Goal: Information Seeking & Learning: Check status

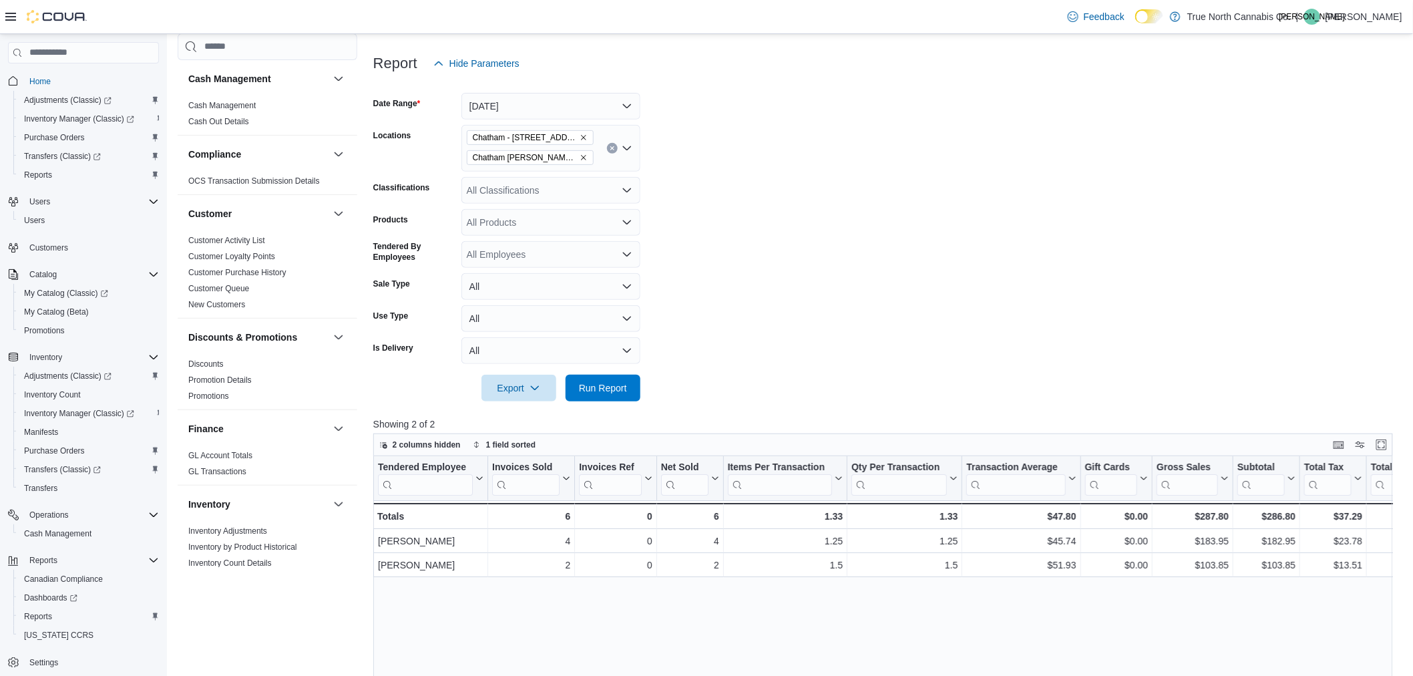
scroll to position [593, 0]
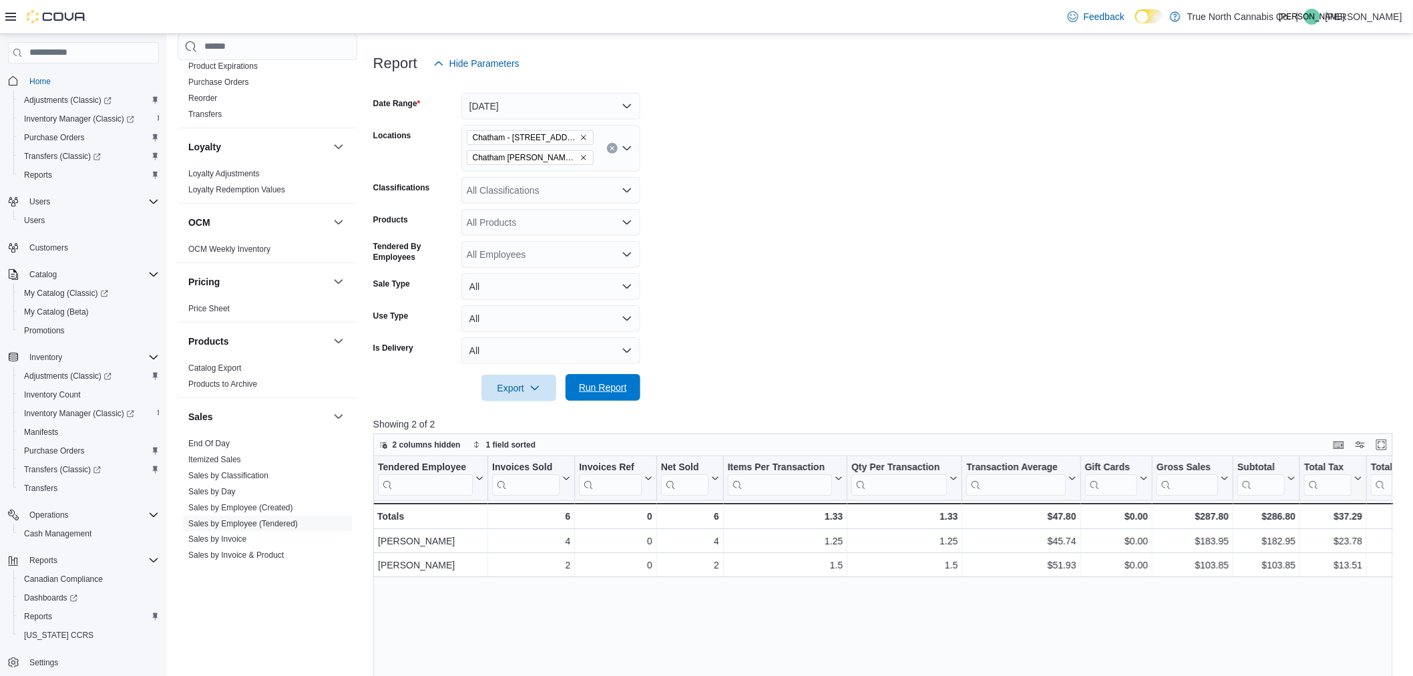
click at [604, 385] on span "Run Report" at bounding box center [603, 387] width 48 height 13
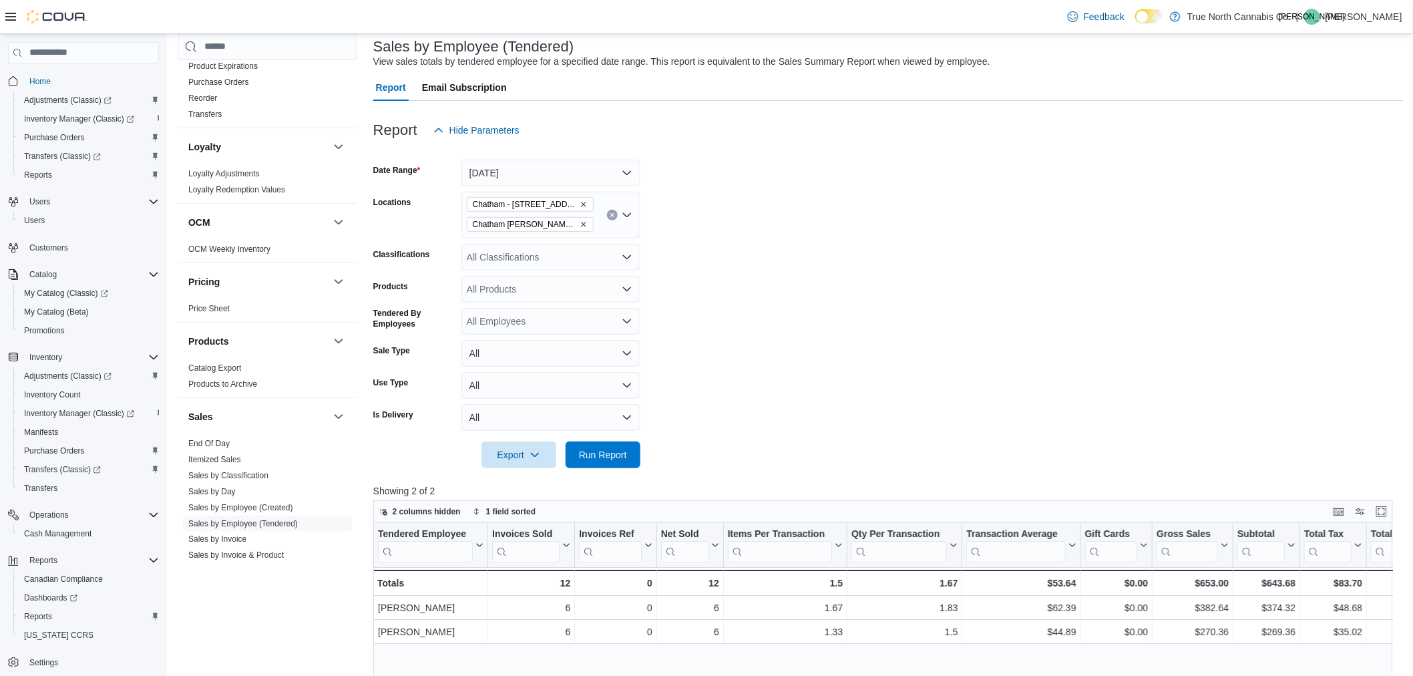
scroll to position [222, 0]
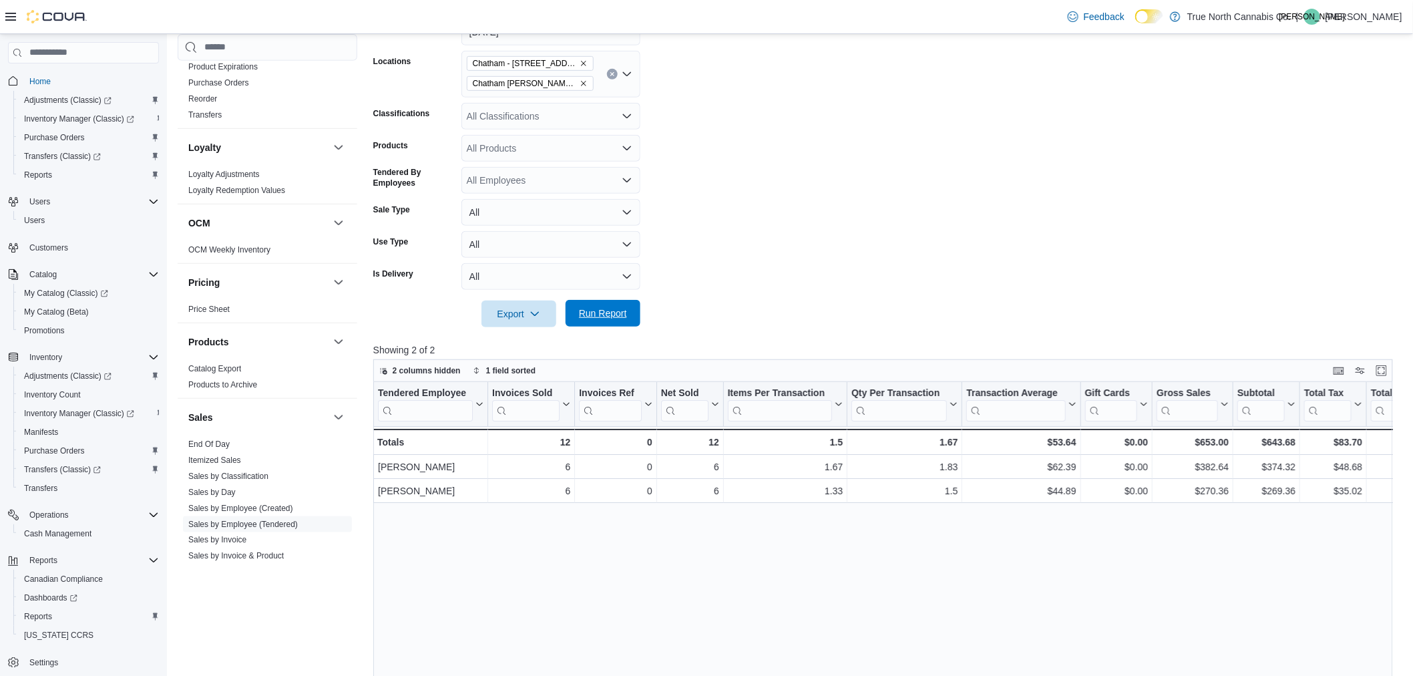
click at [628, 317] on span "Run Report" at bounding box center [603, 313] width 59 height 27
click at [993, 208] on form "Date Range Today Locations Chatham - 85 King St W Chatham McNaughton Ave Classi…" at bounding box center [888, 165] width 1031 height 325
click at [609, 317] on span "Run Report" at bounding box center [603, 313] width 48 height 13
click at [977, 216] on form "Date Range Today Locations Chatham - 85 King St W Chatham McNaughton Ave Classi…" at bounding box center [888, 165] width 1031 height 325
click at [1060, 138] on form "Date Range Today Locations Chatham - 85 King St W Chatham McNaughton Ave Classi…" at bounding box center [888, 165] width 1031 height 325
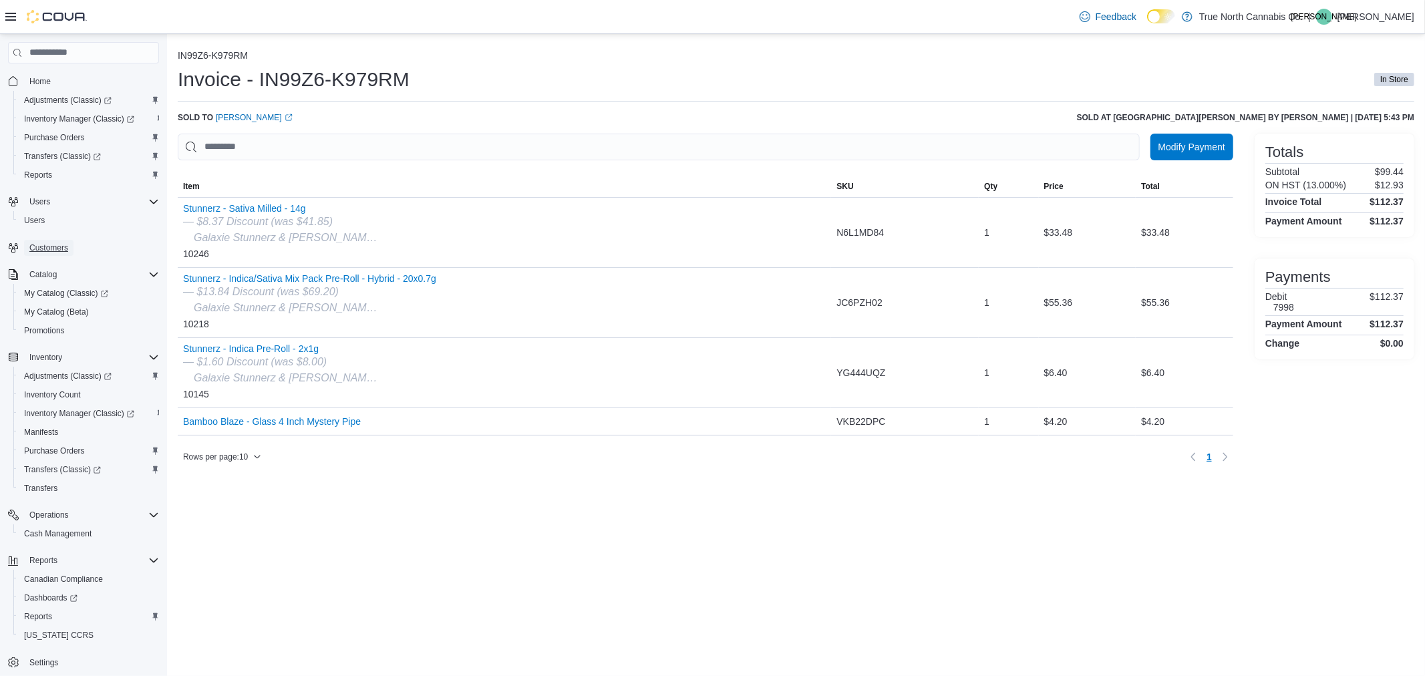
click at [50, 247] on span "Customers" at bounding box center [48, 247] width 39 height 11
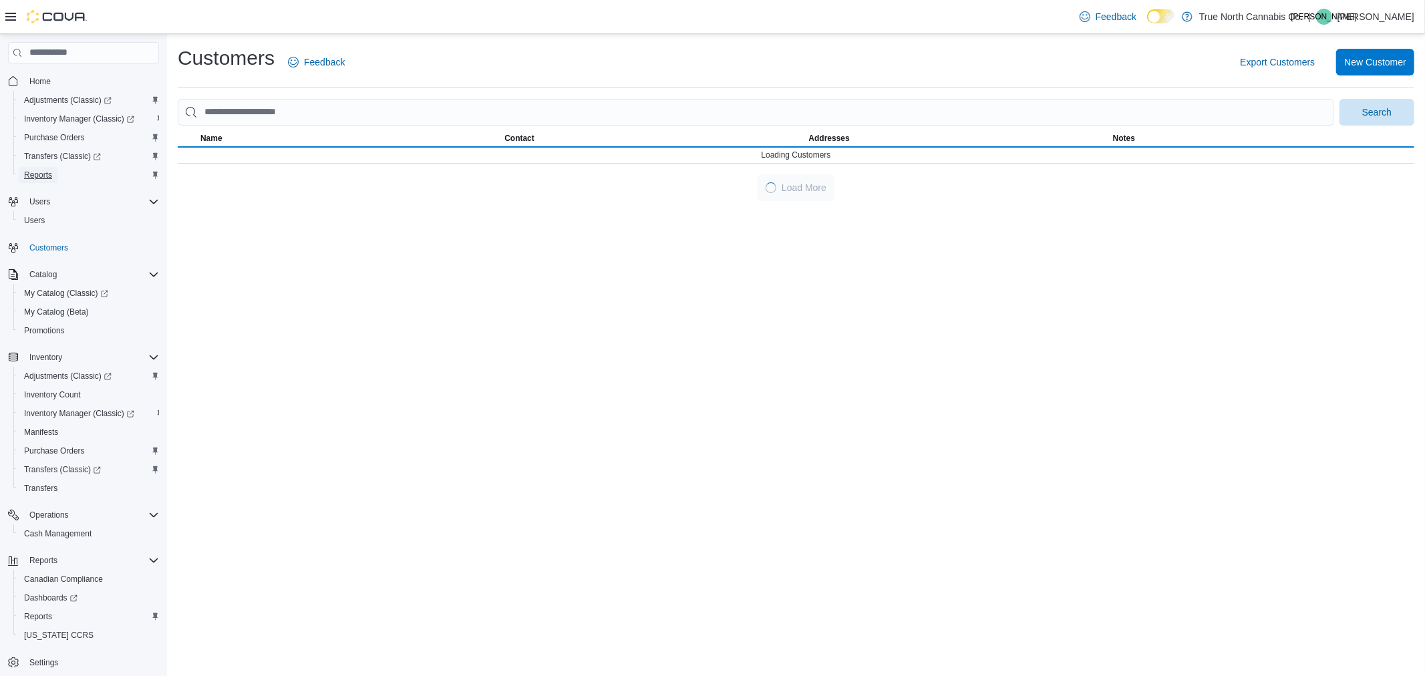
click at [45, 170] on span "Reports" at bounding box center [38, 175] width 28 height 11
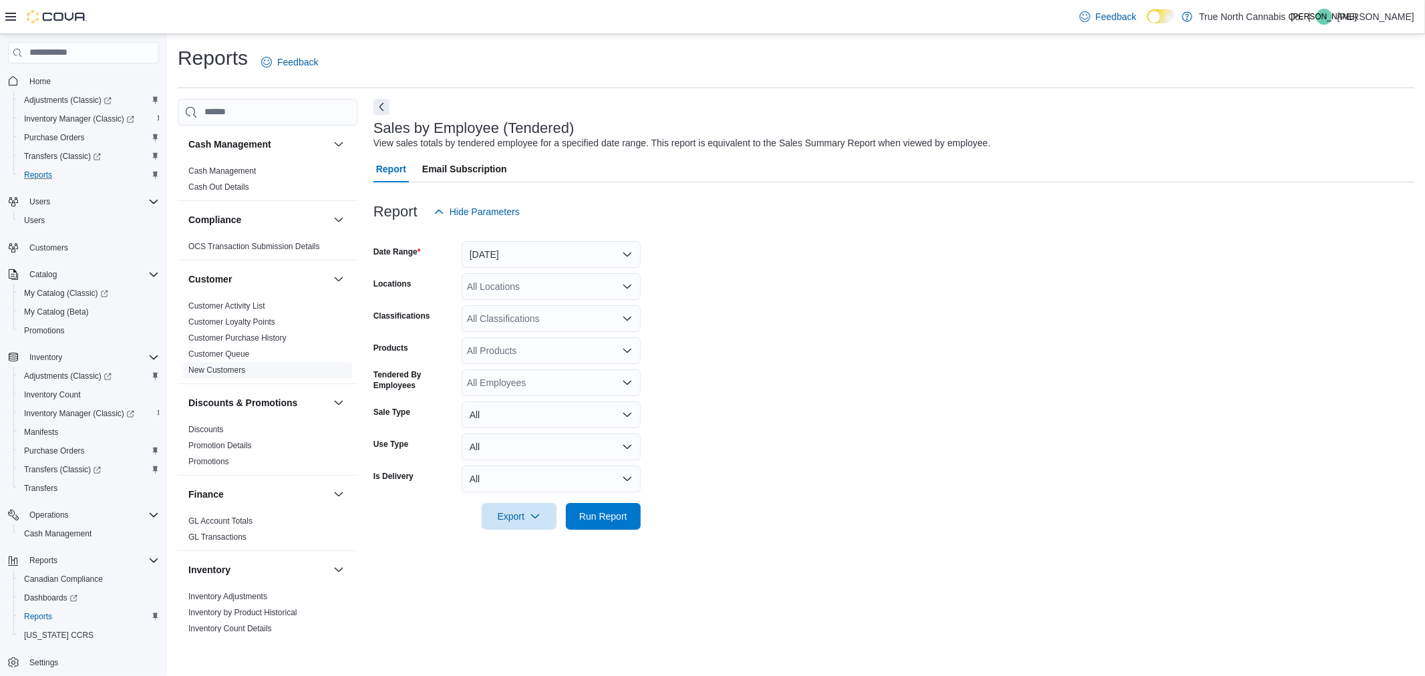
click at [269, 369] on span "New Customers" at bounding box center [267, 370] width 169 height 16
click at [236, 371] on link "New Customers" at bounding box center [216, 369] width 57 height 9
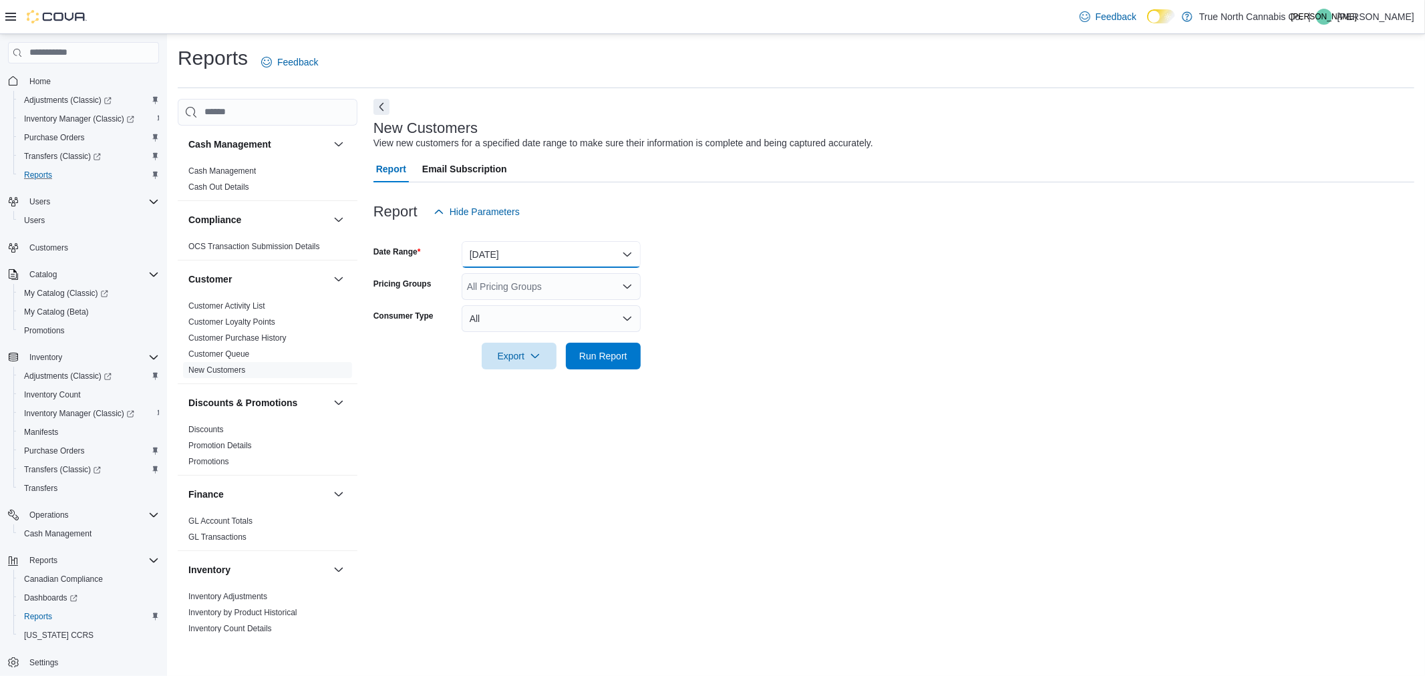
click at [515, 254] on button "Yesterday" at bounding box center [551, 254] width 179 height 27
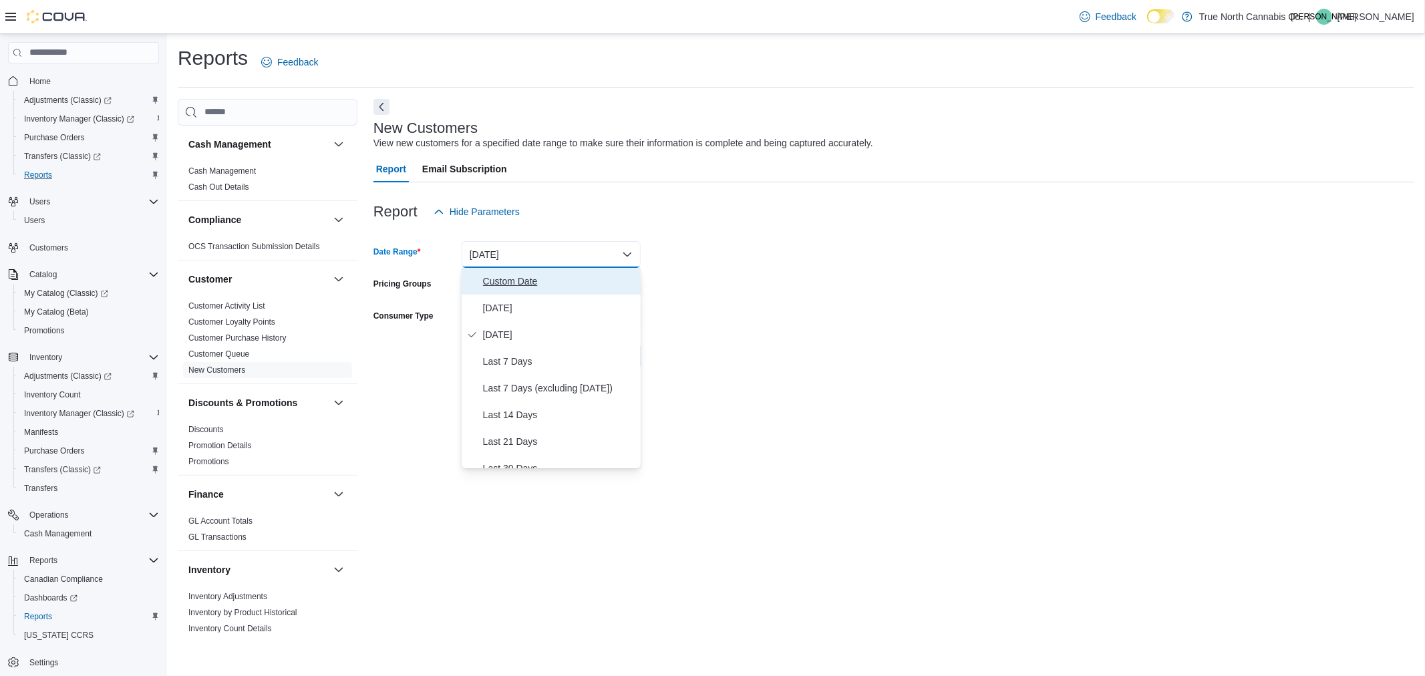
click at [506, 274] on span "Custom Date" at bounding box center [559, 281] width 152 height 16
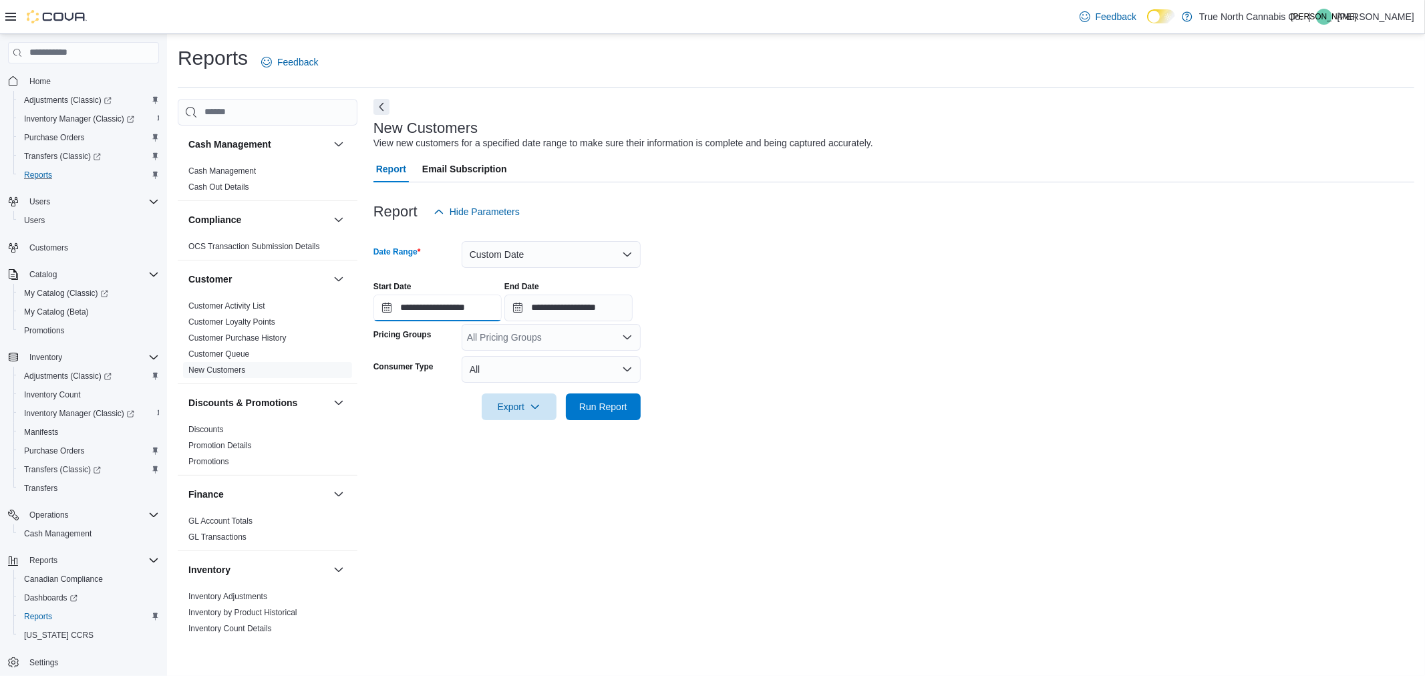
click at [427, 305] on input "**********" at bounding box center [437, 308] width 128 height 27
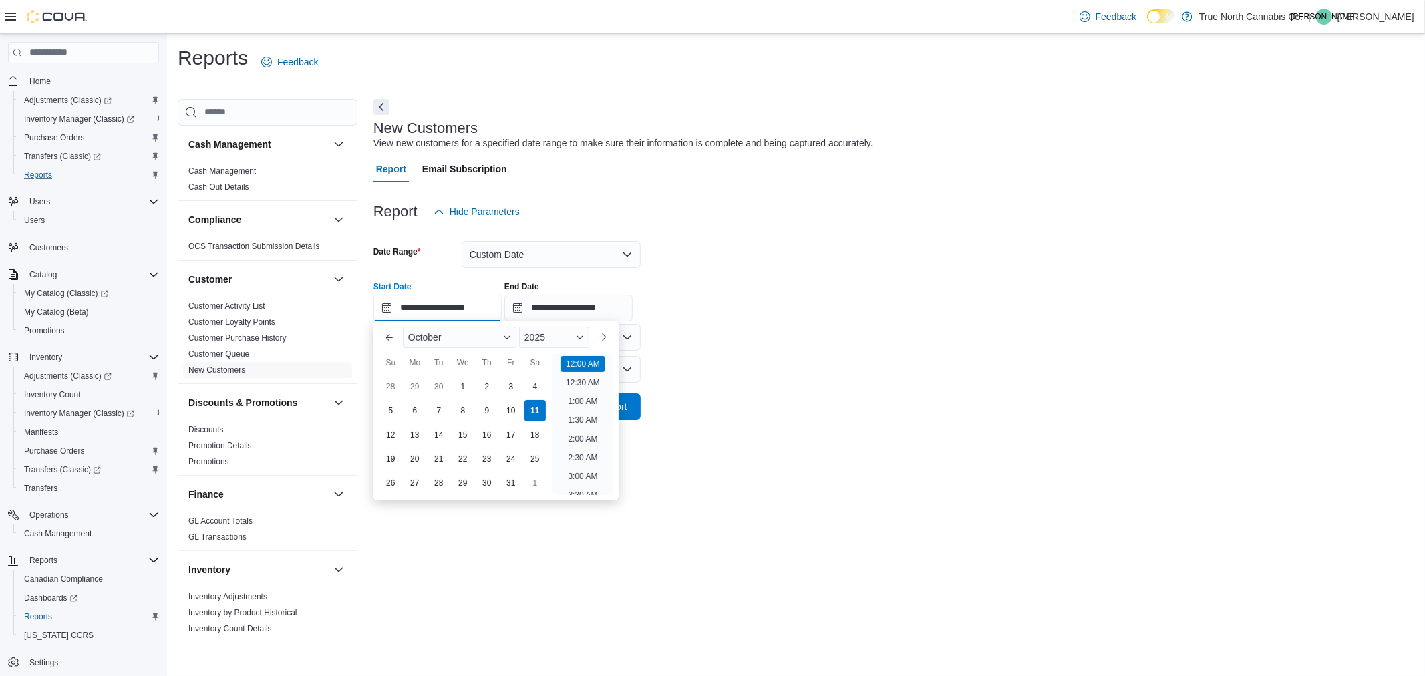
scroll to position [41, 0]
click at [390, 408] on div "5" at bounding box center [390, 410] width 23 height 23
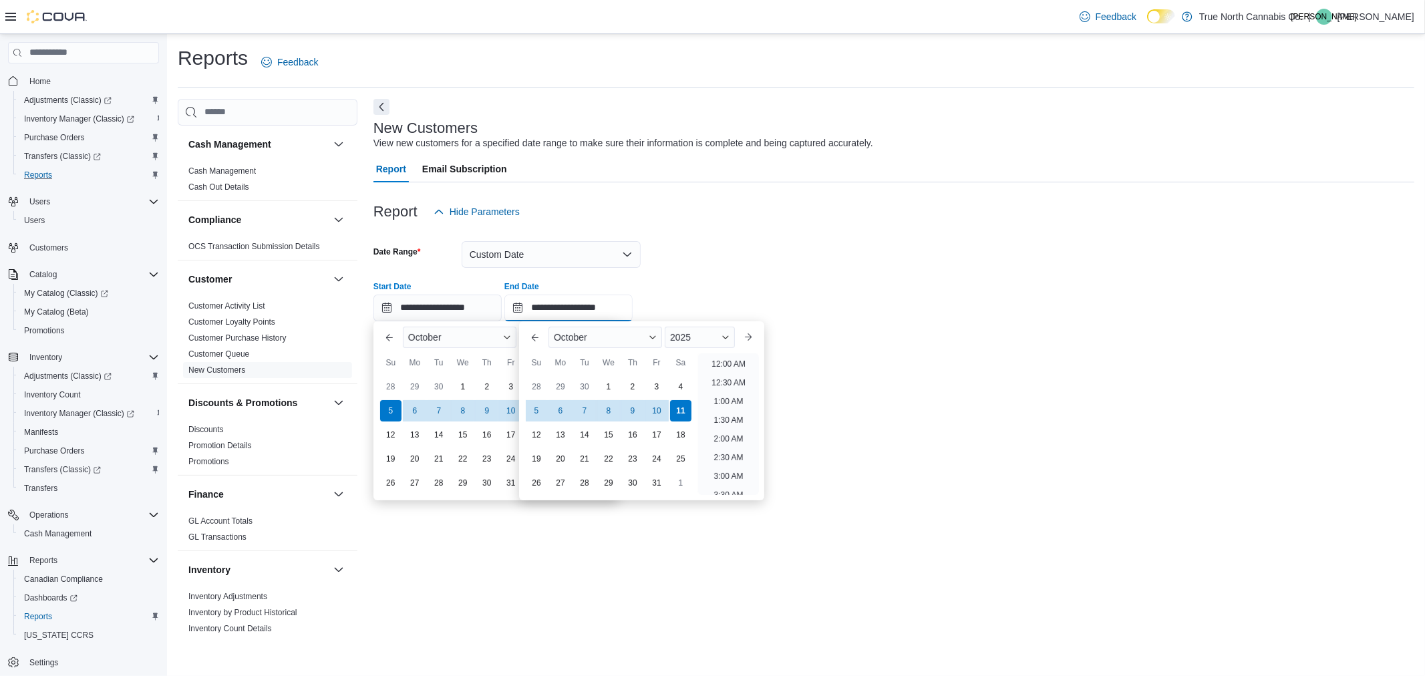
click at [546, 302] on input "**********" at bounding box center [568, 308] width 128 height 27
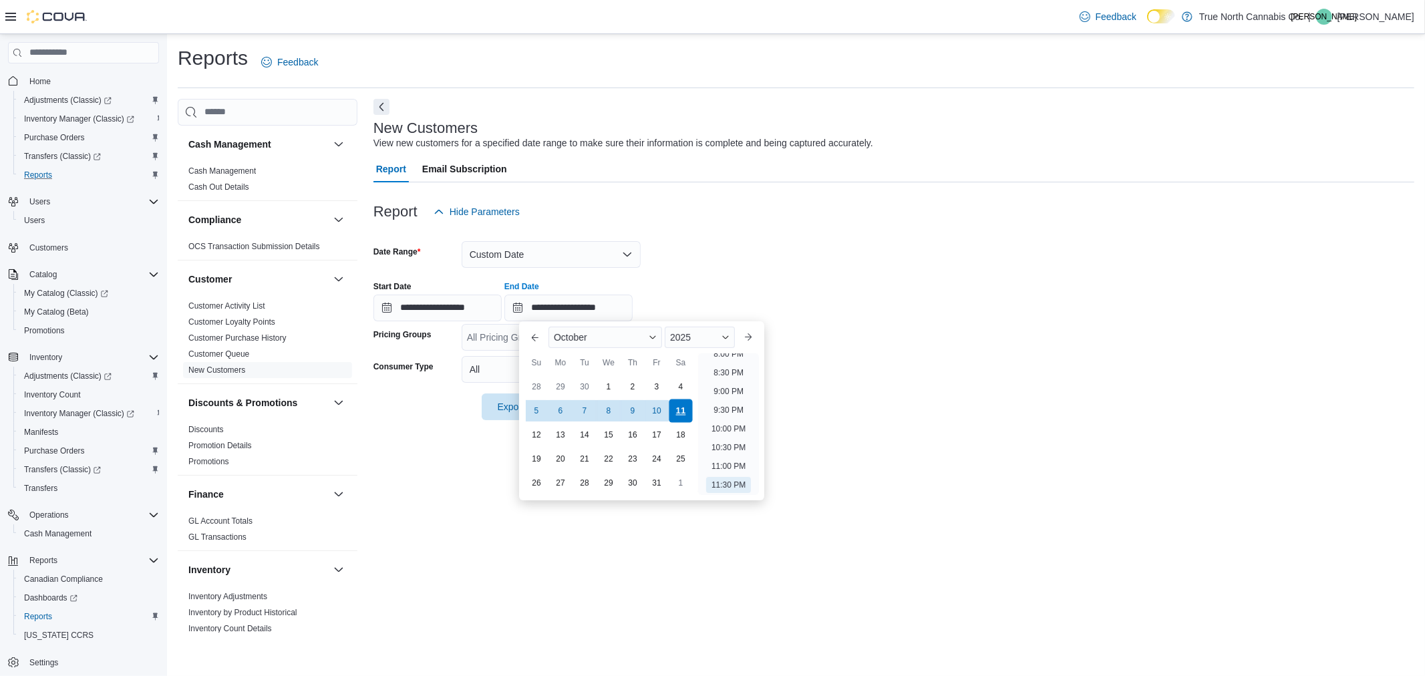
click at [682, 414] on div "11" at bounding box center [680, 410] width 23 height 23
click at [761, 235] on div at bounding box center [893, 233] width 1041 height 16
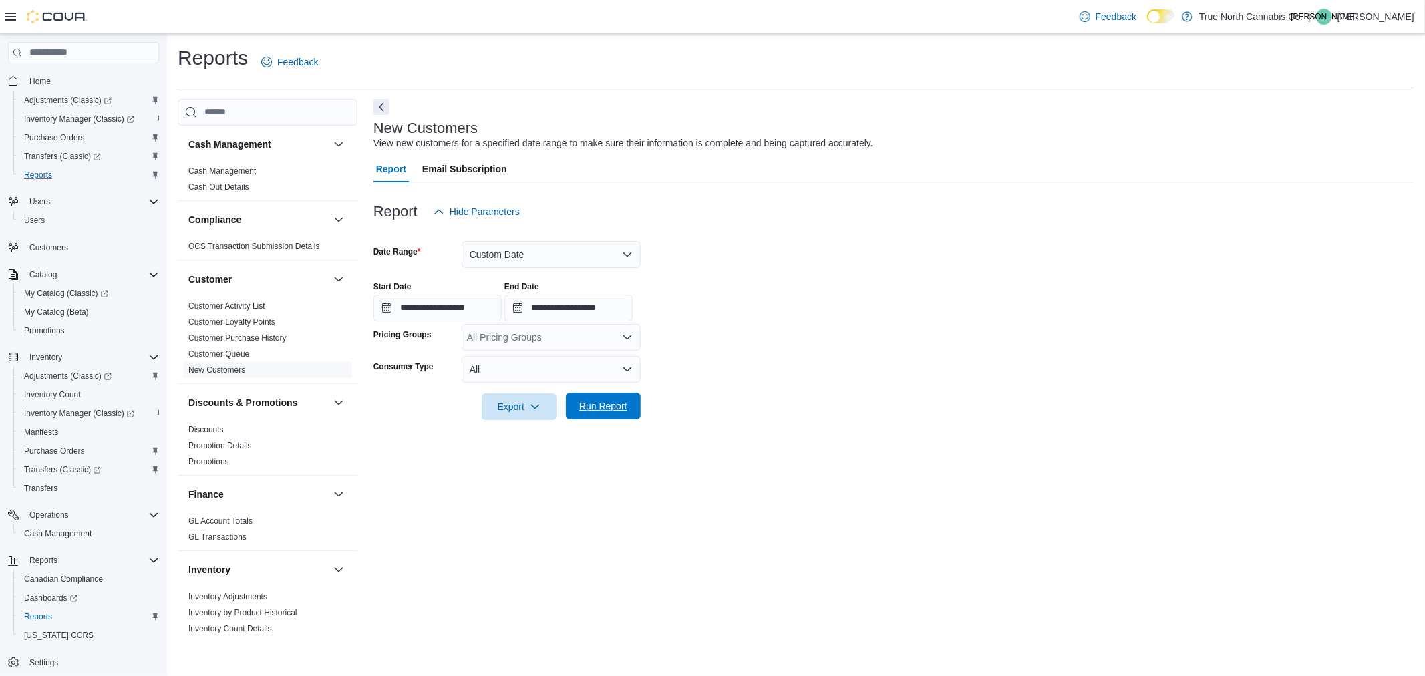
click at [596, 413] on span "Run Report" at bounding box center [603, 406] width 59 height 27
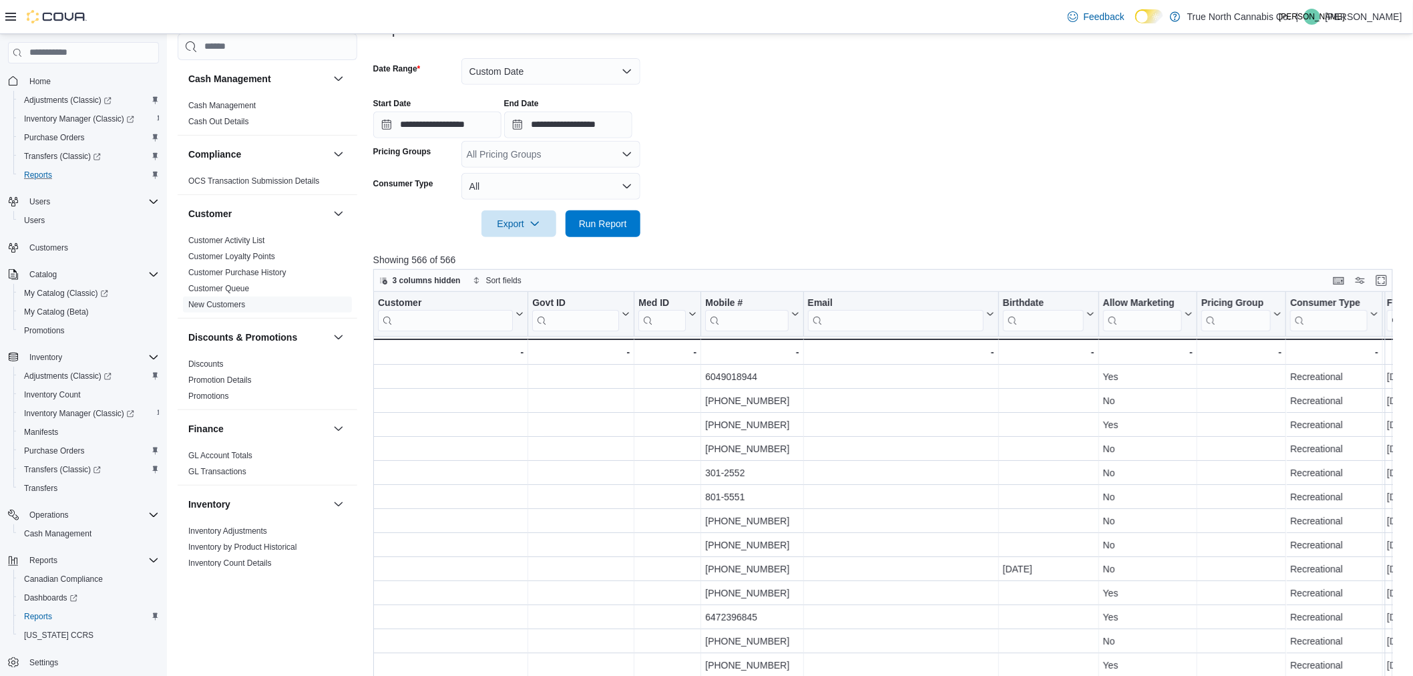
scroll to position [252, 0]
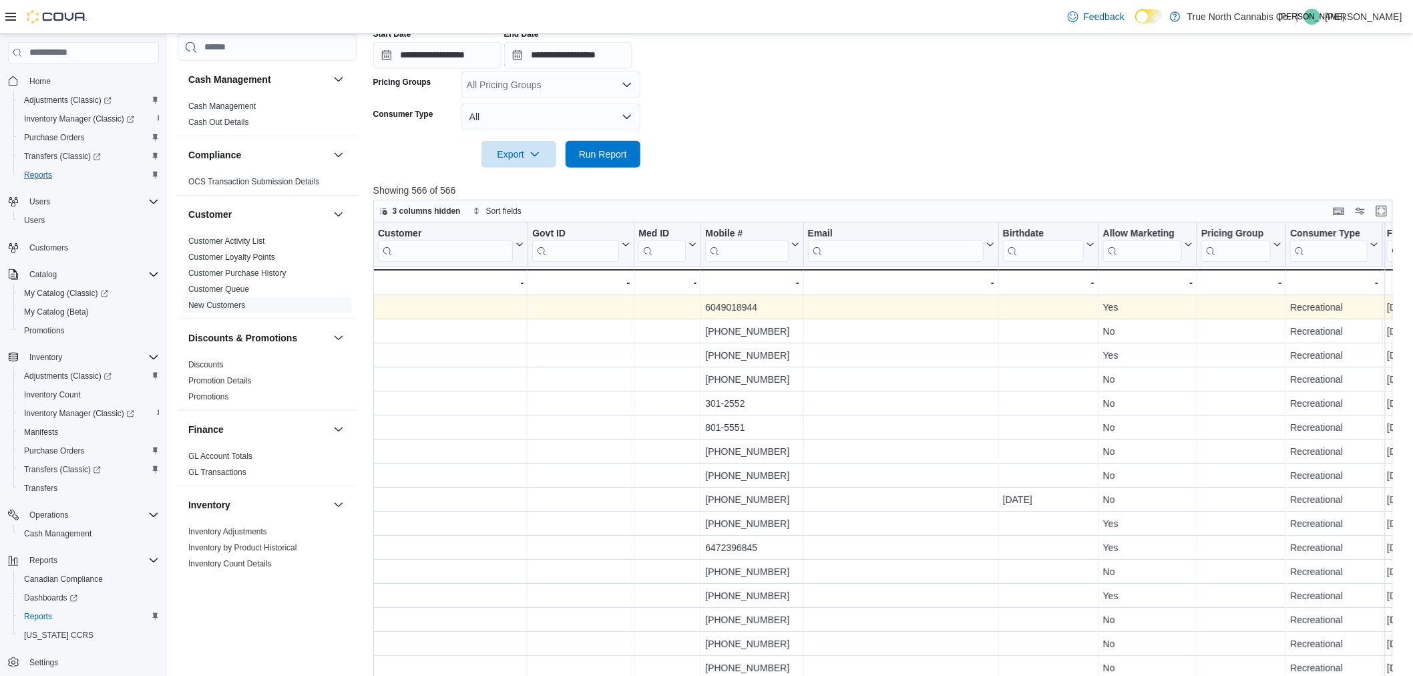
click at [498, 303] on div "- Customer URL, column 1, row 1" at bounding box center [451, 306] width 146 height 15
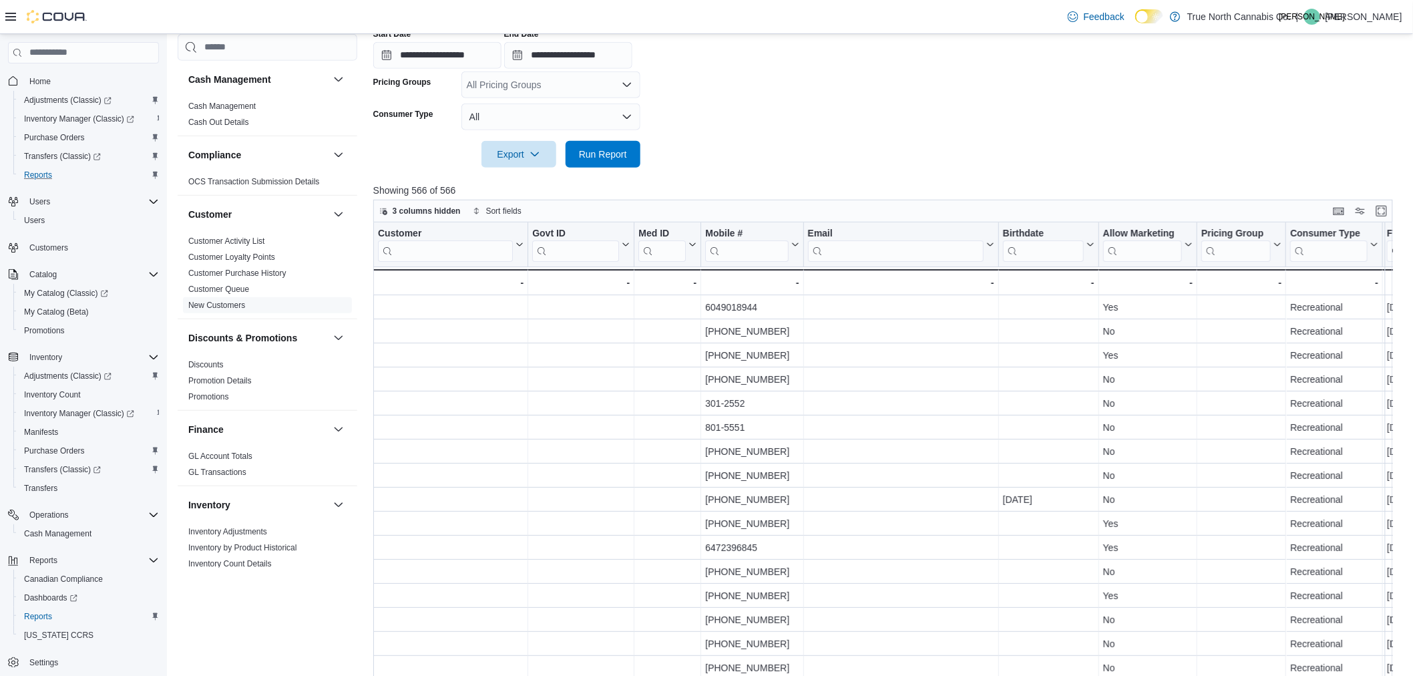
click at [846, 119] on form "**********" at bounding box center [888, 70] width 1031 height 195
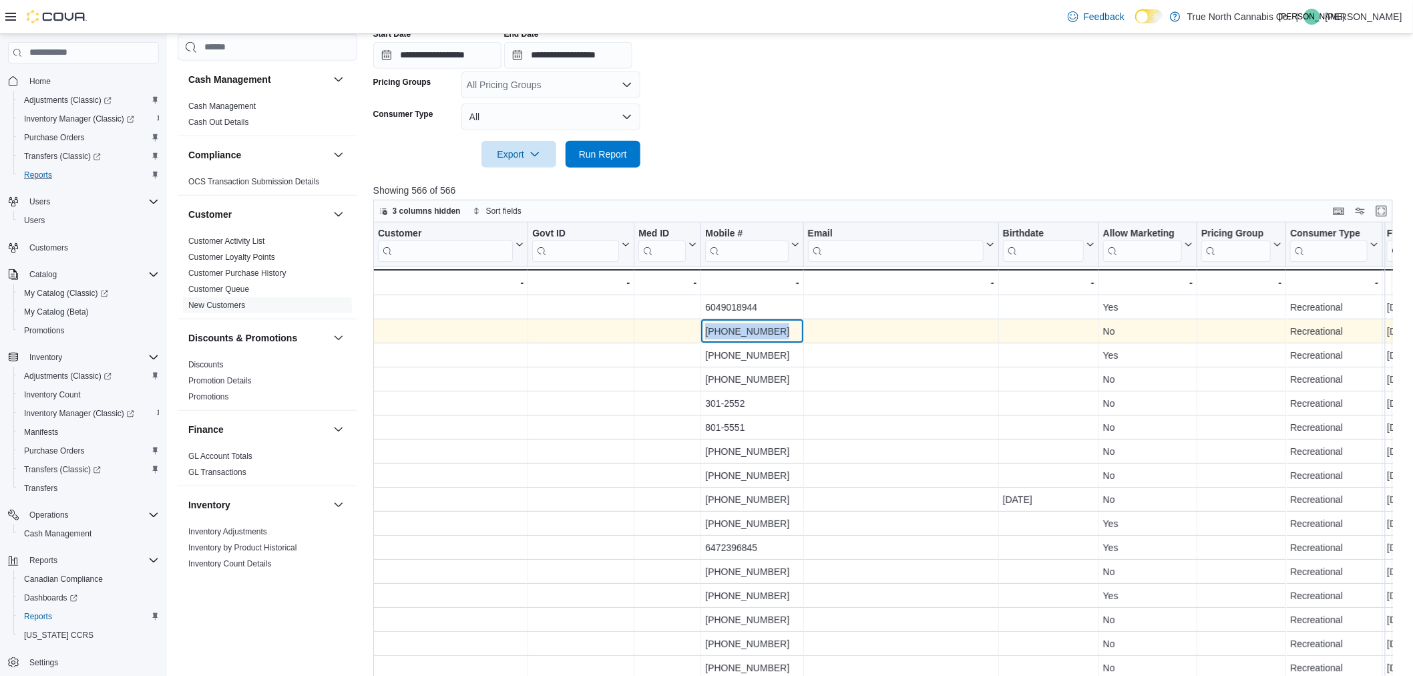
drag, startPoint x: 785, startPoint y: 334, endPoint x: 702, endPoint y: 330, distance: 82.9
click at [702, 330] on div "(365) 323-6262 - Mobile #, column 4, row 2" at bounding box center [752, 331] width 102 height 24
copy div "(365) 323-6262"
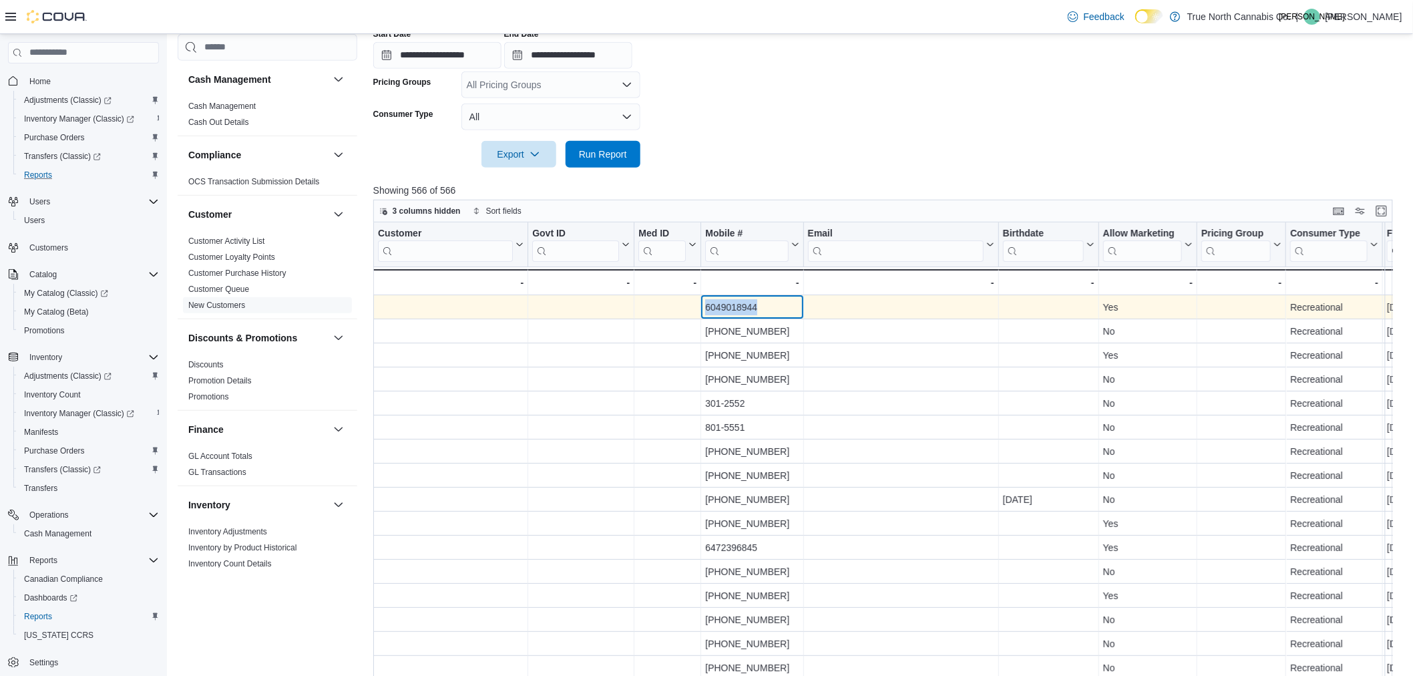
drag, startPoint x: 763, startPoint y: 305, endPoint x: 699, endPoint y: 305, distance: 64.8
click at [699, 305] on div "- Customer URL, column 1, row 1 - Govt ID, column 2, row 1 - Med ID, column 3, …" at bounding box center [1228, 307] width 1711 height 24
copy div "6049018944"
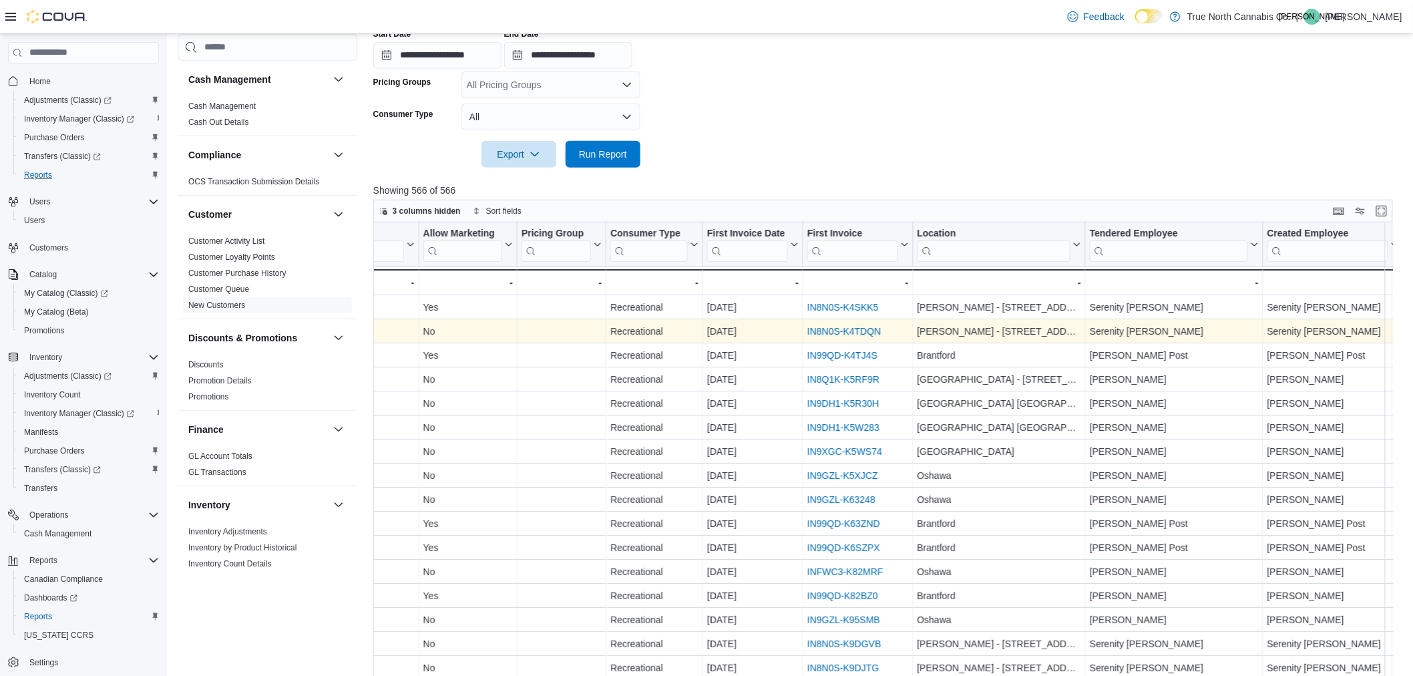
click at [845, 326] on link "IN8N0S-K4TDQN" at bounding box center [844, 331] width 73 height 11
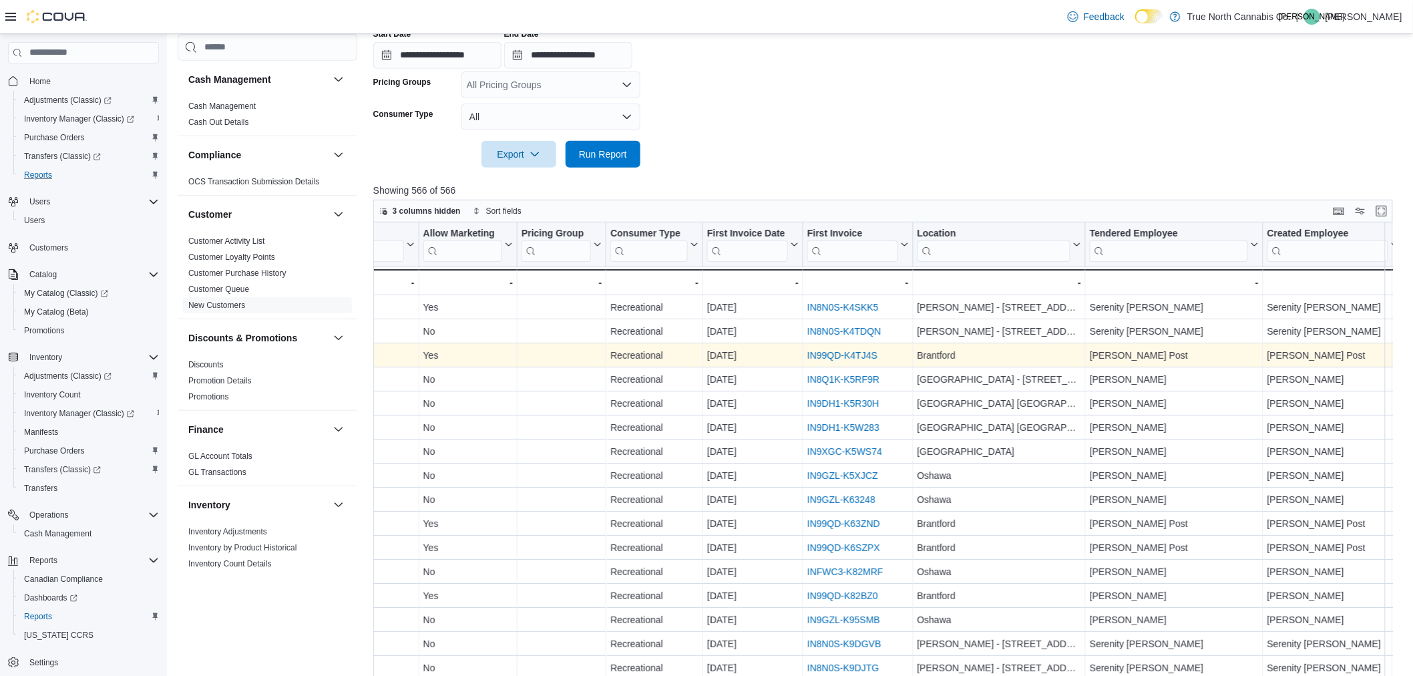
click at [822, 351] on link "IN99QD-K4TJ4S" at bounding box center [843, 355] width 70 height 11
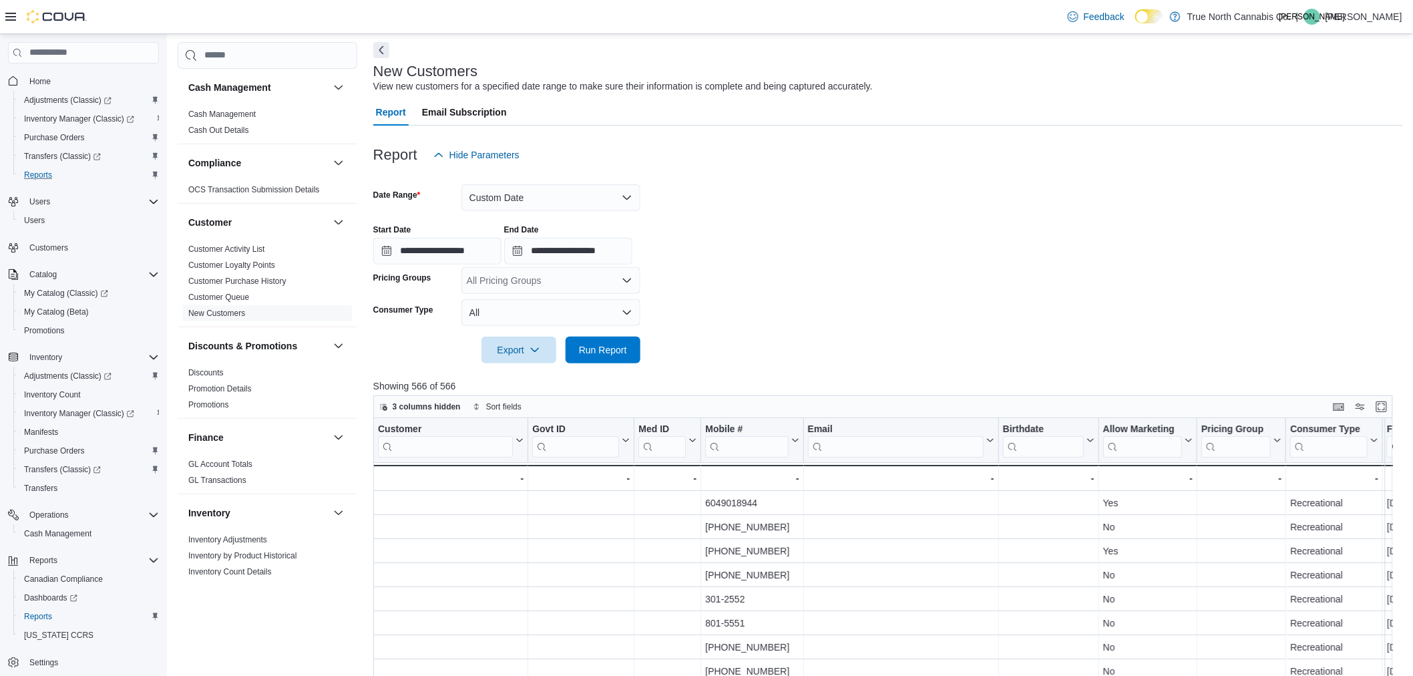
scroll to position [0, 0]
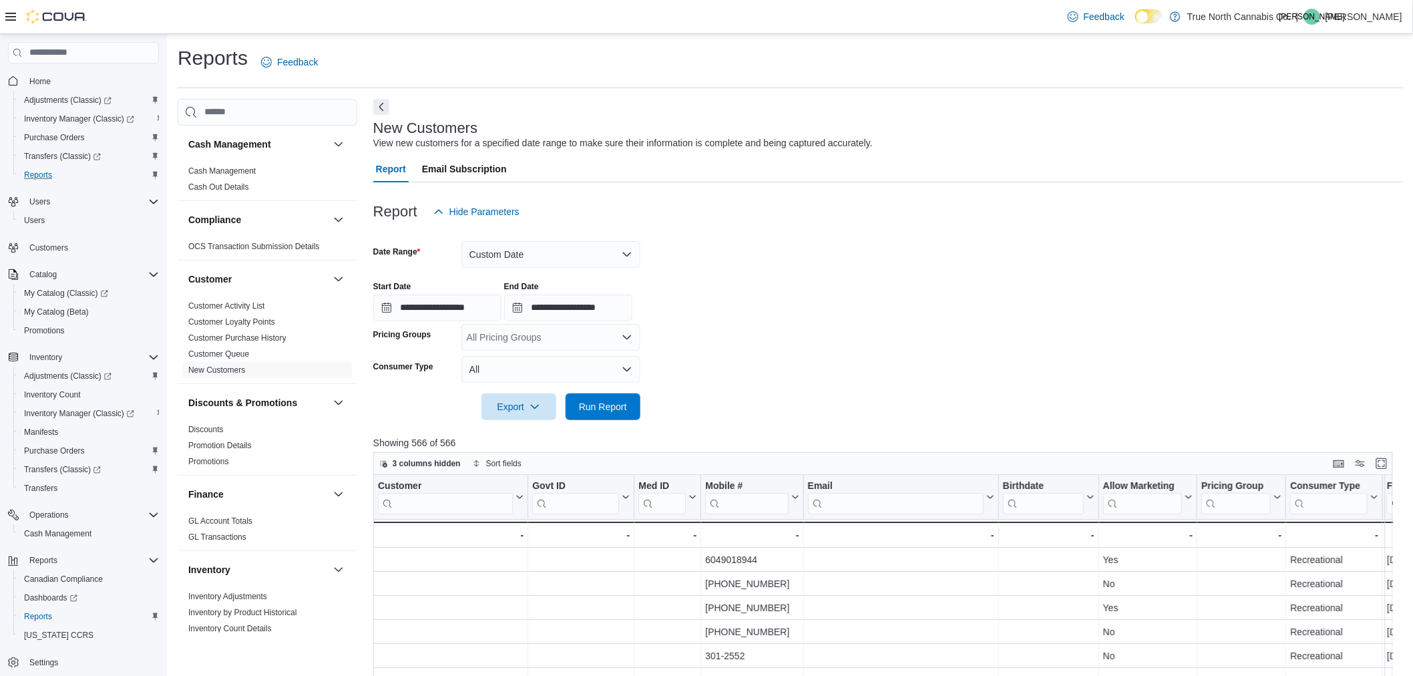
click at [1012, 271] on div "**********" at bounding box center [888, 296] width 1031 height 51
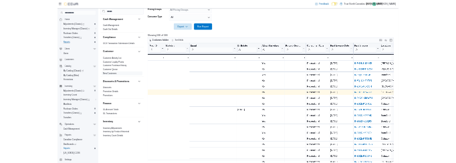
scroll to position [0, 687]
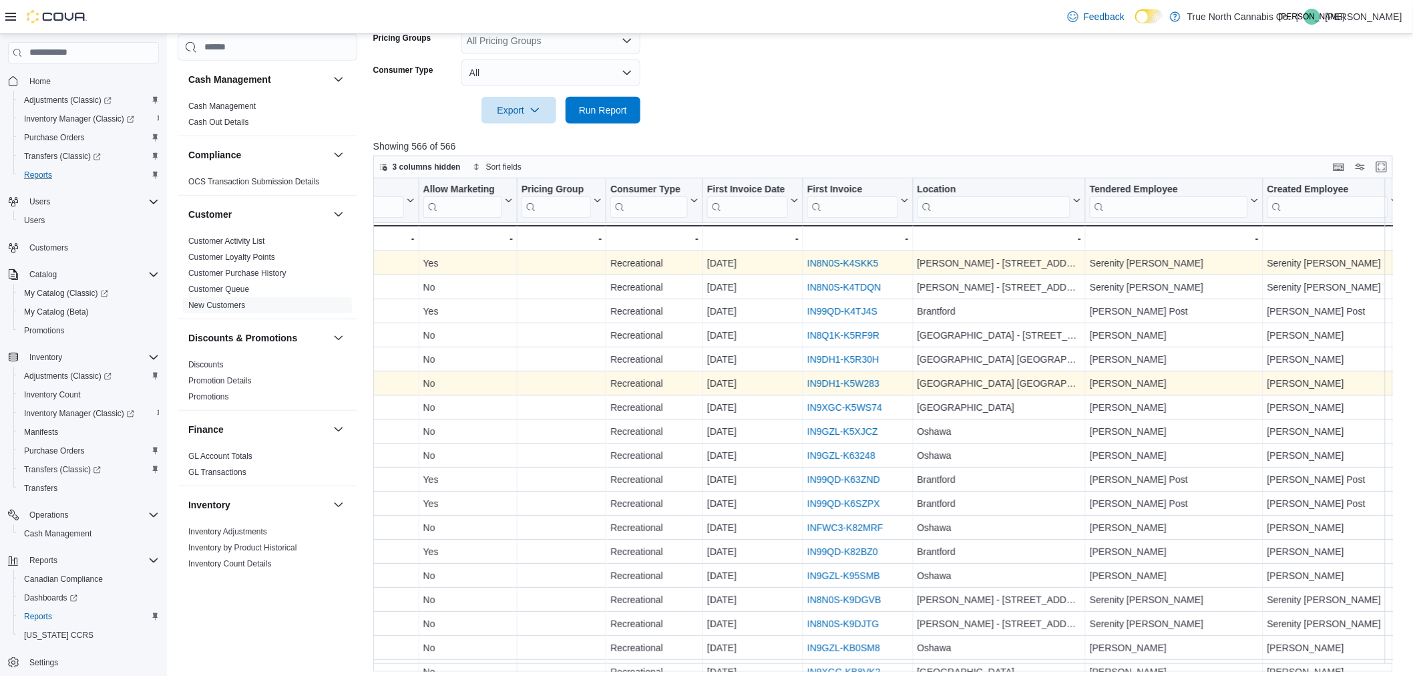
click at [845, 259] on link "IN8N0S-K4SKK5" at bounding box center [843, 263] width 71 height 11
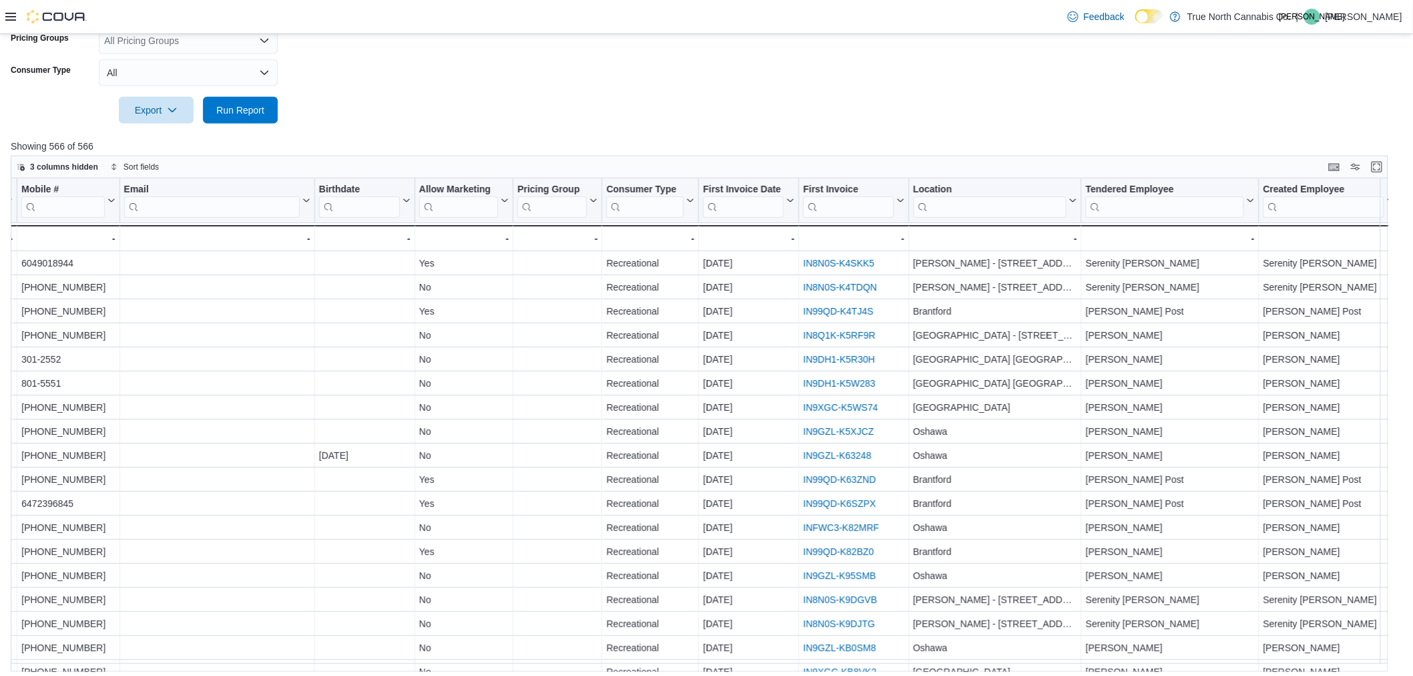
scroll to position [327, 0]
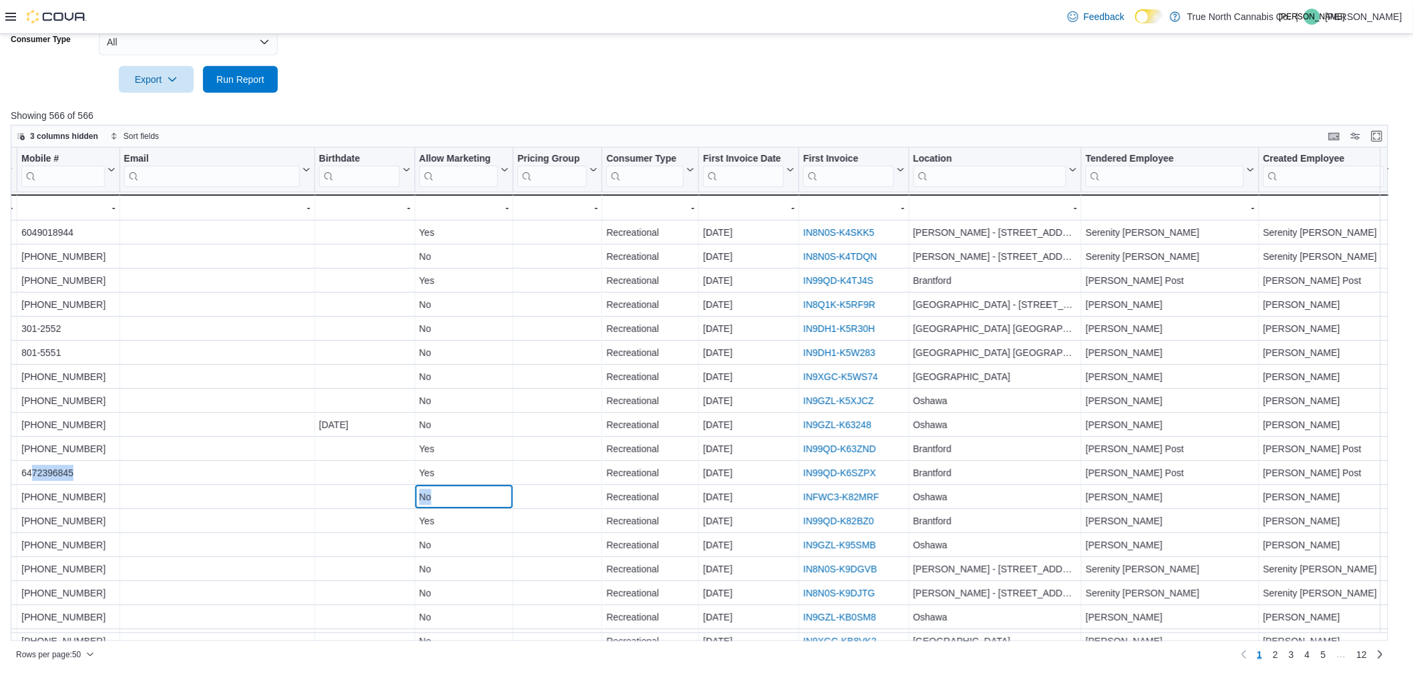
drag, startPoint x: 426, startPoint y: 502, endPoint x: 20, endPoint y: 476, distance: 407.0
click at [20, 476] on div "Customer Click to view column header actions Govt ID Click to view column heade…" at bounding box center [705, 395] width 1389 height 494
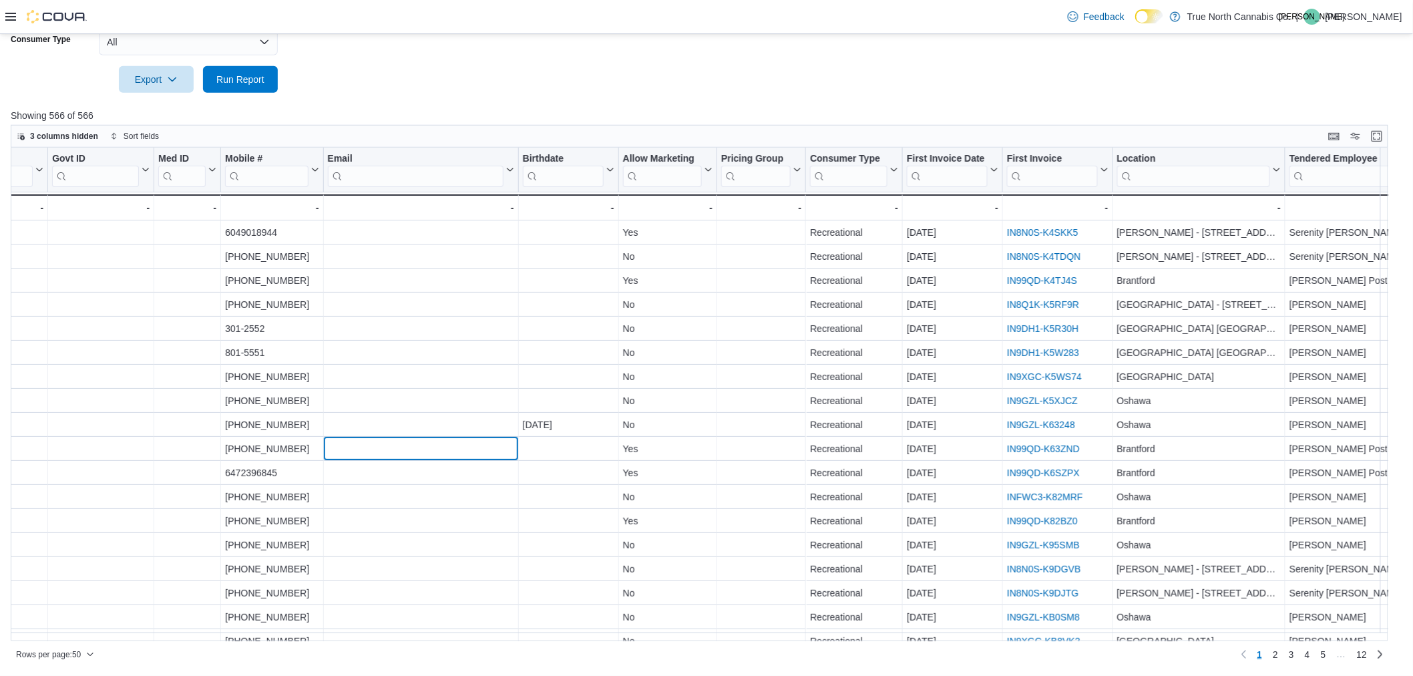
scroll to position [0, 329]
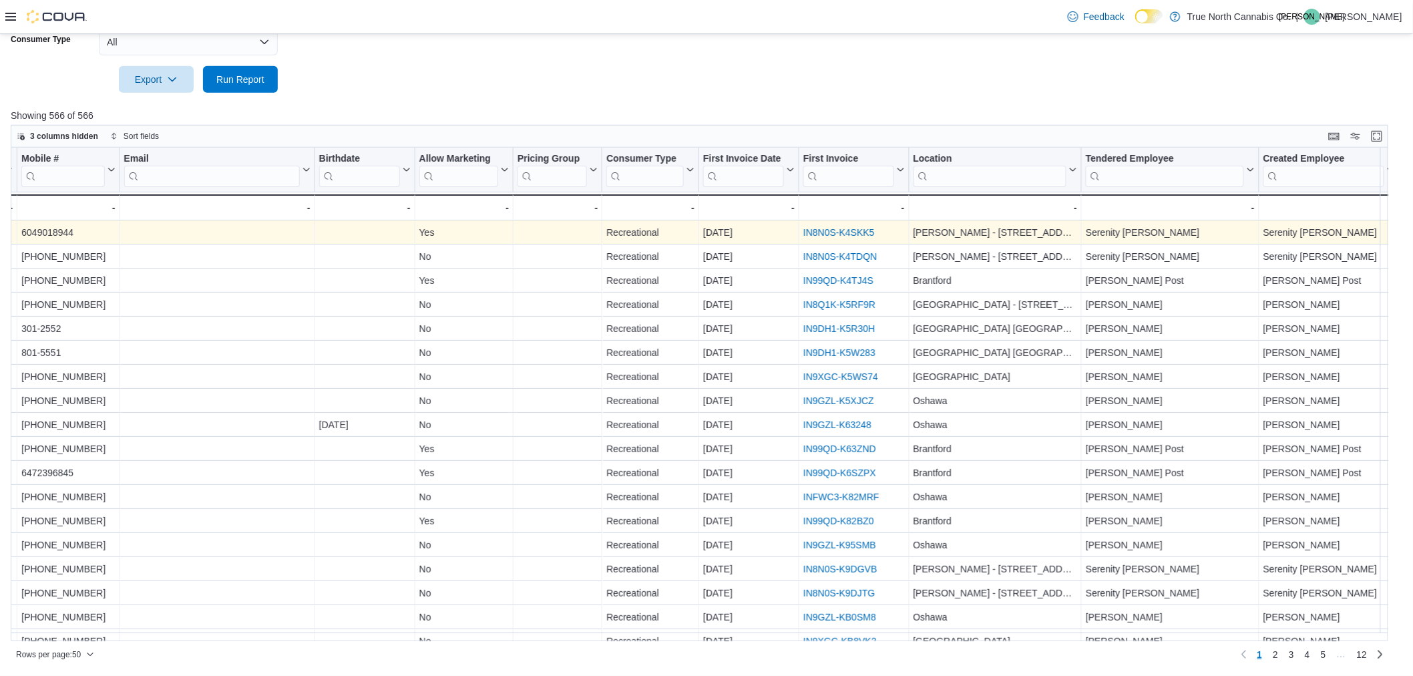
click at [834, 228] on link "IN8N0S-K4SKK5" at bounding box center [838, 232] width 71 height 11
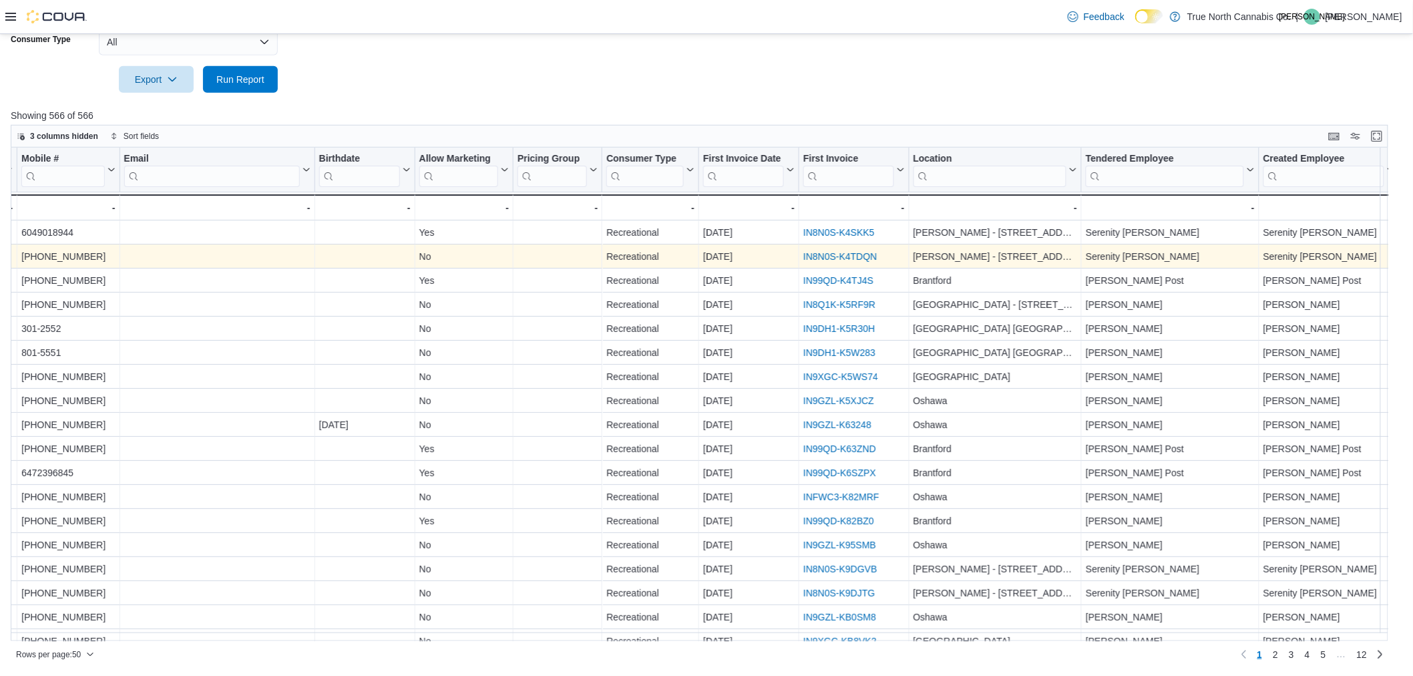
click at [825, 252] on link "IN8N0S-K4TDQN" at bounding box center [839, 256] width 73 height 11
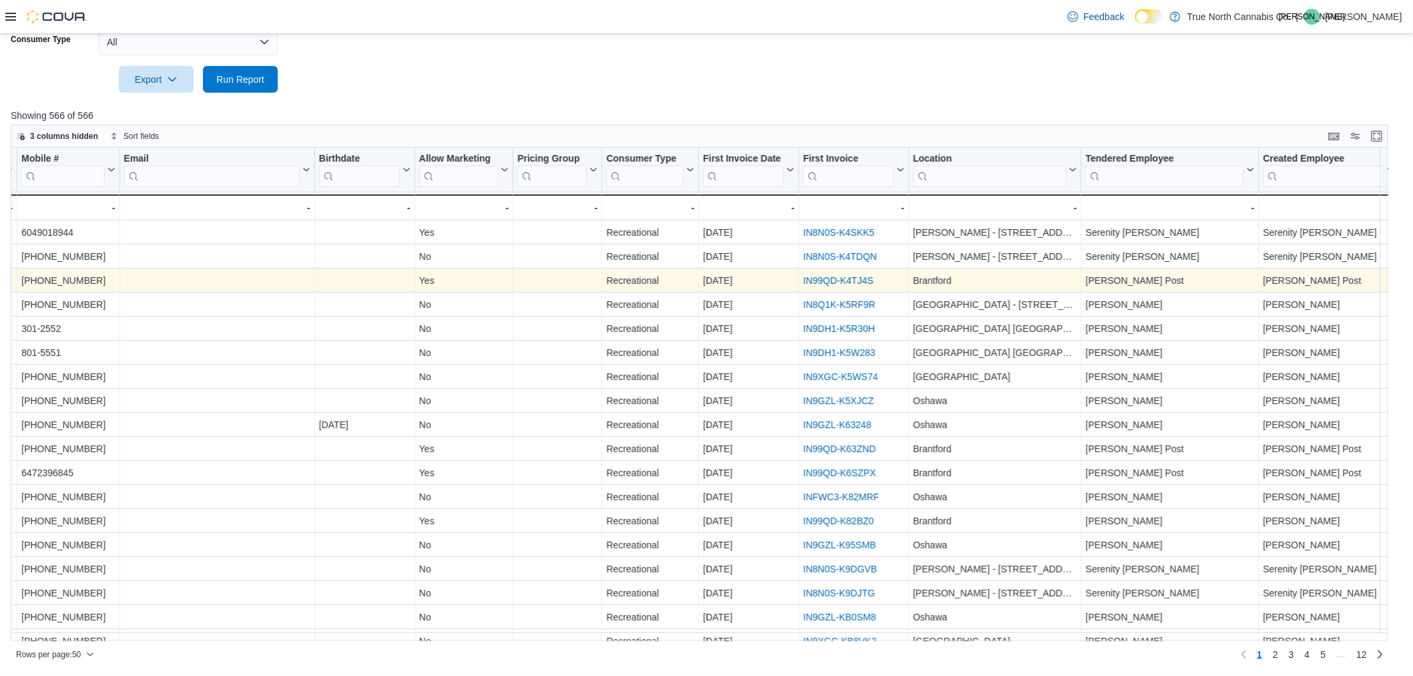
click at [839, 277] on link "IN99QD-K4TJ4S" at bounding box center [838, 280] width 70 height 11
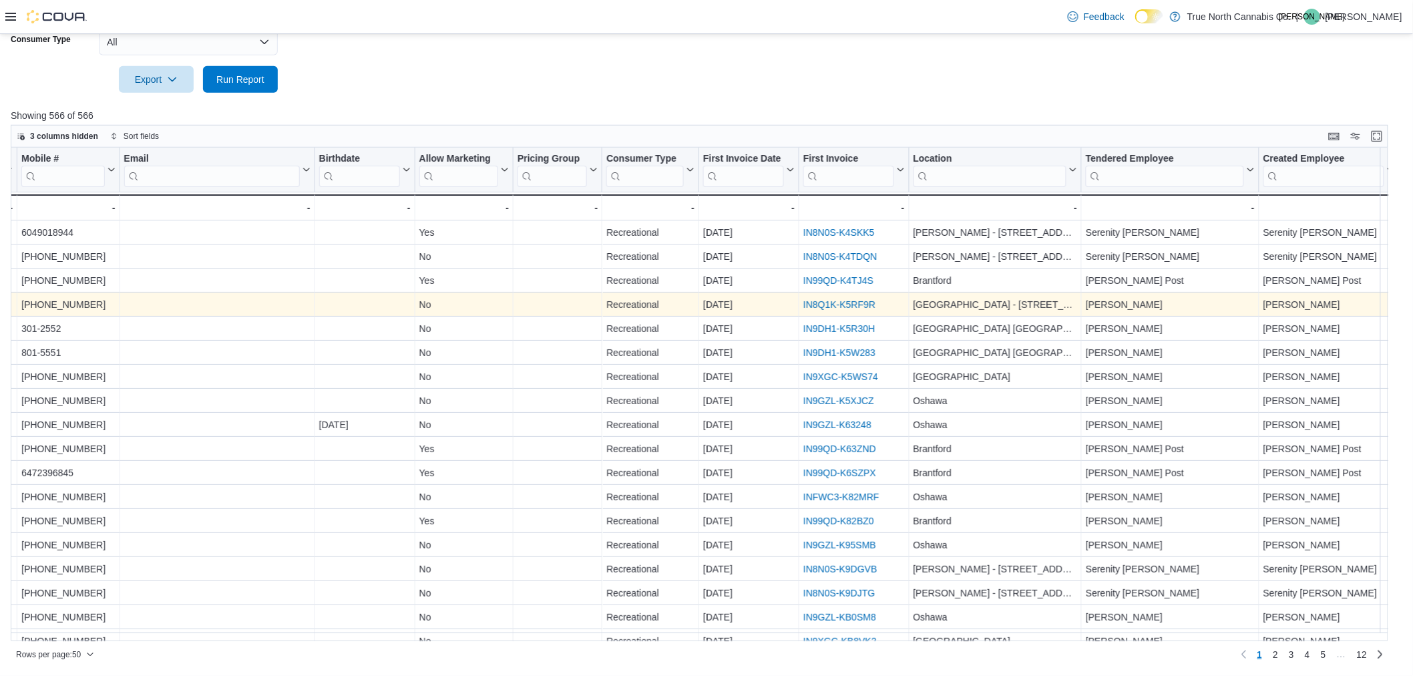
click at [823, 305] on link "IN8Q1K-K5RF9R" at bounding box center [839, 304] width 72 height 11
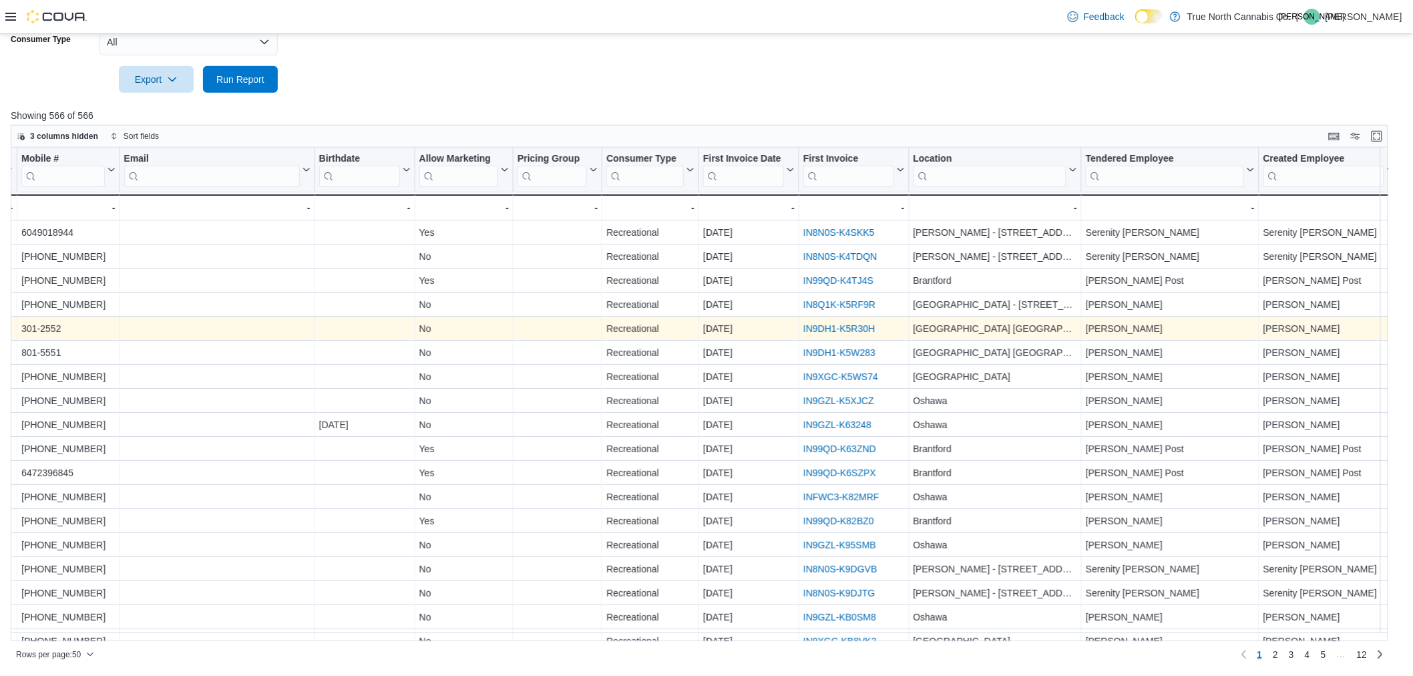
click at [854, 325] on link "IN9DH1-K5R30H" at bounding box center [838, 328] width 71 height 11
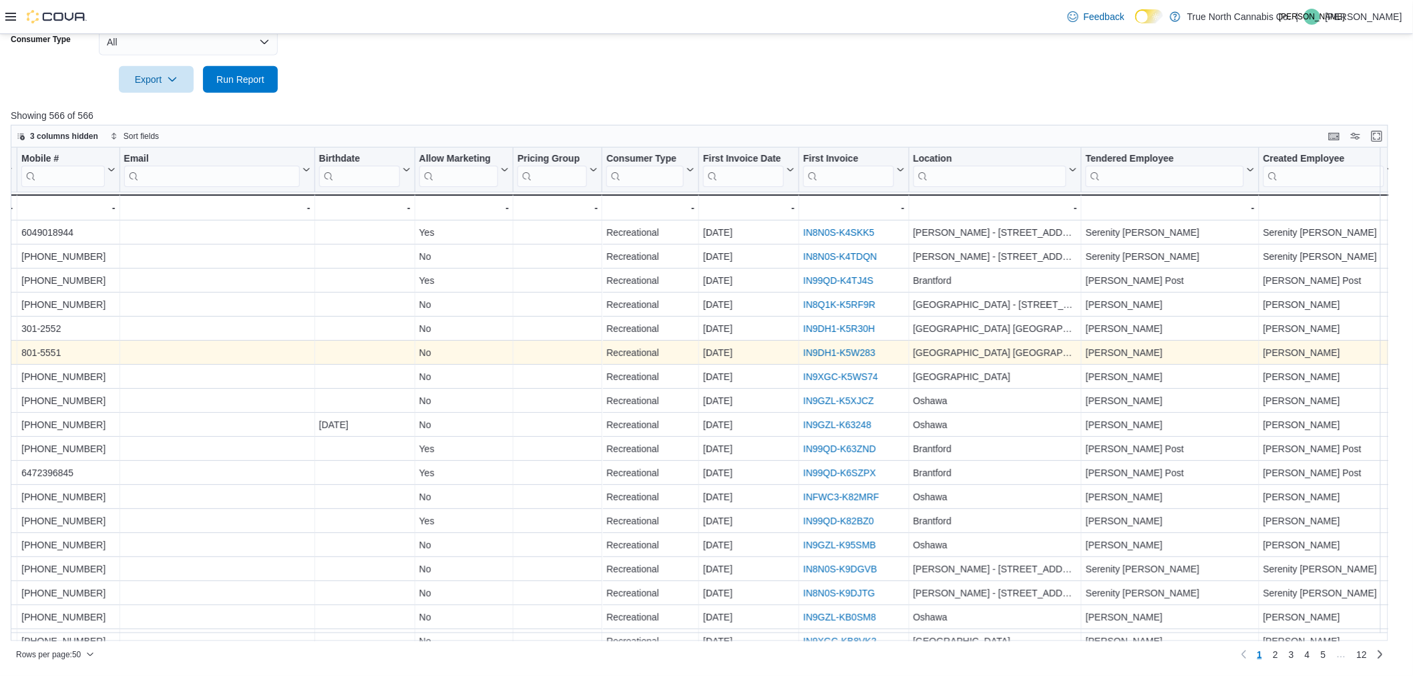
click at [845, 350] on link "IN9DH1-K5W283" at bounding box center [839, 352] width 72 height 11
click at [813, 351] on link "IN9DH1-K5W283" at bounding box center [839, 352] width 72 height 11
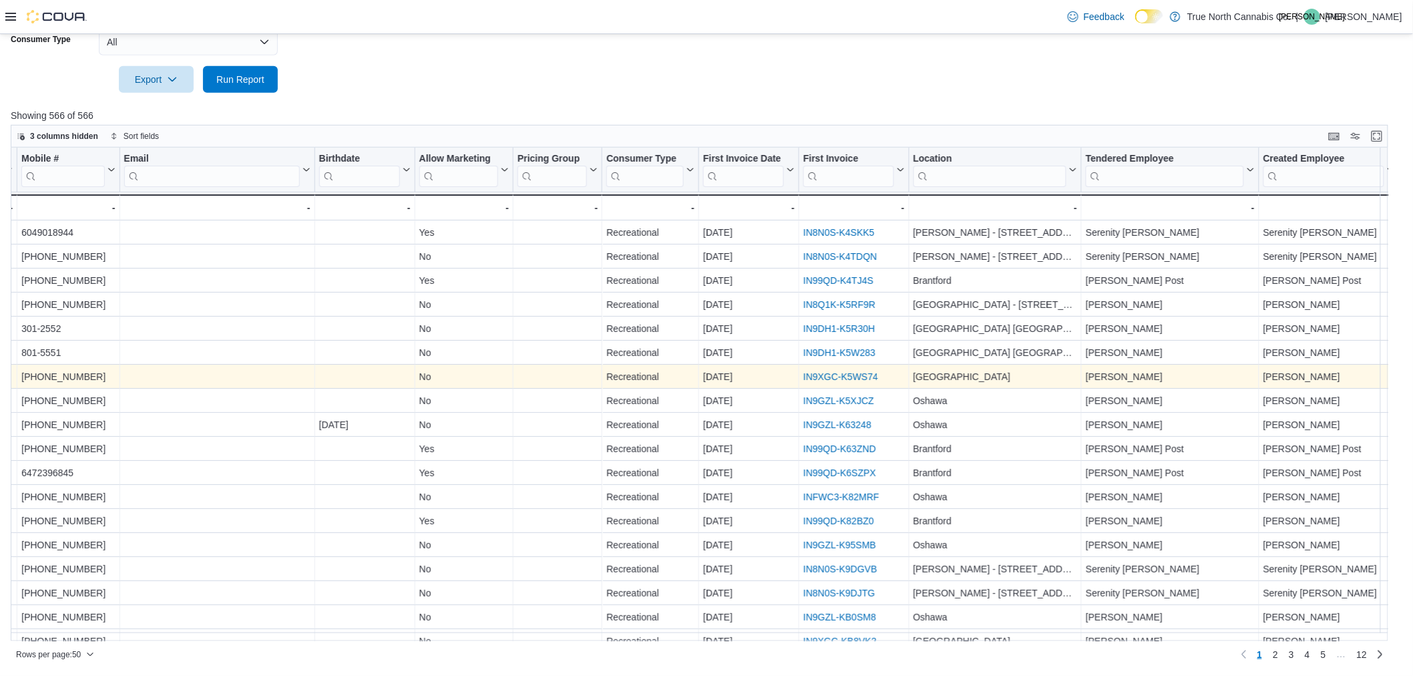
click at [844, 375] on link "IN9XGC-K5WS74" at bounding box center [840, 376] width 75 height 11
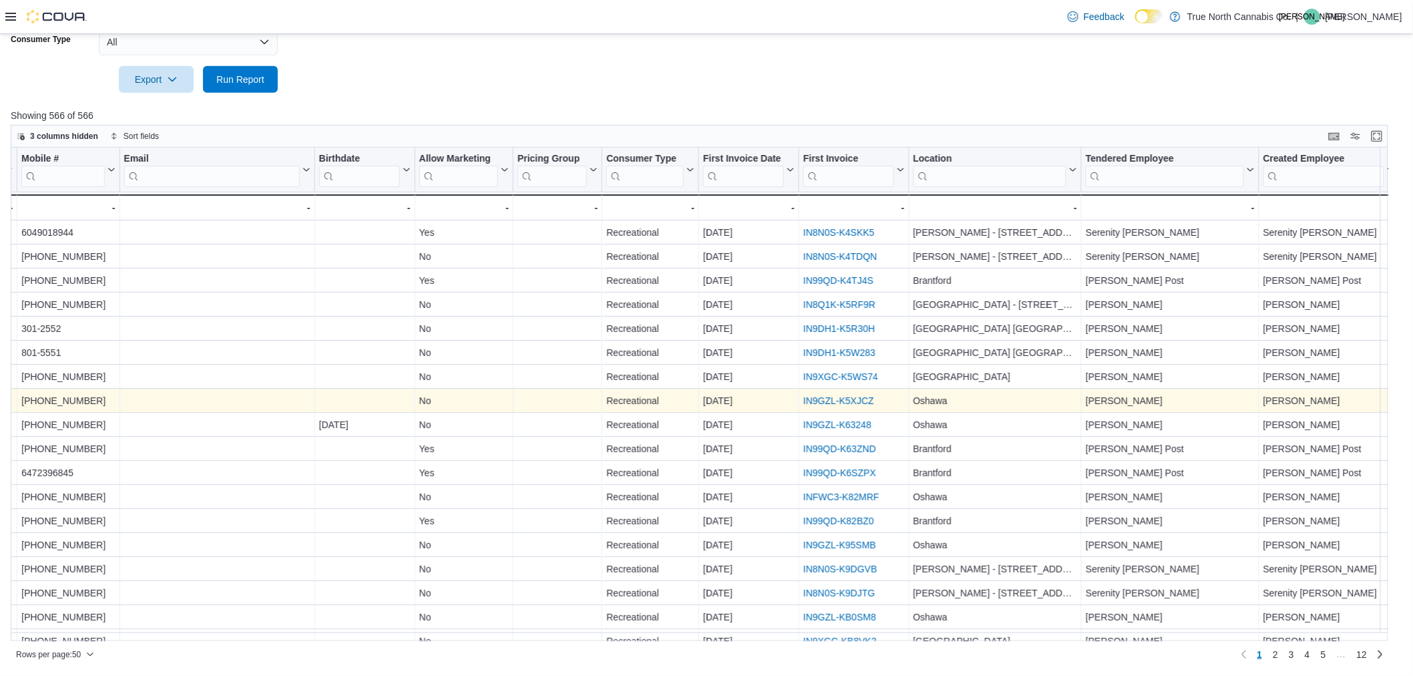
click at [852, 396] on link "IN9GZL-K5XJCZ" at bounding box center [838, 400] width 71 height 11
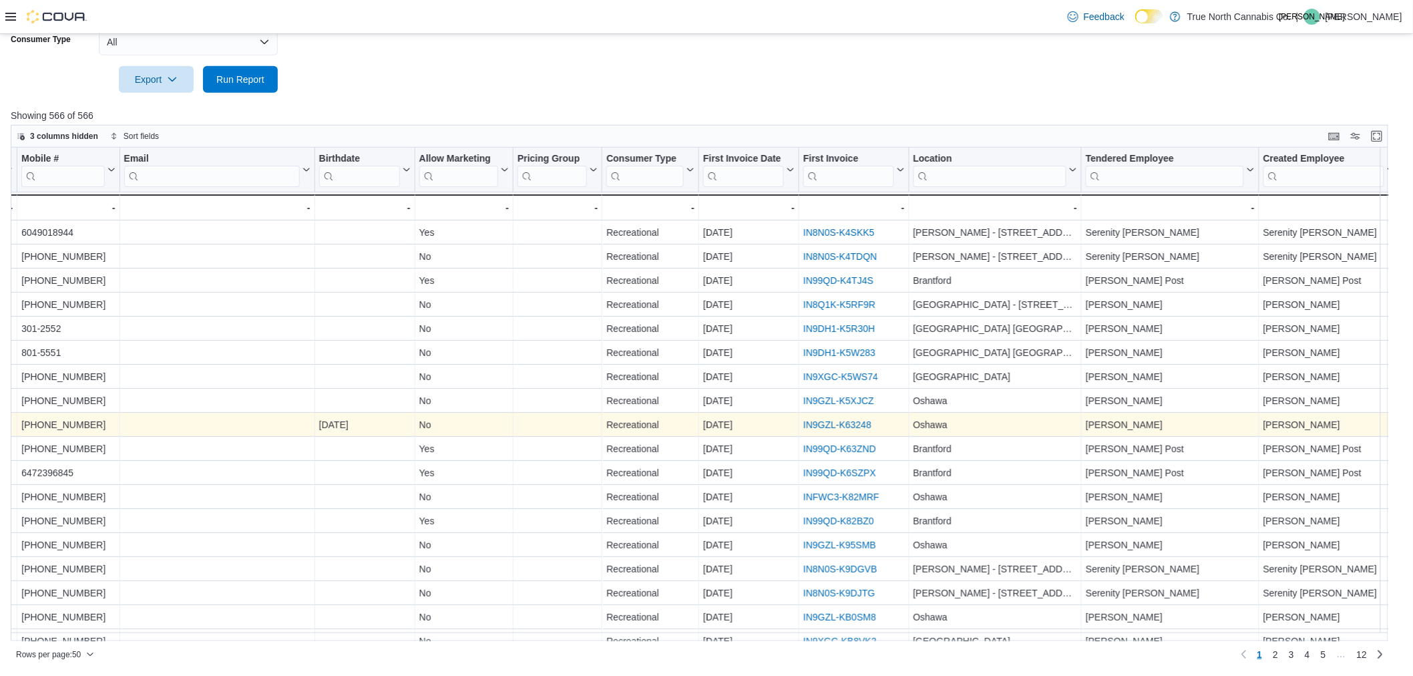
click at [840, 423] on link "IN9GZL-K63248" at bounding box center [837, 424] width 68 height 11
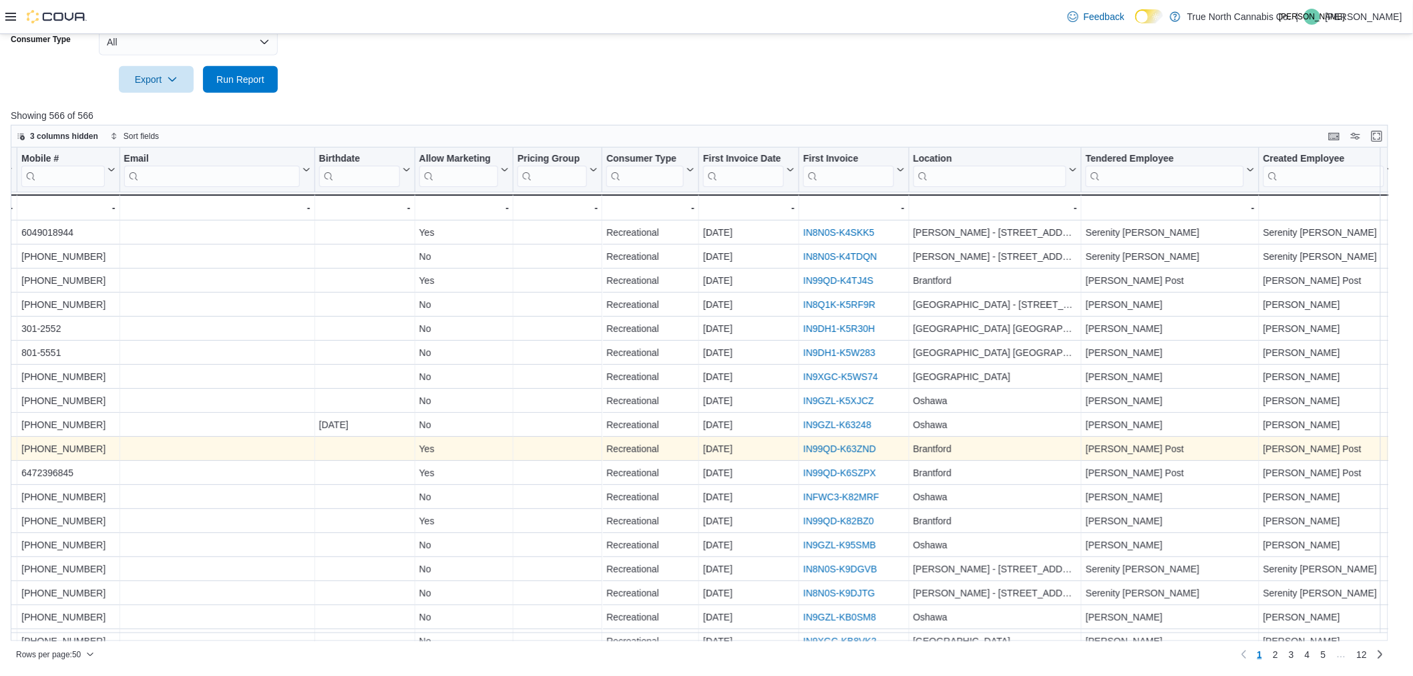
click at [818, 448] on link "IN99QD-K63ZND" at bounding box center [839, 448] width 73 height 11
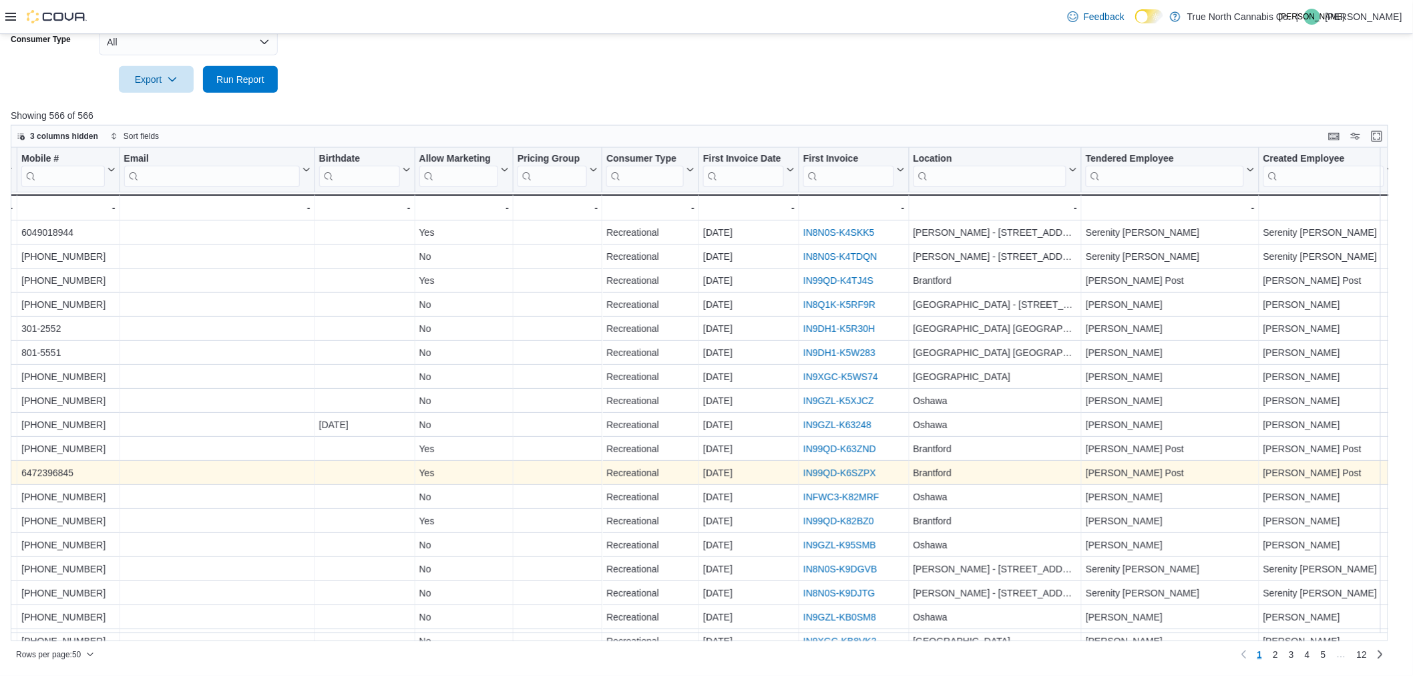
click at [816, 473] on link "IN99QD-K6SZPX" at bounding box center [839, 473] width 73 height 11
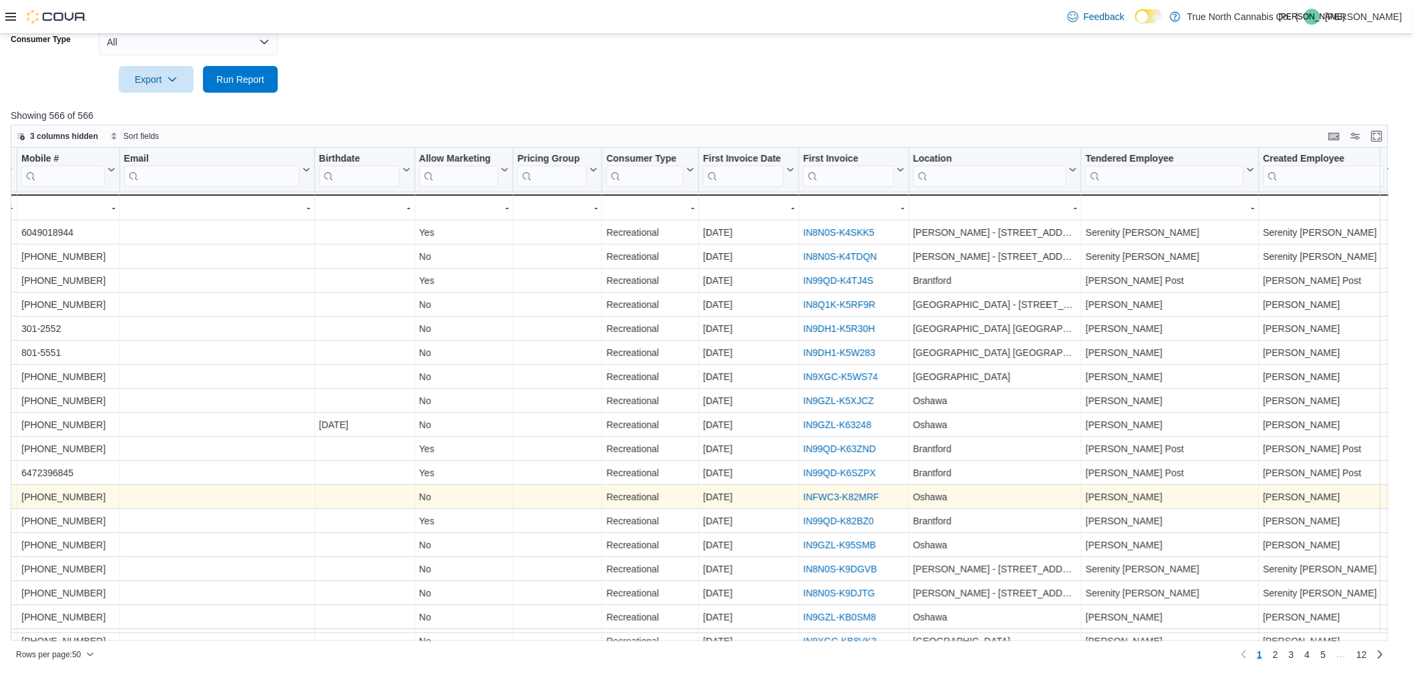
click at [835, 492] on link "INFWC3-K82MRF" at bounding box center [841, 497] width 76 height 11
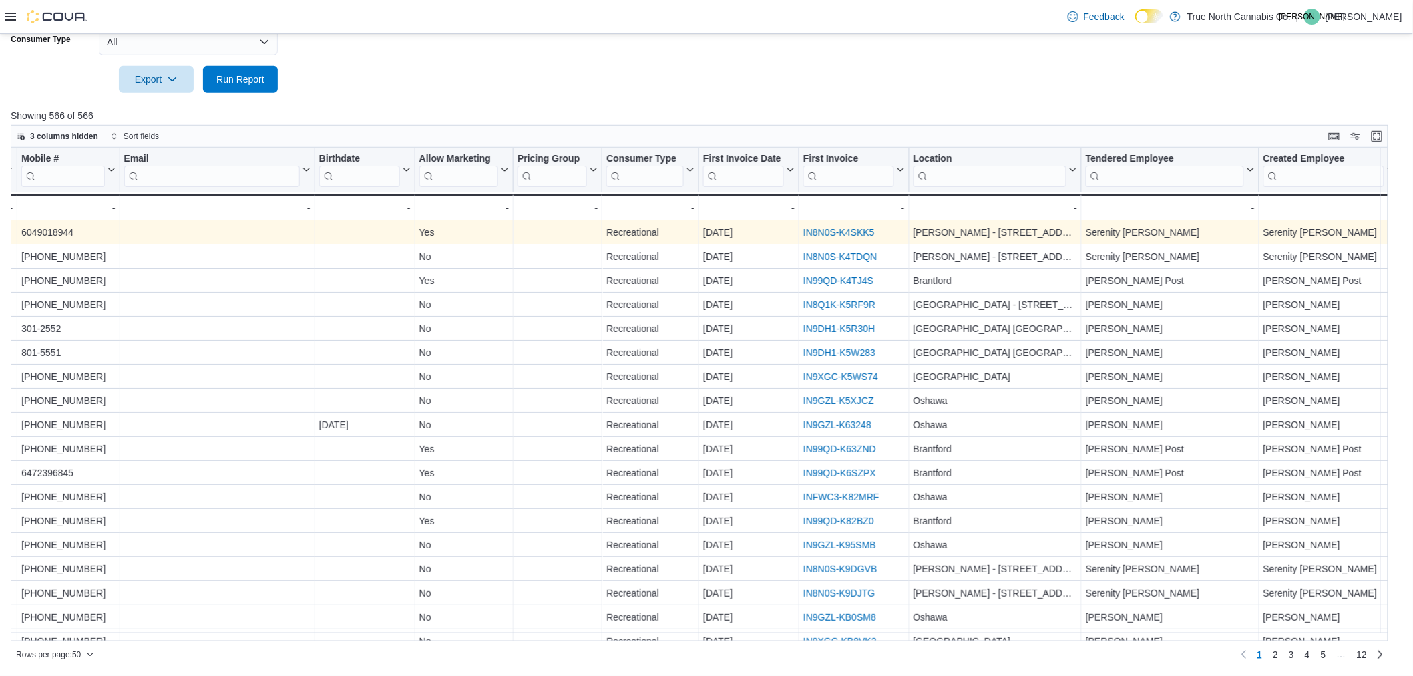
click at [857, 224] on div "IN8N0S-K4SKK5" at bounding box center [853, 232] width 101 height 16
click at [850, 232] on link "IN8N0S-K4SKK5" at bounding box center [838, 232] width 71 height 11
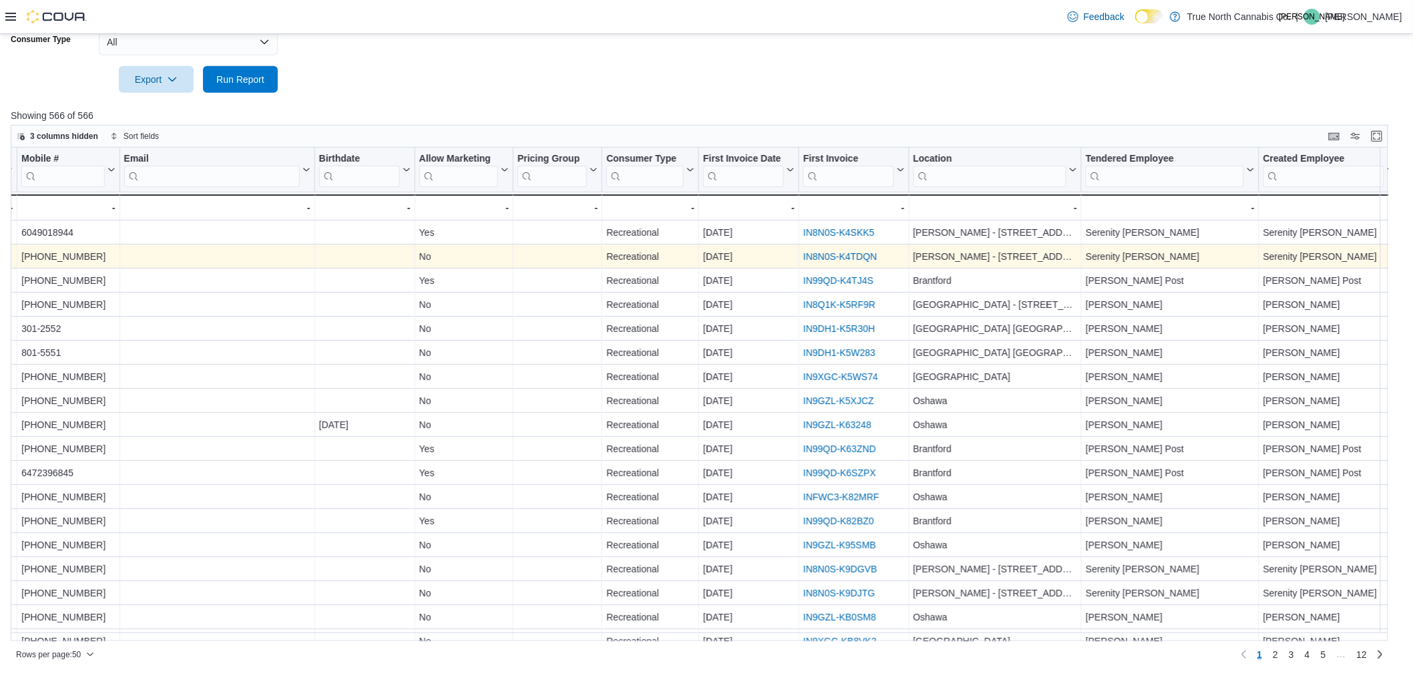
click at [830, 255] on link "IN8N0S-K4TDQN" at bounding box center [839, 256] width 73 height 11
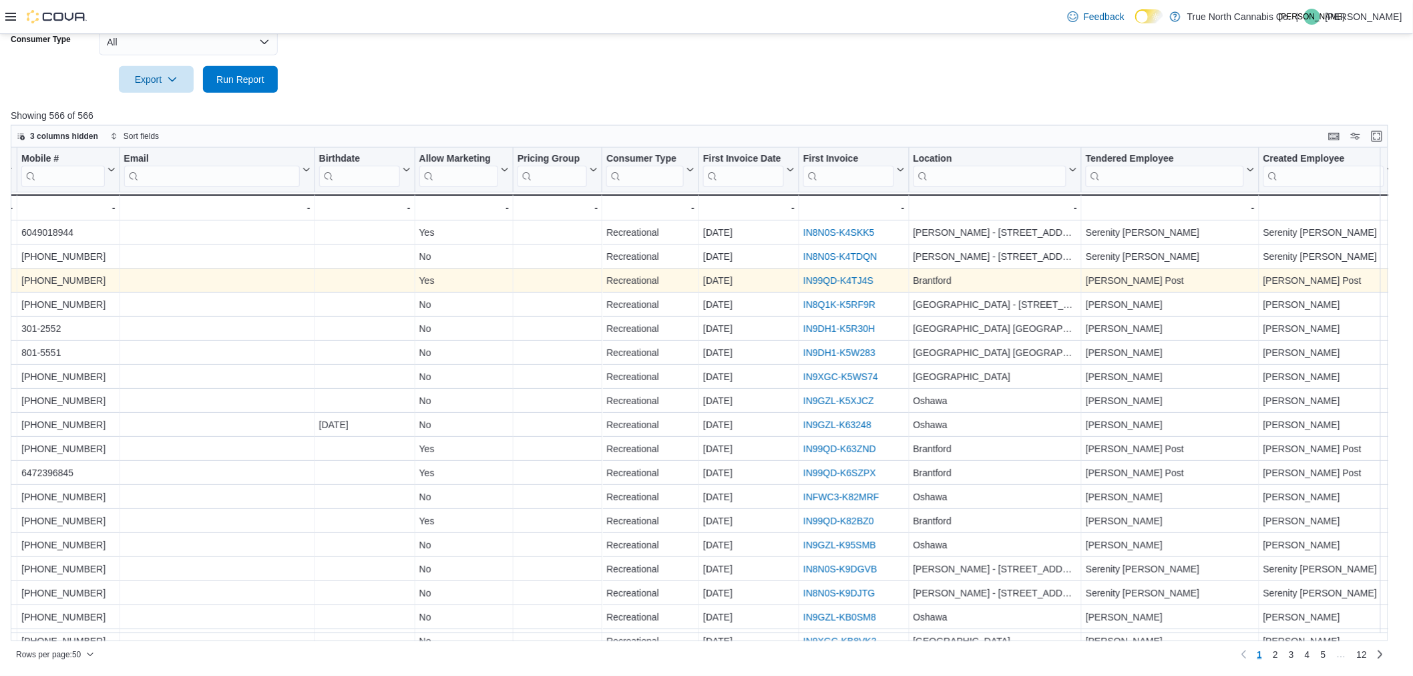
click at [822, 283] on link "IN99QD-K4TJ4S" at bounding box center [838, 280] width 70 height 11
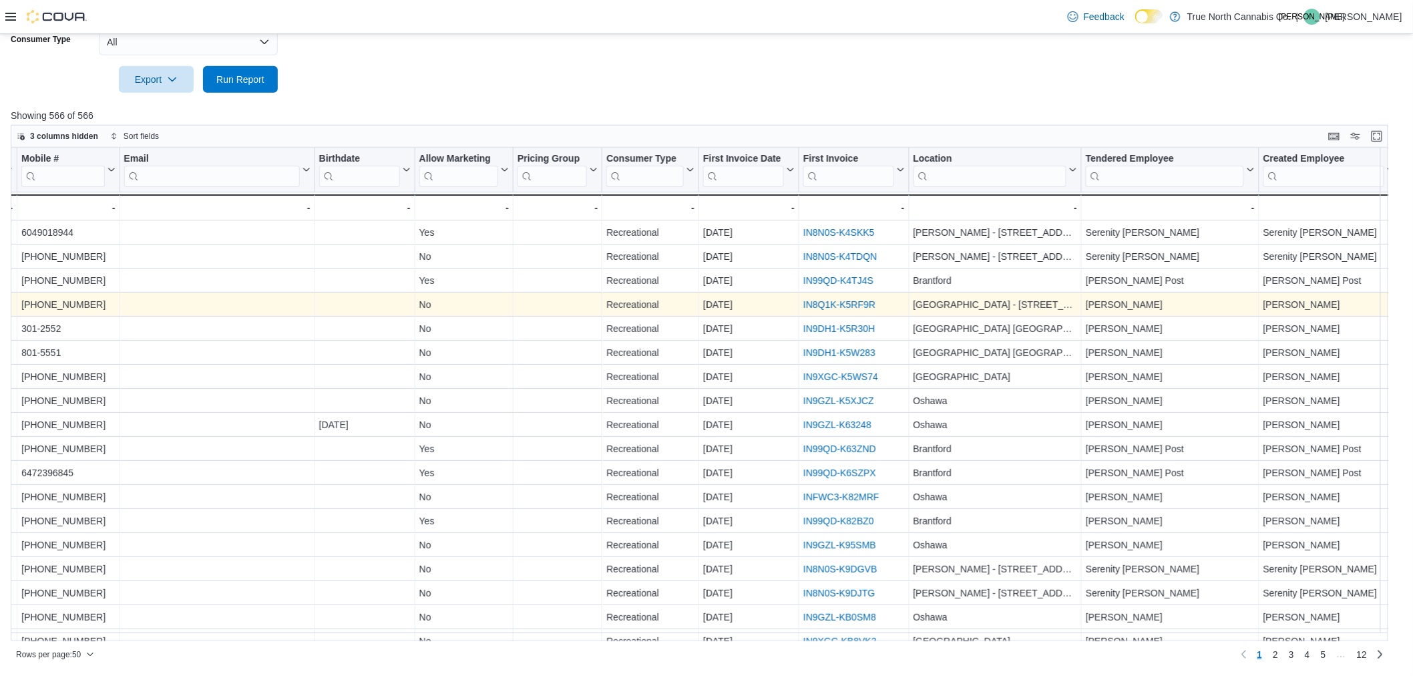
click at [839, 303] on link "IN8Q1K-K5RF9R" at bounding box center [839, 304] width 72 height 11
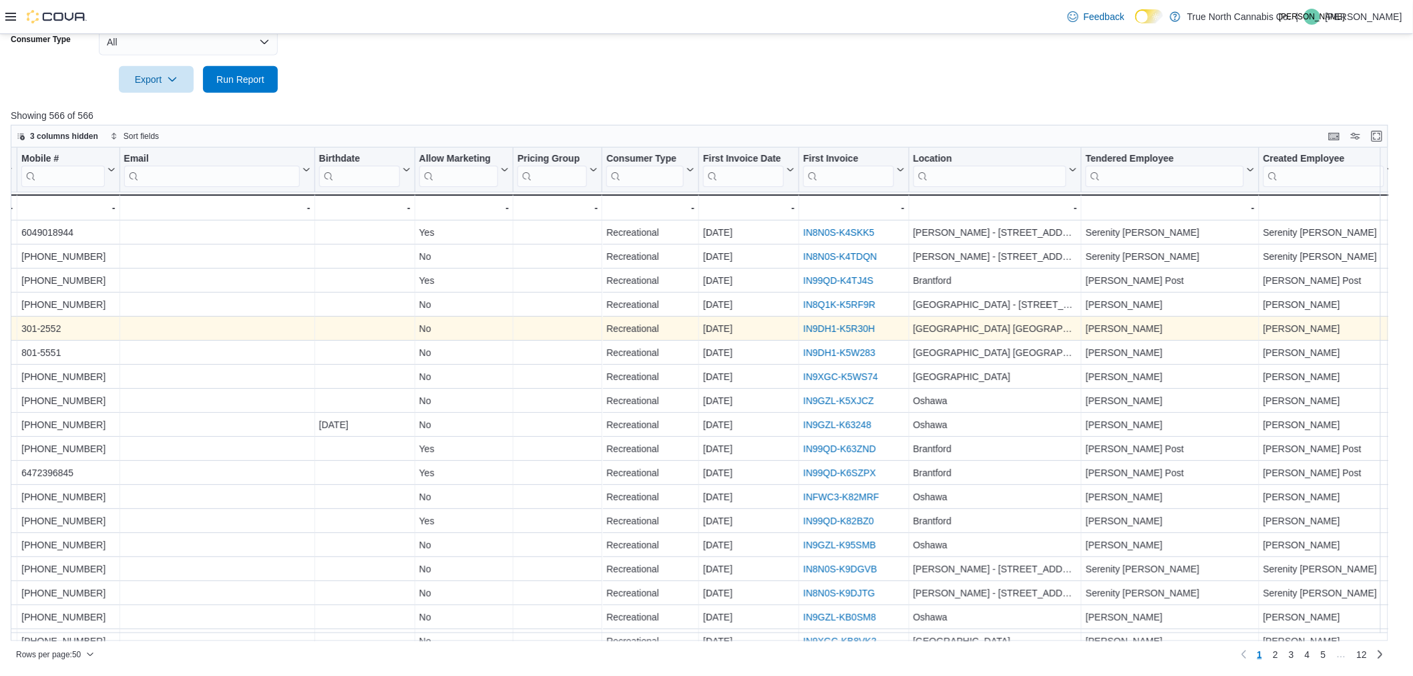
click at [836, 331] on link "IN9DH1-K5R30H" at bounding box center [838, 328] width 71 height 11
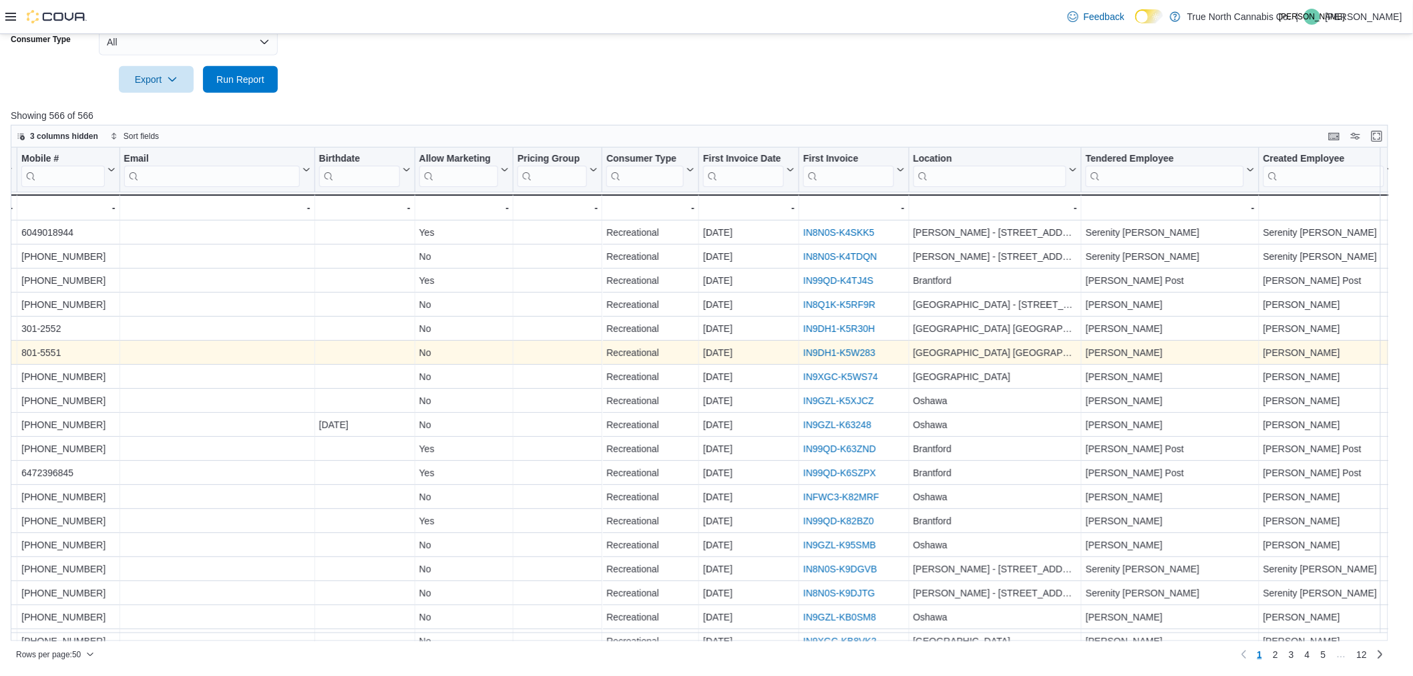
click at [828, 351] on link "IN9DH1-K5W283" at bounding box center [839, 352] width 72 height 11
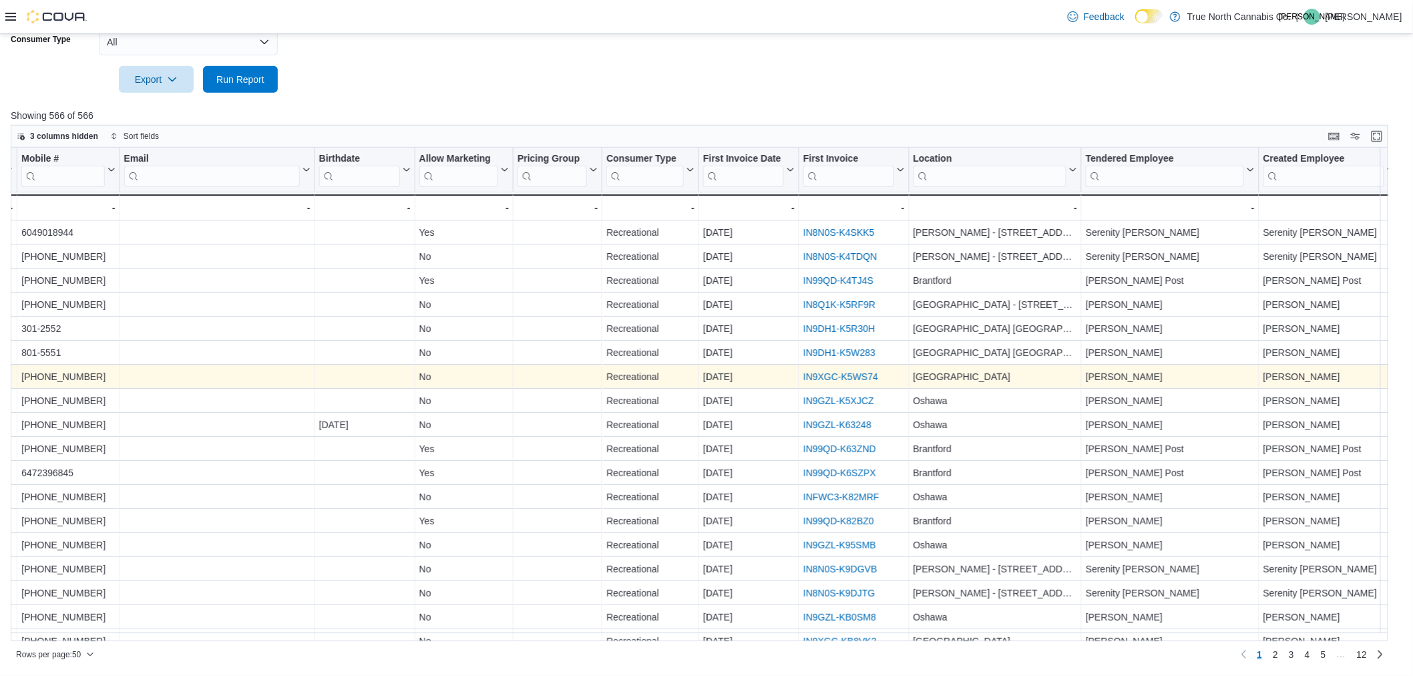
click at [840, 374] on link "IN9XGC-K5WS74" at bounding box center [840, 376] width 75 height 11
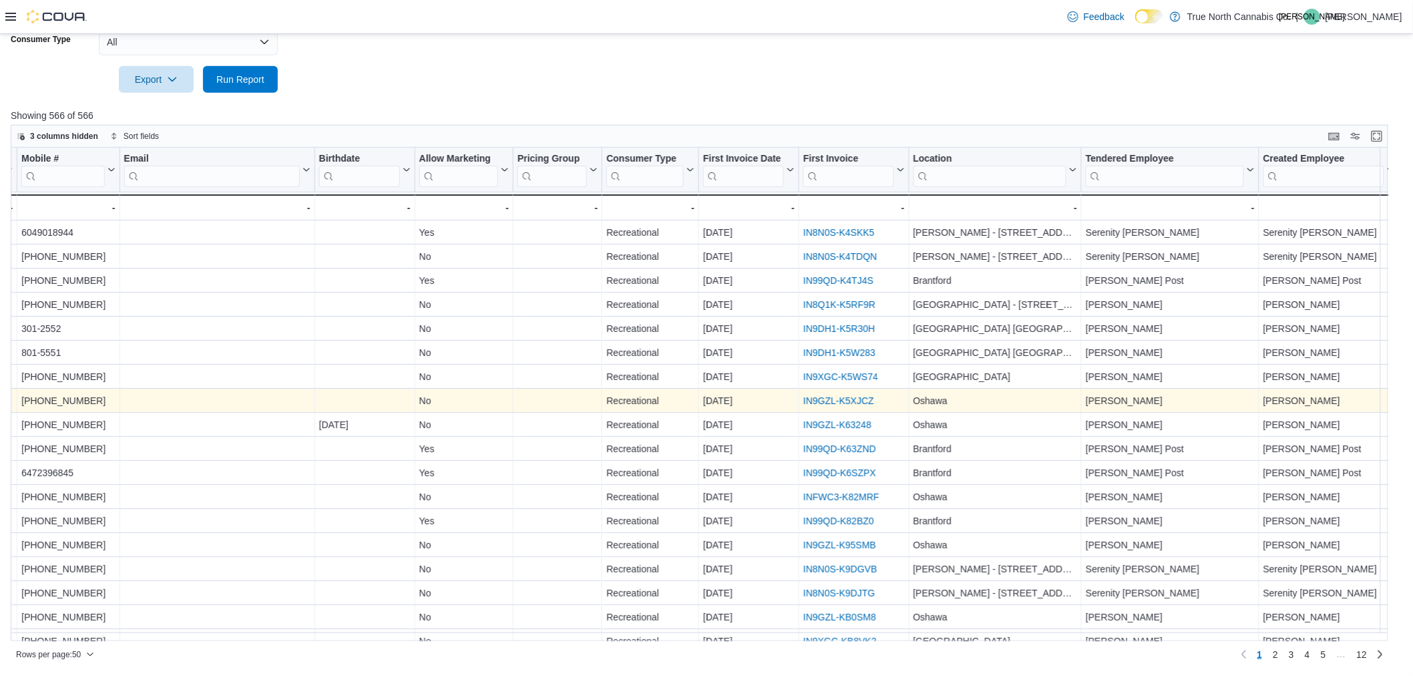
click at [849, 401] on link "IN9GZL-K5XJCZ" at bounding box center [838, 400] width 71 height 11
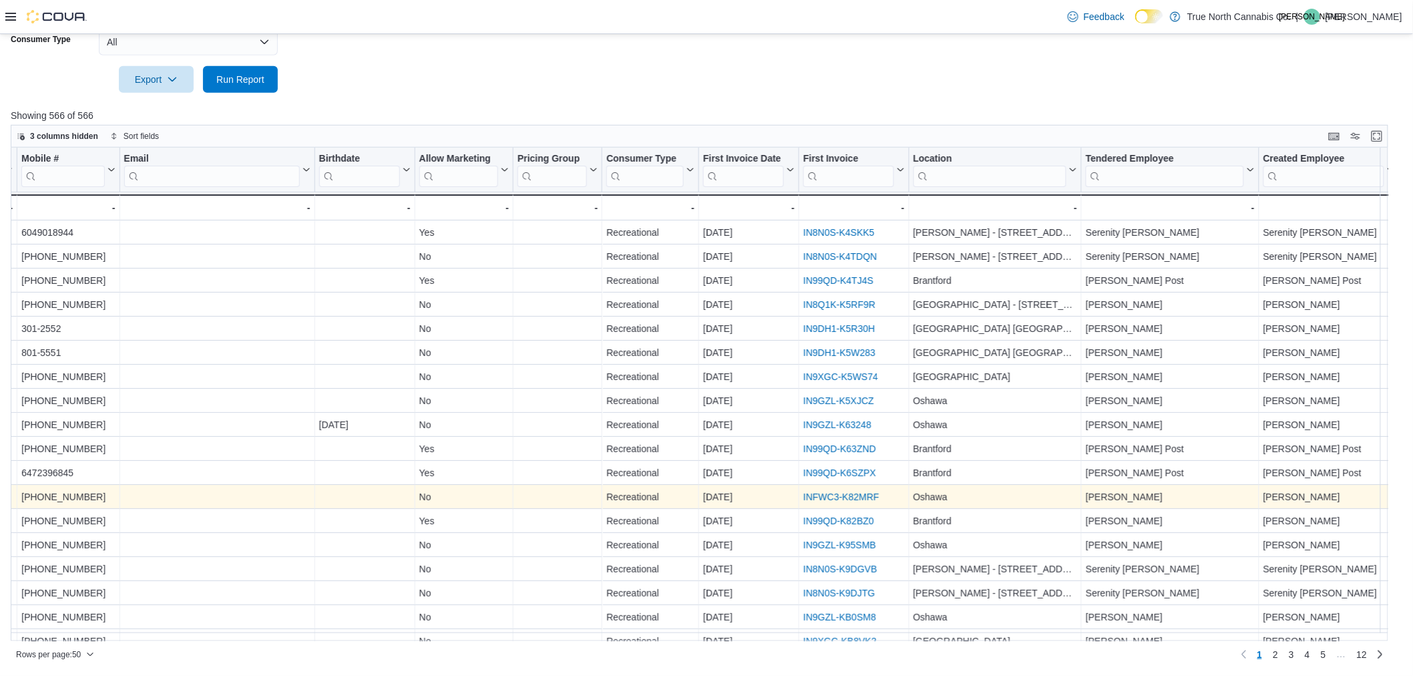
click at [850, 493] on link "INFWC3-K82MRF" at bounding box center [841, 497] width 76 height 11
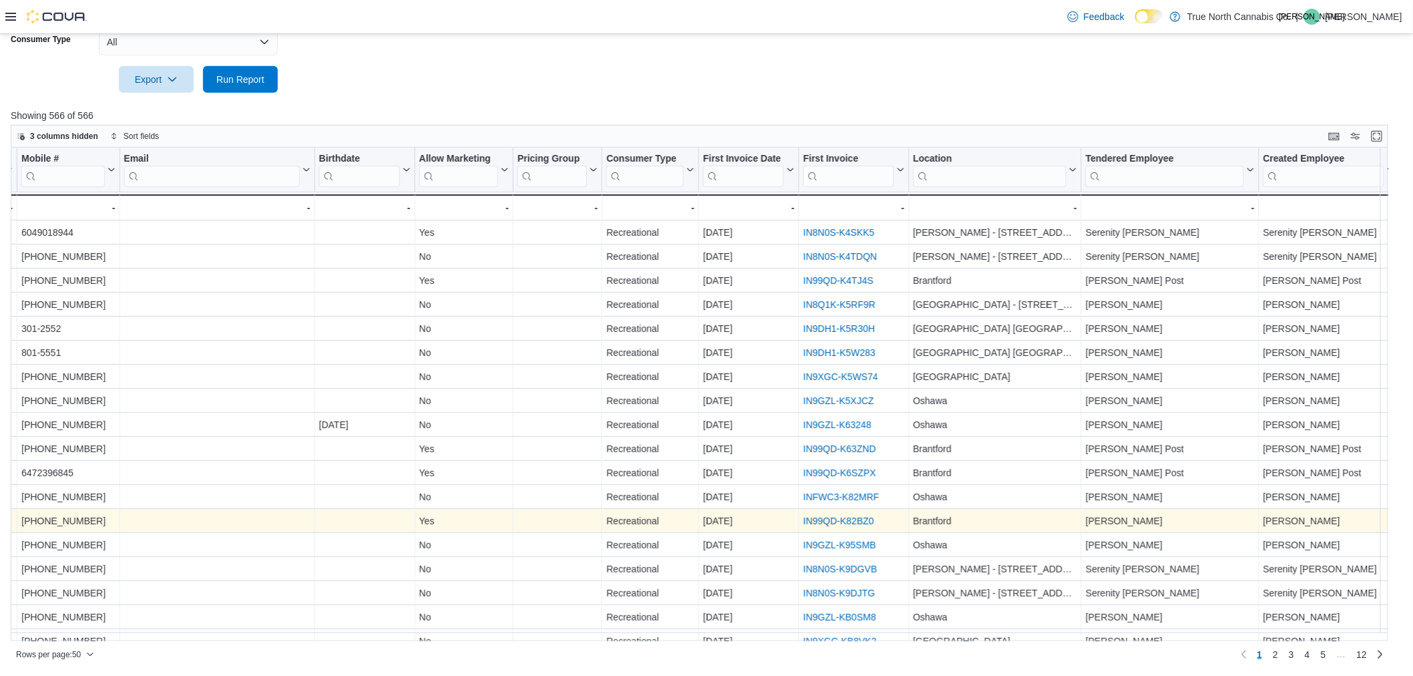
click at [857, 519] on link "IN99QD-K82BZ0" at bounding box center [838, 521] width 71 height 11
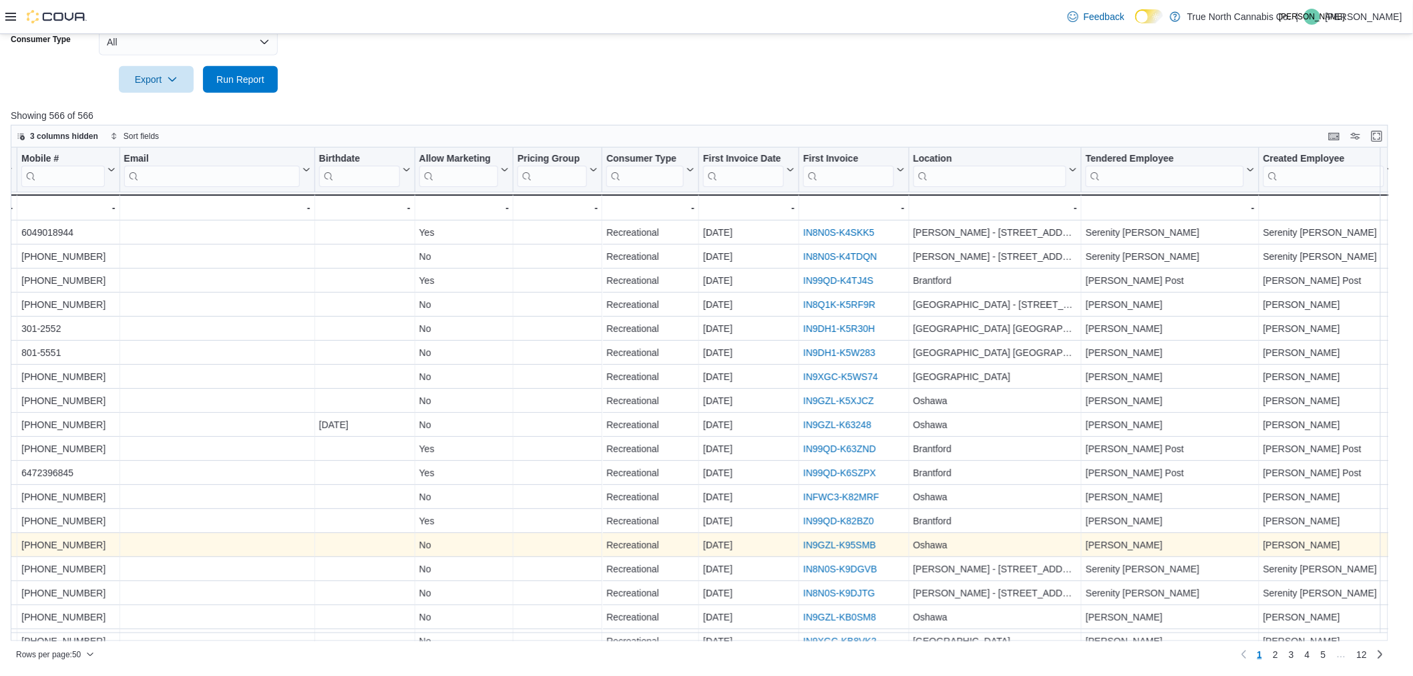
click at [826, 544] on link "IN9GZL-K95SMB" at bounding box center [839, 545] width 73 height 11
click at [844, 545] on link "IN9GZL-K95SMB" at bounding box center [839, 545] width 73 height 11
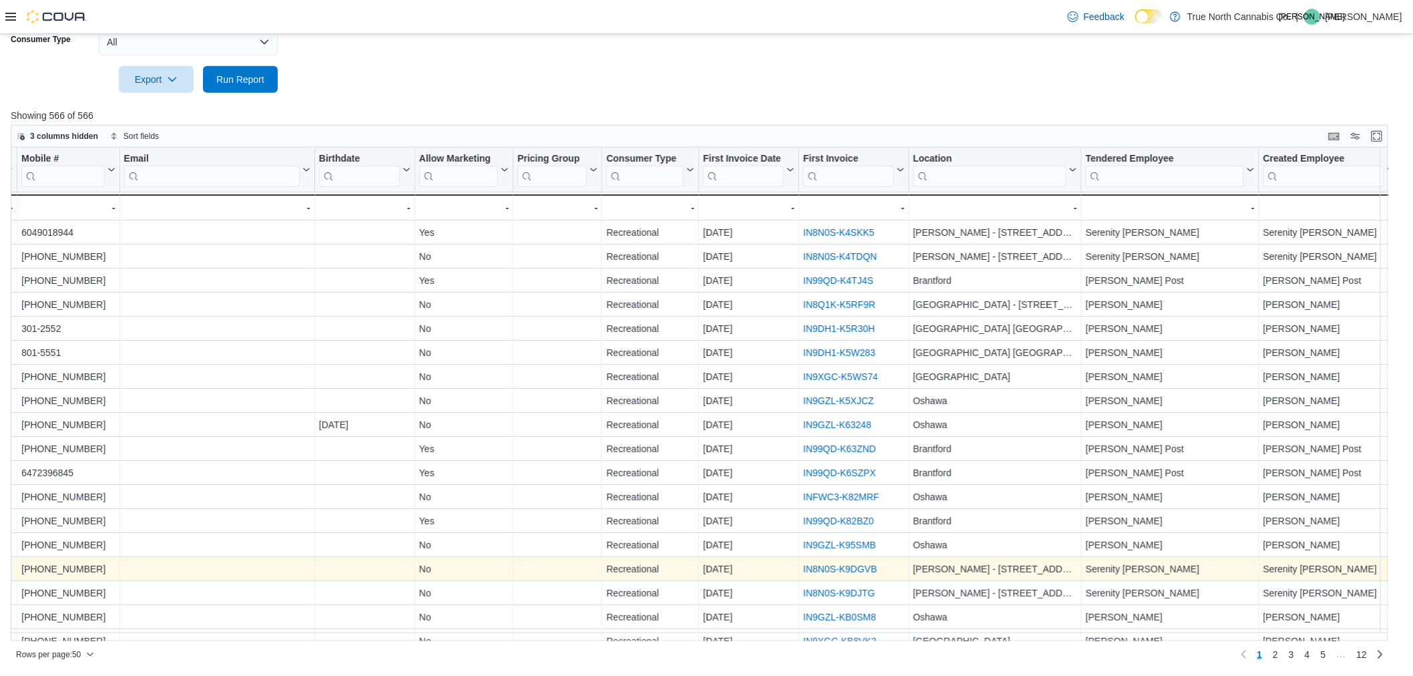
click at [832, 565] on link "IN8N0S-K9DGVB" at bounding box center [839, 569] width 73 height 11
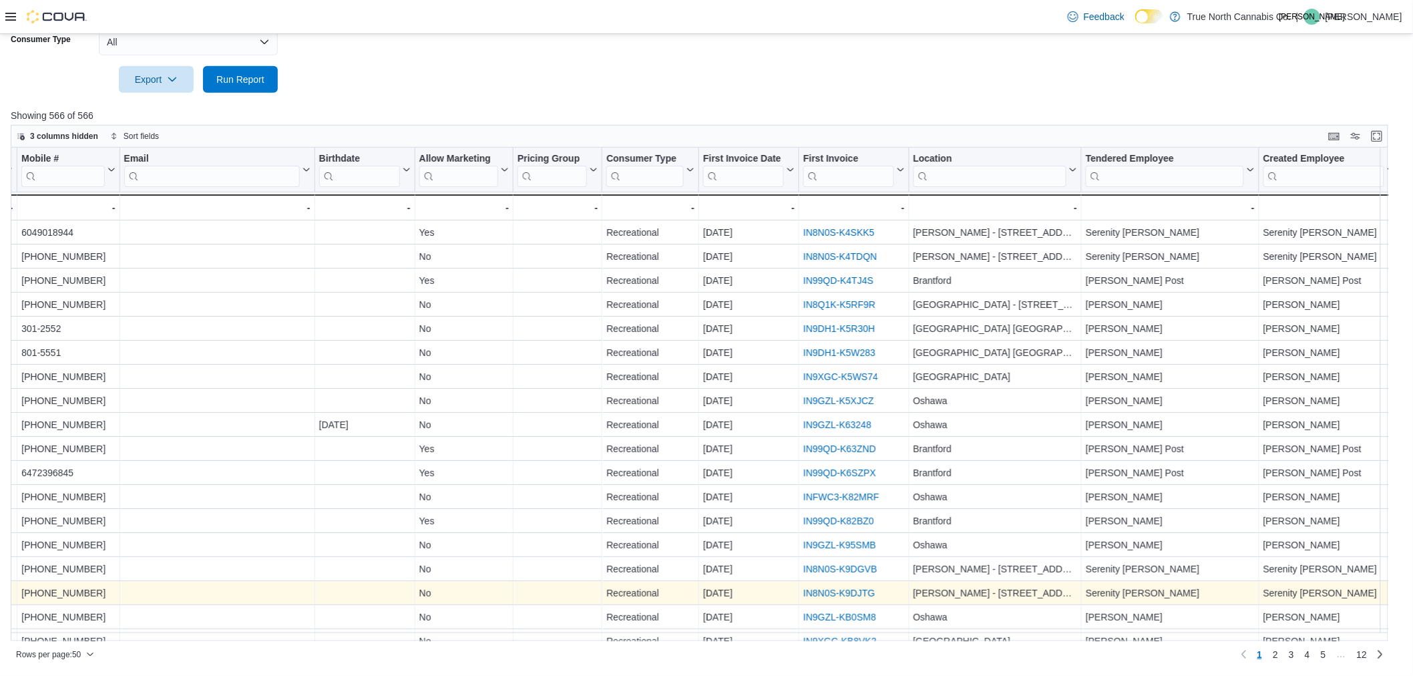
click at [827, 592] on link "IN8N0S-K9DJTG" at bounding box center [838, 593] width 71 height 11
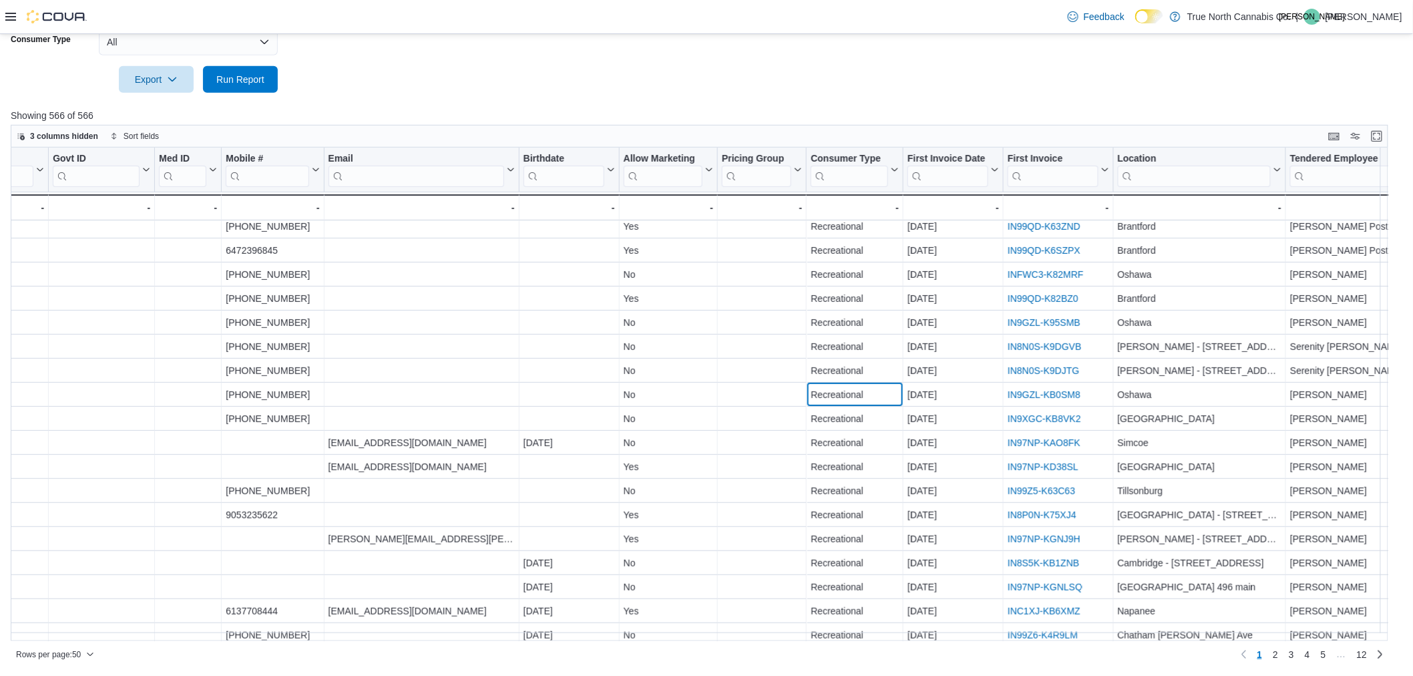
scroll to position [222, 126]
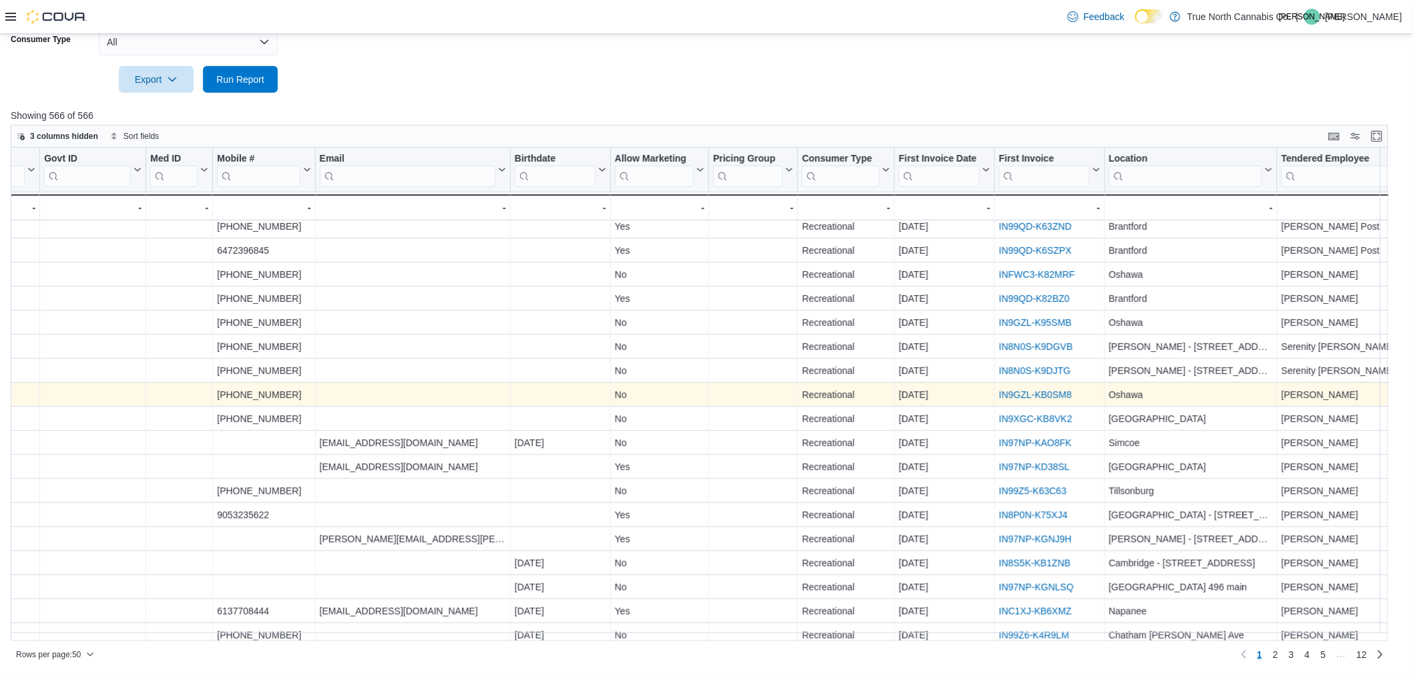
click at [1055, 396] on link "IN9GZL-KB0SM8" at bounding box center [1035, 394] width 73 height 11
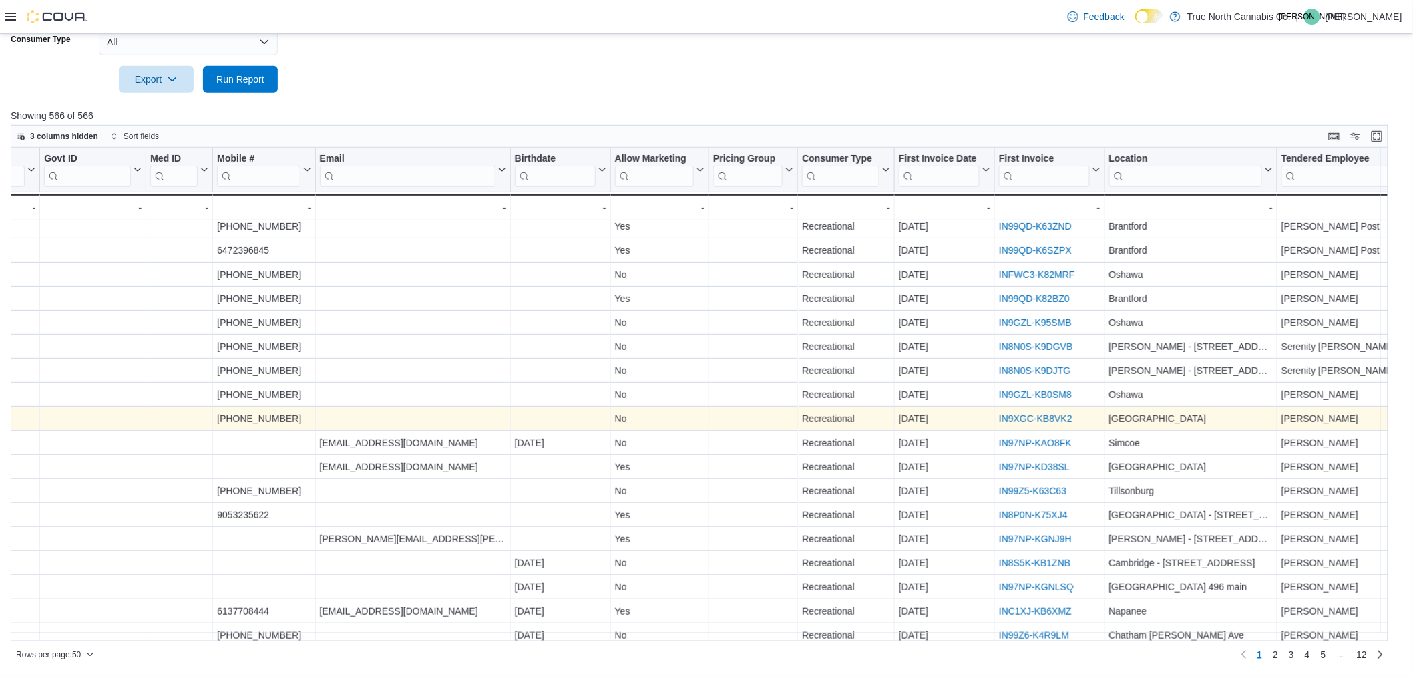
click at [1052, 415] on link "IN9XGC-KB8VK2" at bounding box center [1035, 418] width 73 height 11
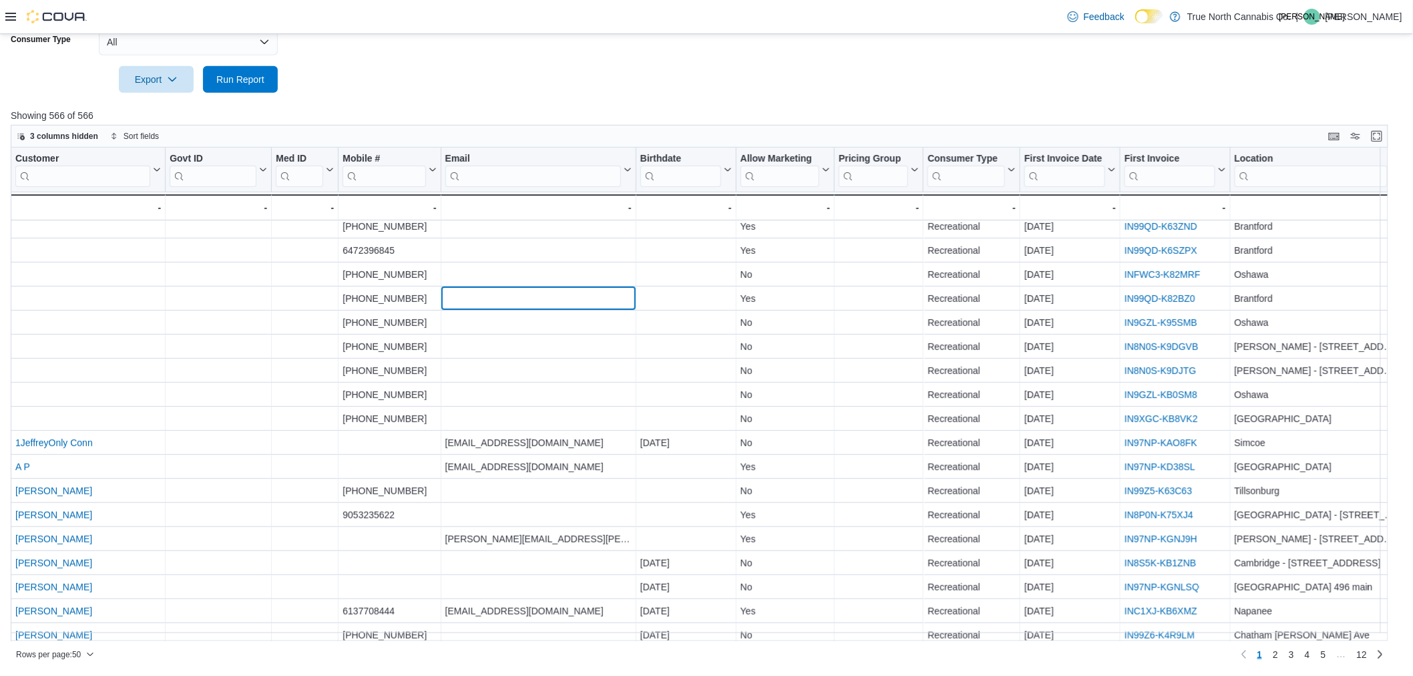
scroll to position [0, 0]
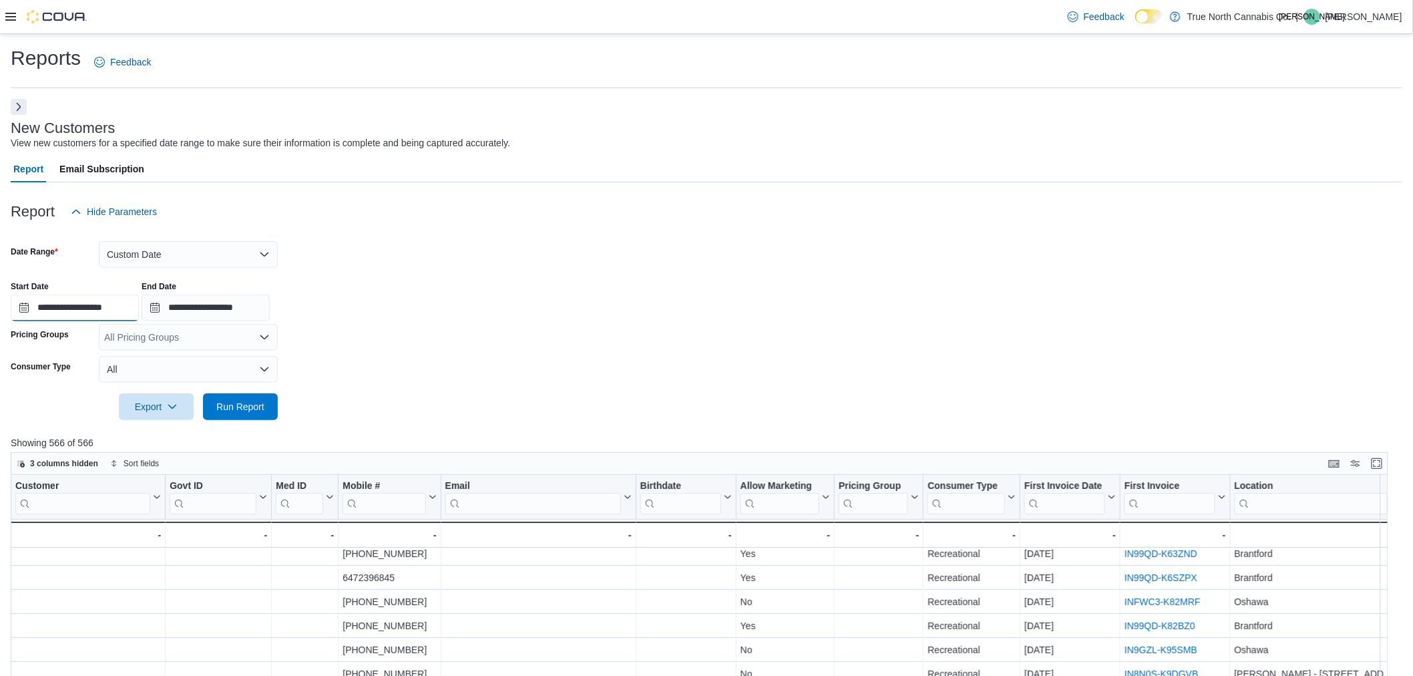
click at [20, 307] on input "**********" at bounding box center [75, 308] width 128 height 27
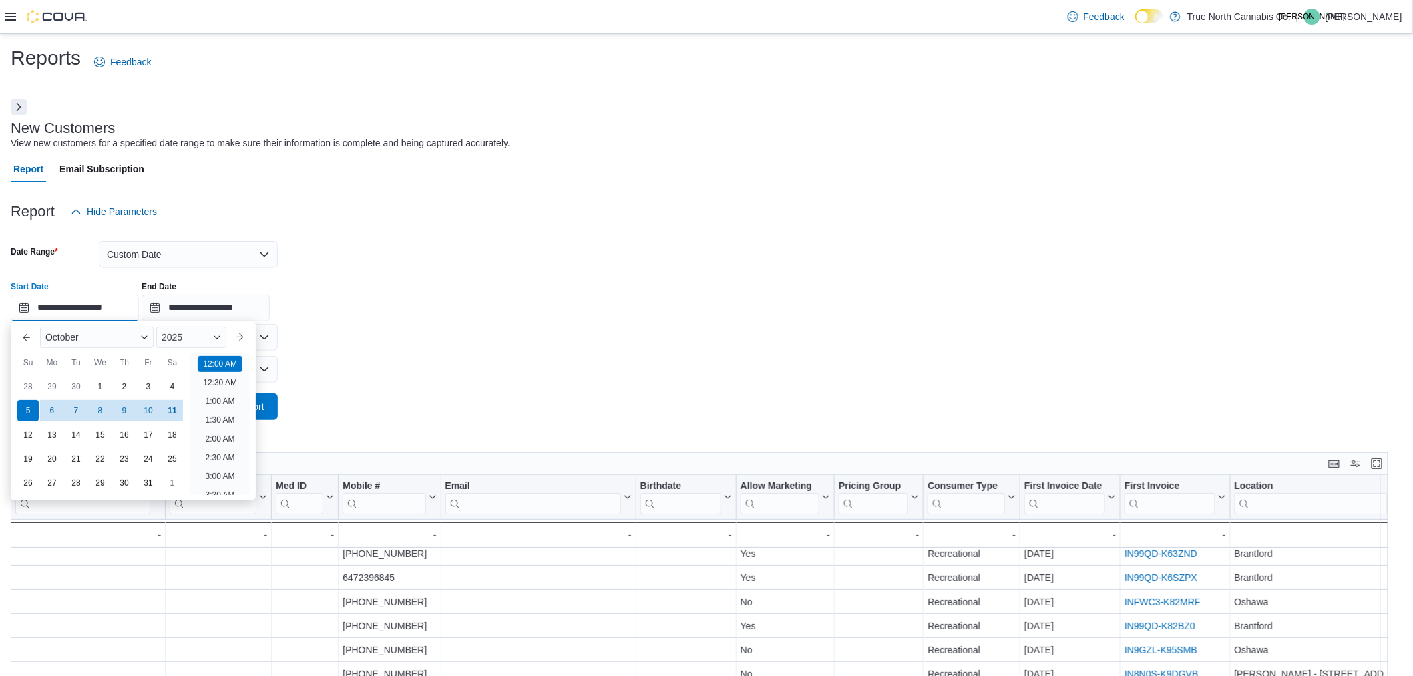
scroll to position [41, 0]
click at [22, 391] on div "28" at bounding box center [27, 386] width 23 height 23
type input "**********"
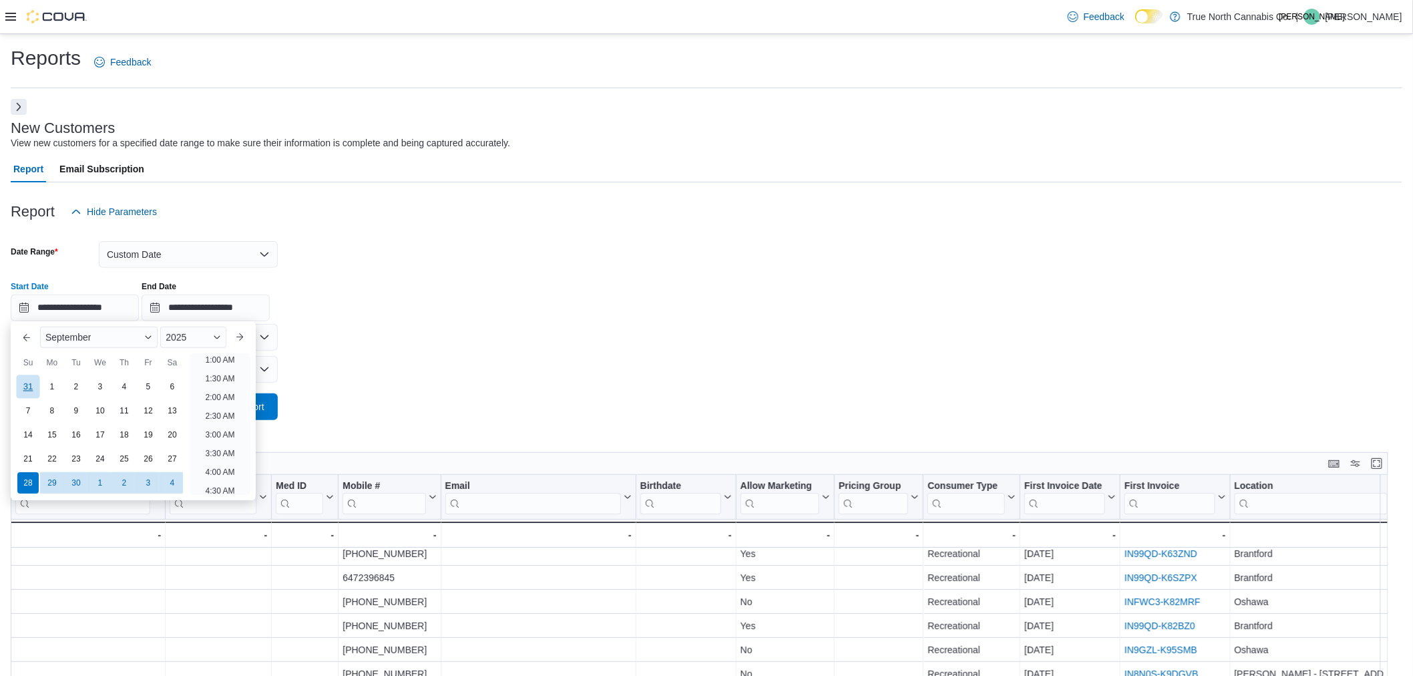
scroll to position [3, 0]
click at [172, 305] on input "**********" at bounding box center [206, 308] width 128 height 27
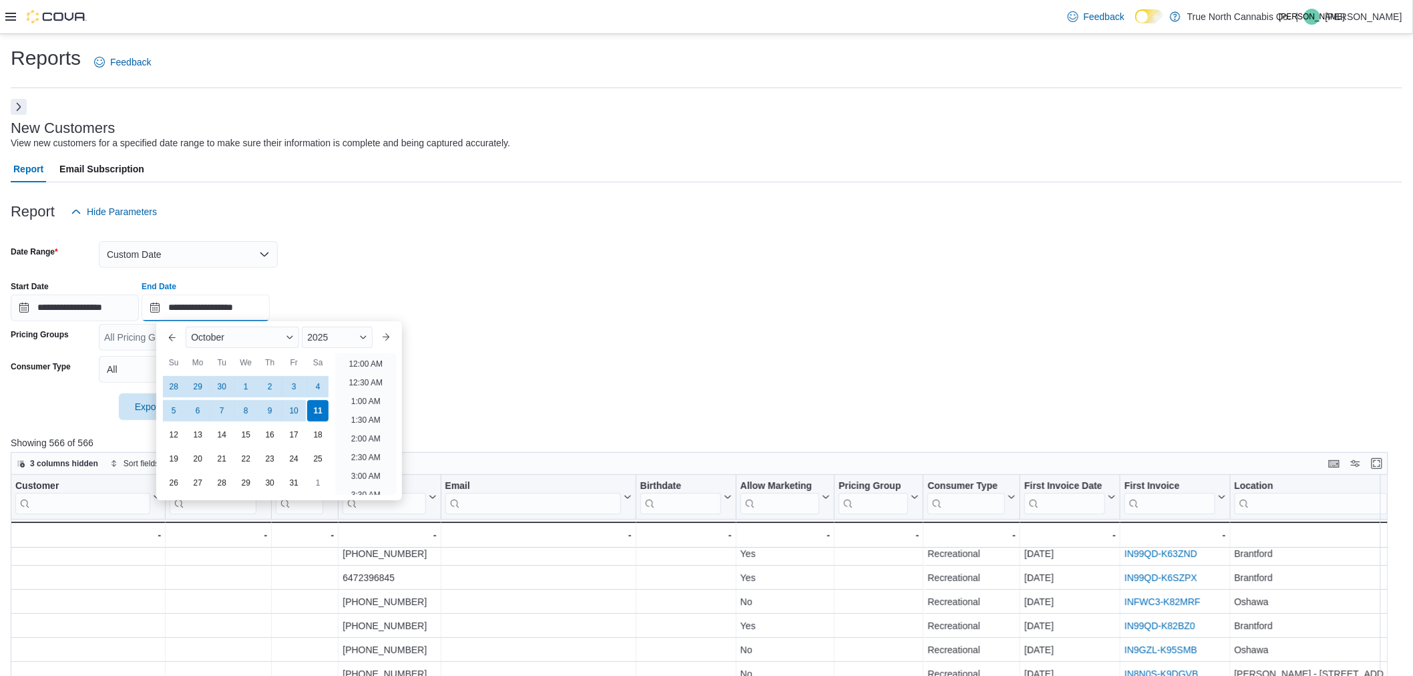
scroll to position [758, 0]
click at [318, 383] on div "4" at bounding box center [318, 386] width 23 height 23
type input "**********"
click at [557, 274] on div "**********" at bounding box center [707, 296] width 1392 height 51
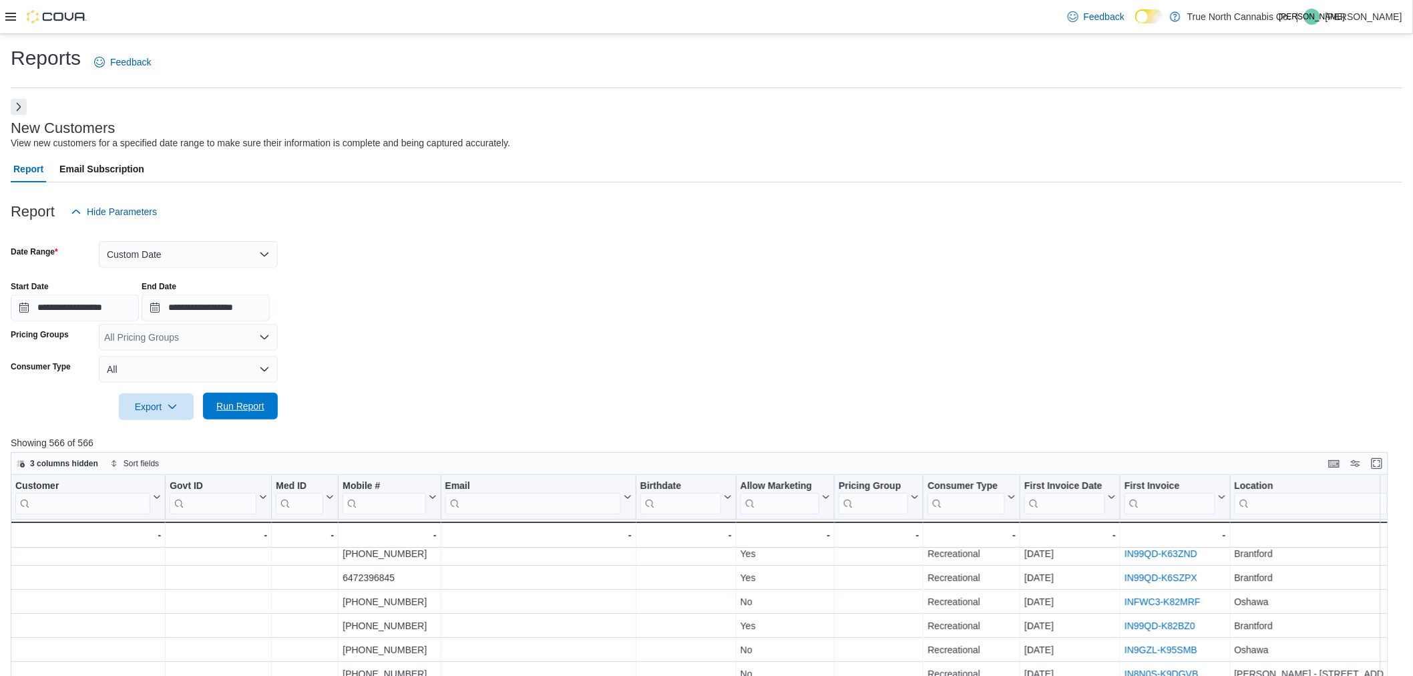
click at [269, 405] on span "Run Report" at bounding box center [240, 406] width 59 height 27
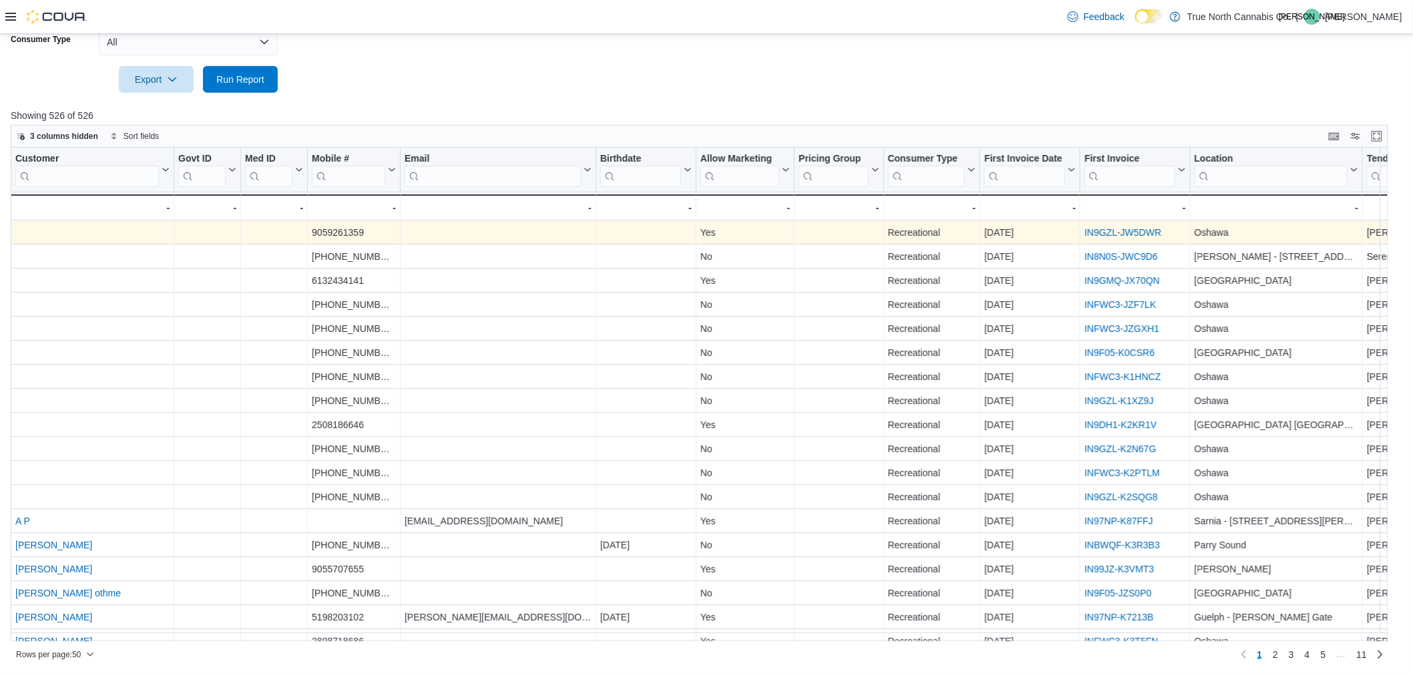
click at [1149, 231] on link "IN9GZL-JW5DWR" at bounding box center [1123, 232] width 77 height 11
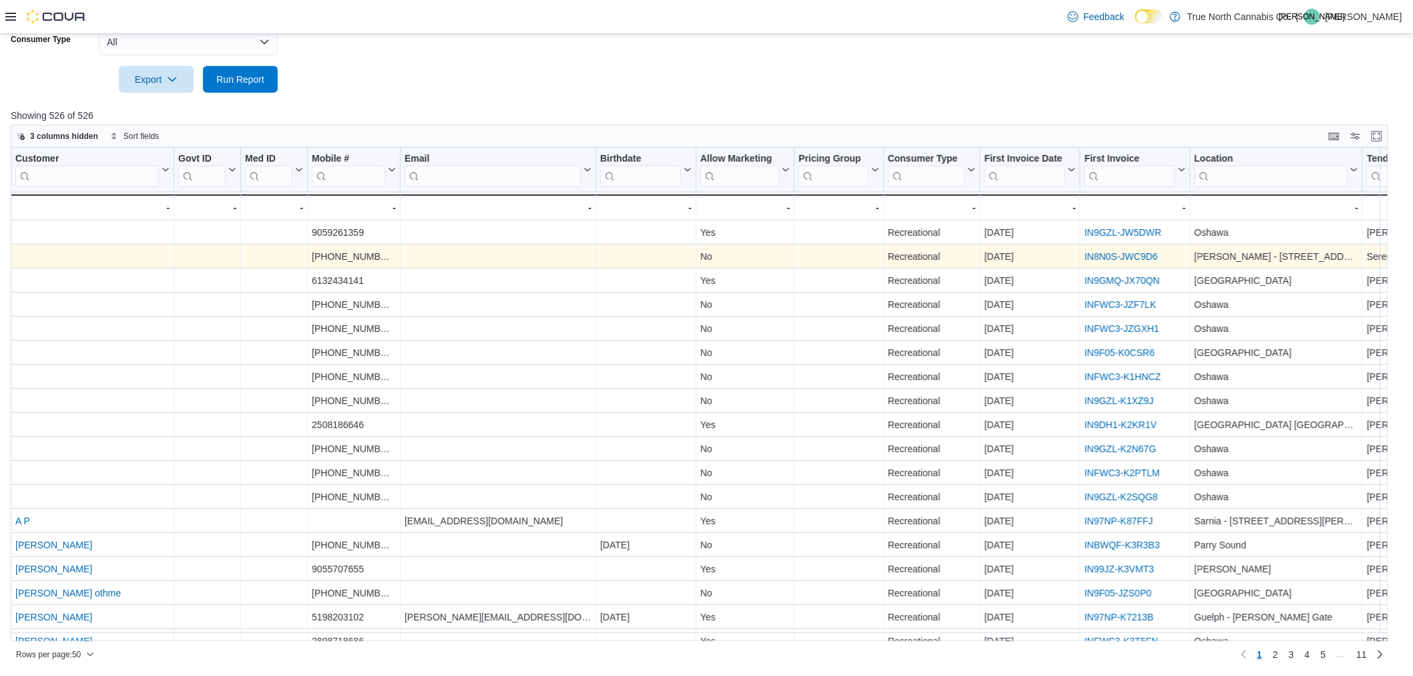
click at [1118, 256] on link "IN8N0S-JWC9D6" at bounding box center [1121, 256] width 73 height 11
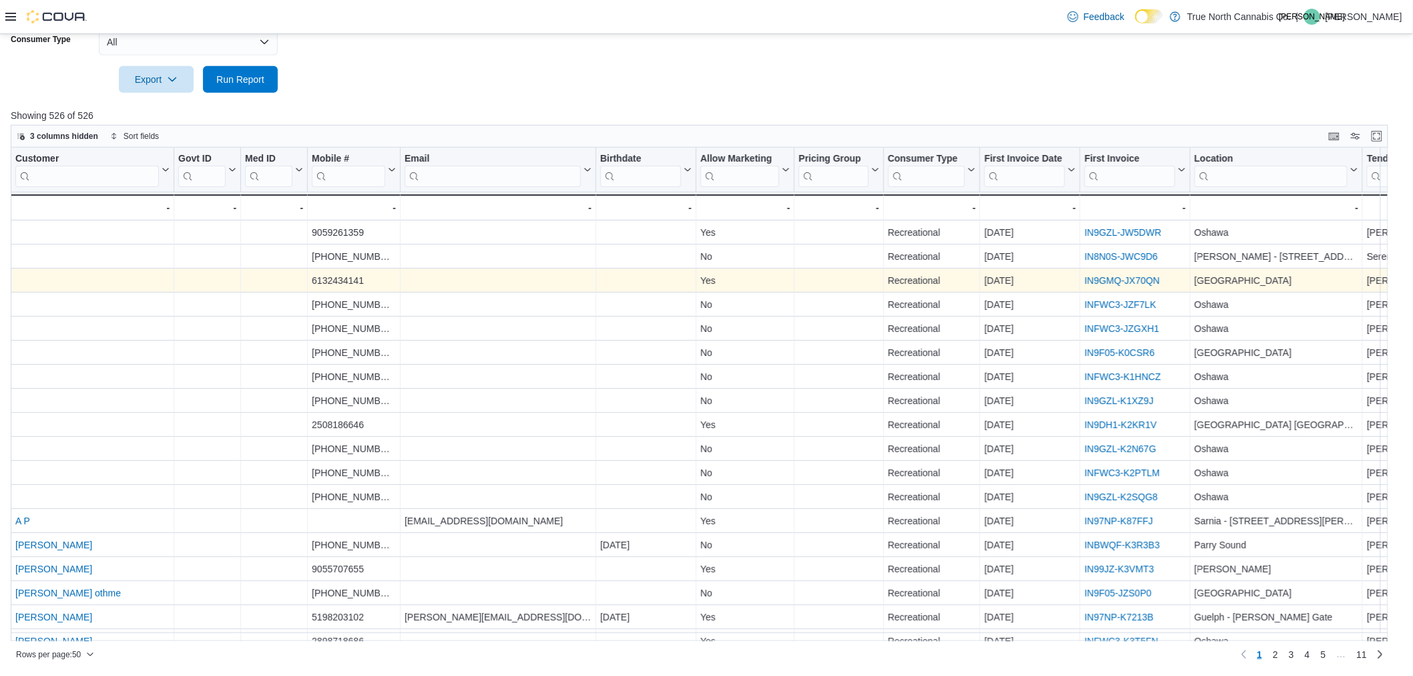
click at [1106, 283] on link "IN9GMQ-JX70QN" at bounding box center [1122, 280] width 75 height 11
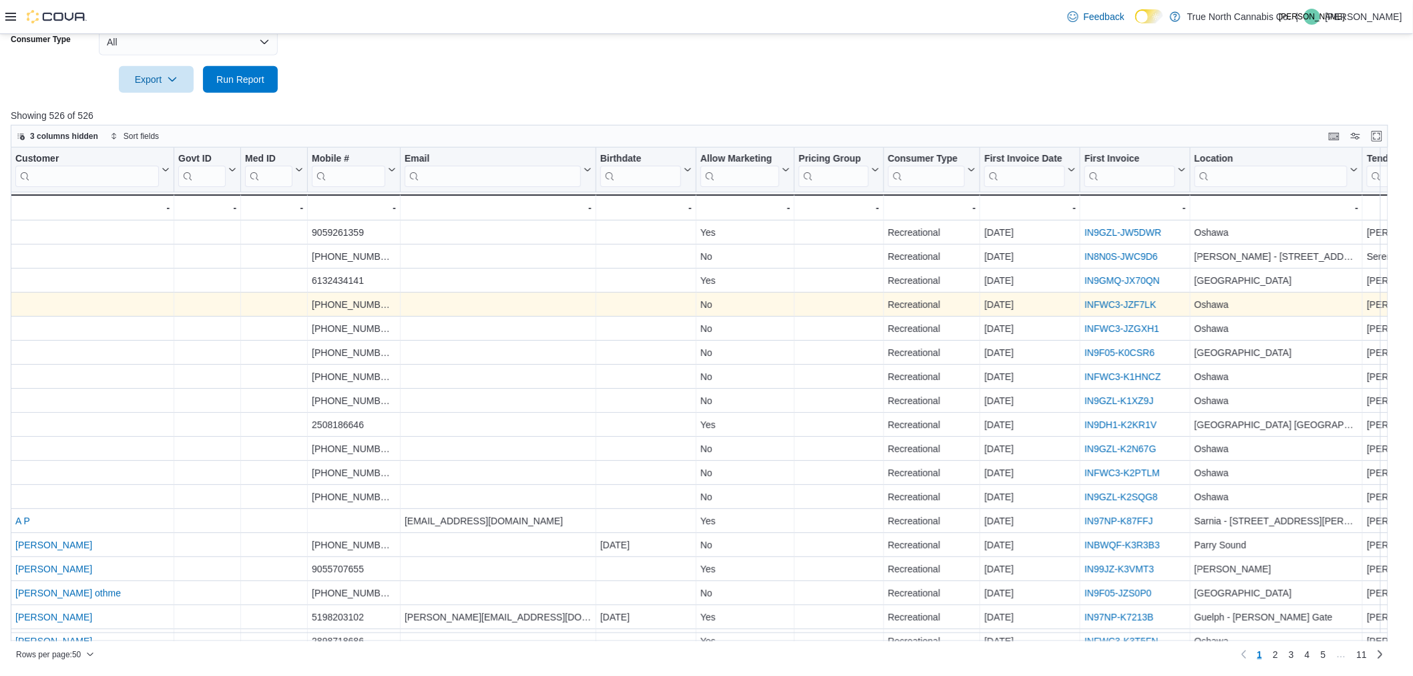
click at [1122, 303] on link "INFWC3-JZF7LK" at bounding box center [1120, 304] width 71 height 11
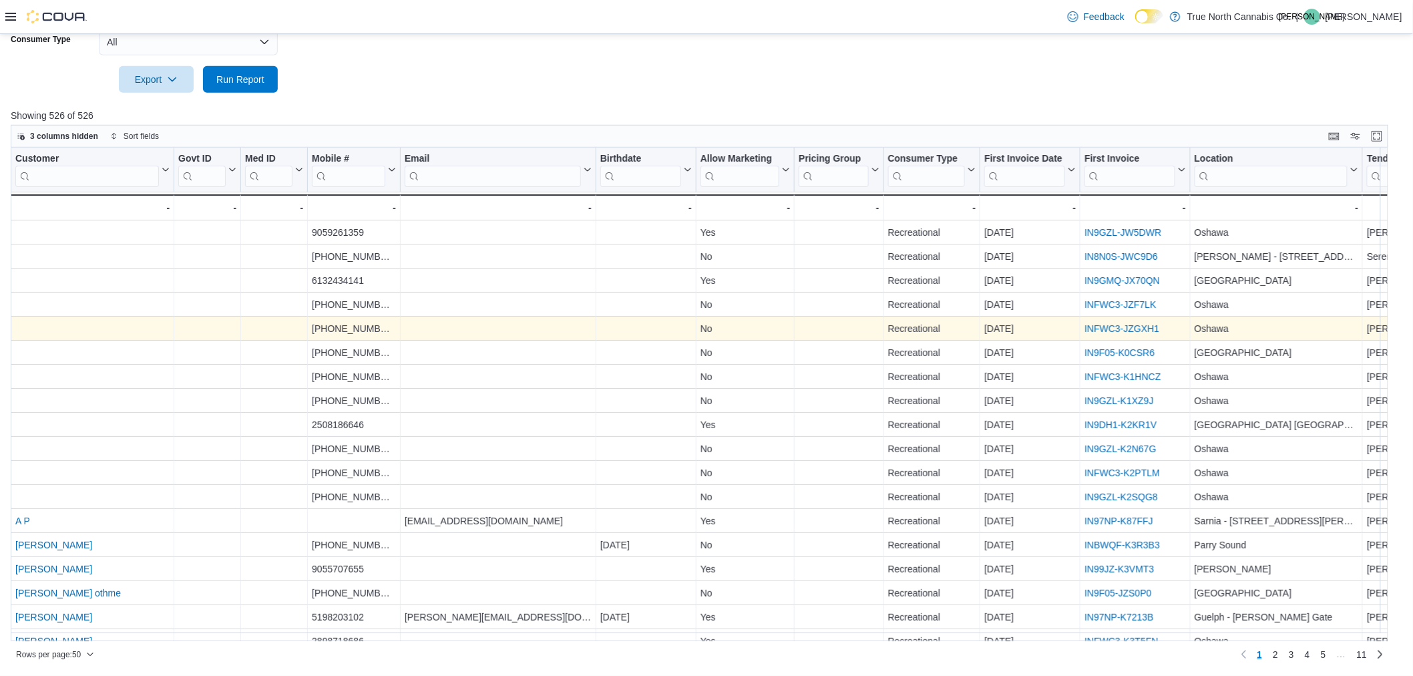
click at [1102, 331] on link "INFWC3-JZGXH1" at bounding box center [1122, 328] width 75 height 11
click at [1110, 332] on link "INFWC3-JZGXH1" at bounding box center [1122, 328] width 75 height 11
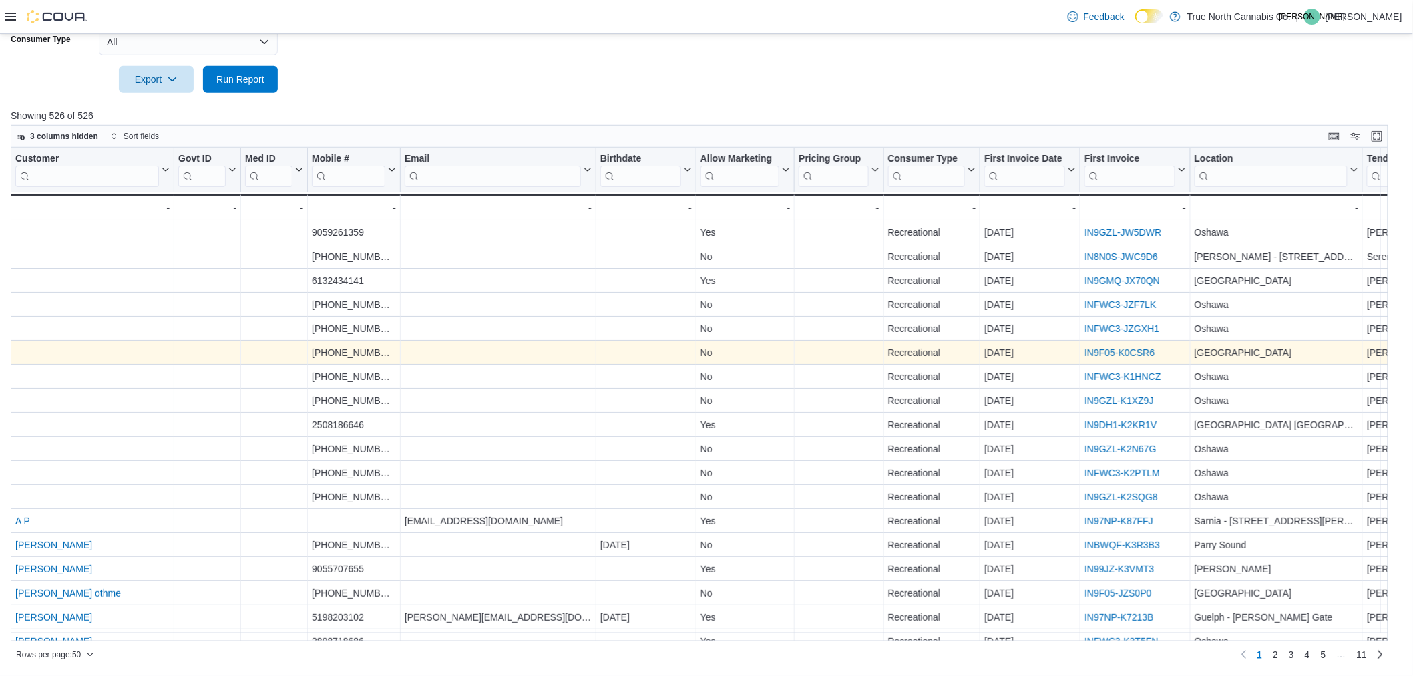
click at [1109, 351] on link "IN9F05-K0CSR6" at bounding box center [1120, 352] width 70 height 11
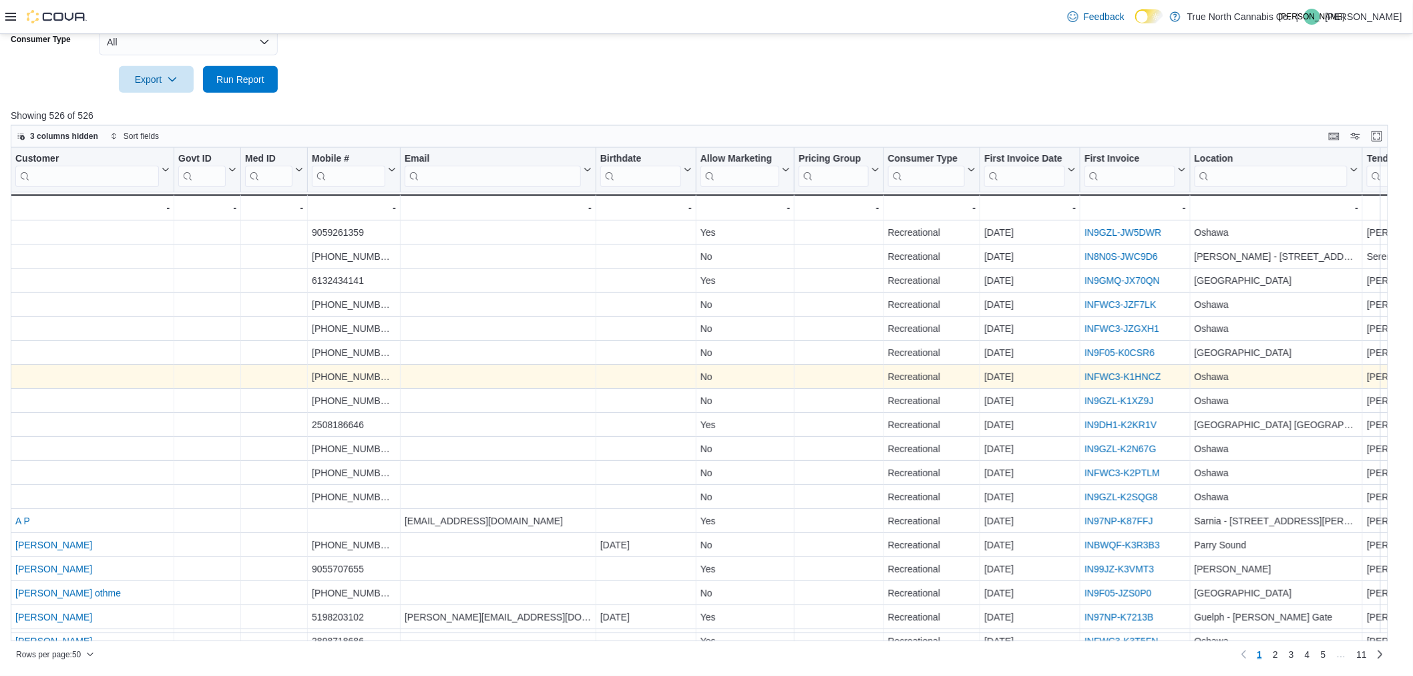
click at [1122, 375] on link "INFWC3-K1HNCZ" at bounding box center [1123, 376] width 76 height 11
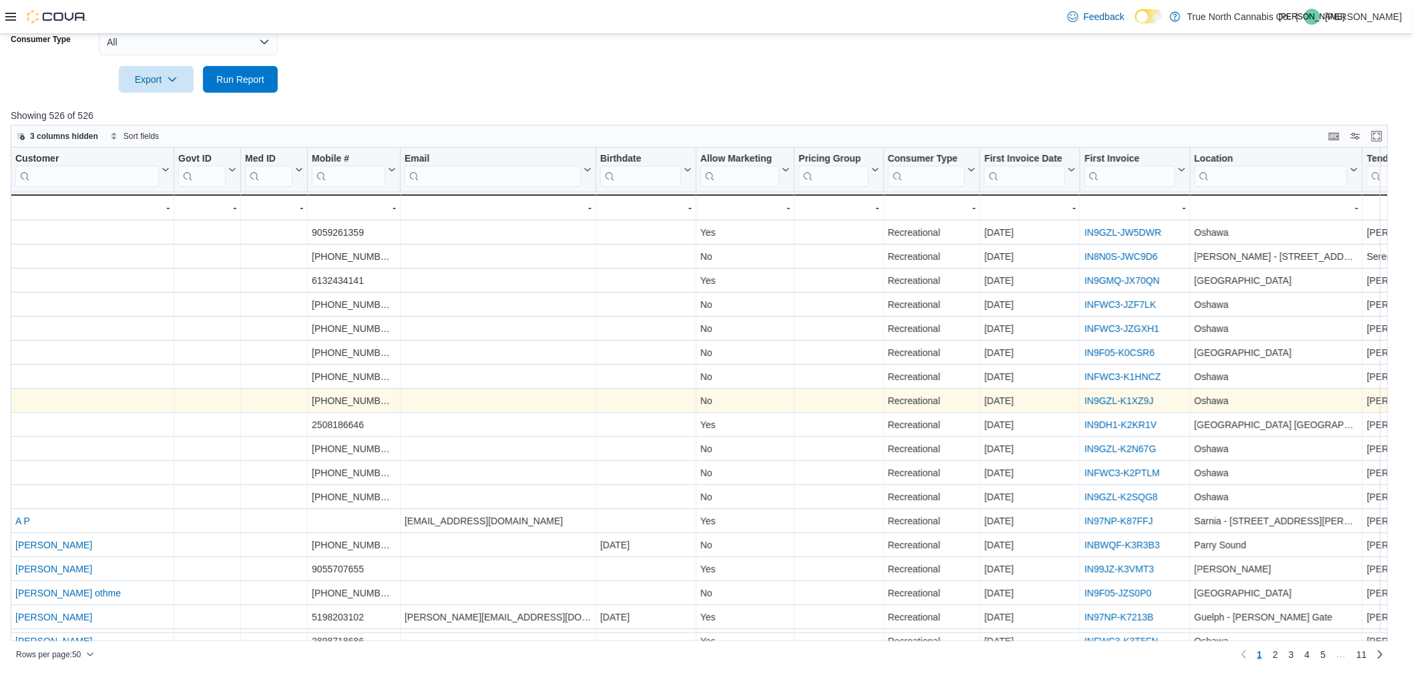
click at [1099, 401] on link "IN9GZL-K1XZ9J" at bounding box center [1119, 400] width 69 height 11
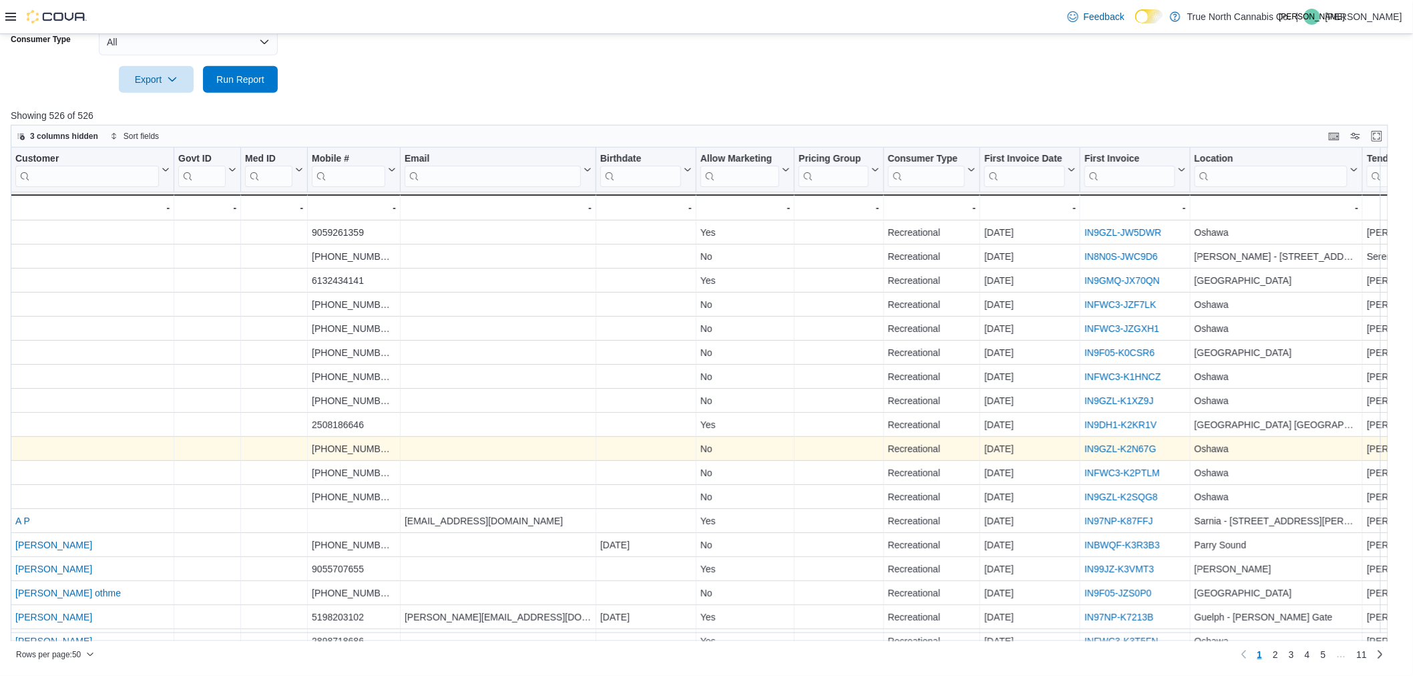
click at [1136, 443] on link "IN9GZL-K2N67G" at bounding box center [1120, 448] width 71 height 11
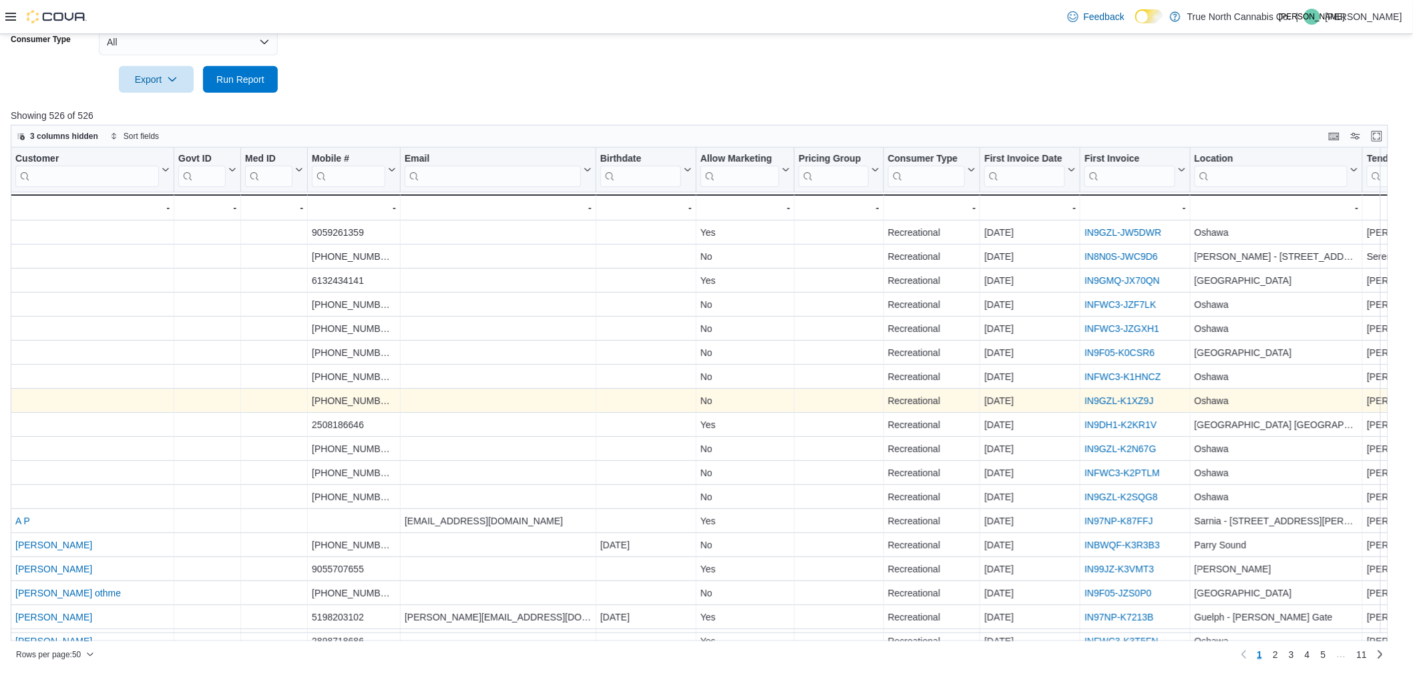
click at [1122, 403] on link "IN9GZL-K1XZ9J" at bounding box center [1119, 400] width 69 height 11
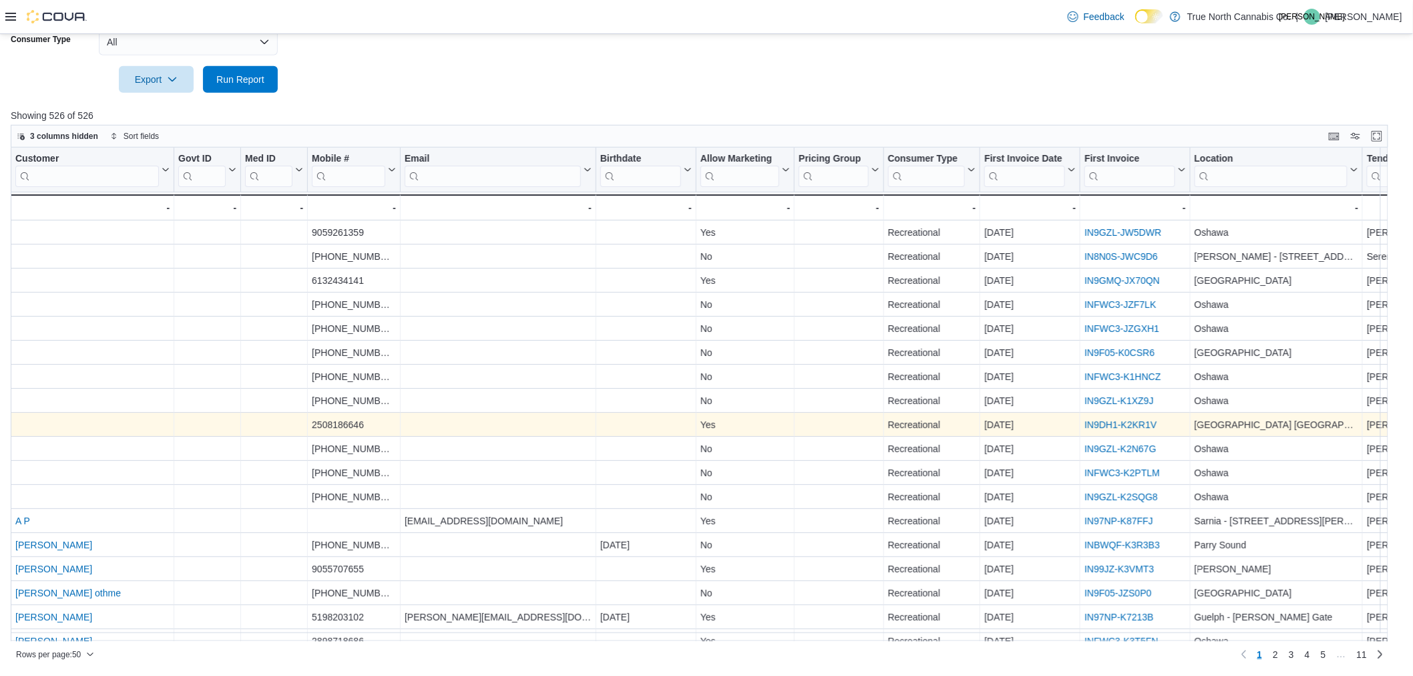
click at [1149, 421] on link "IN9DH1-K2KR1V" at bounding box center [1121, 424] width 72 height 11
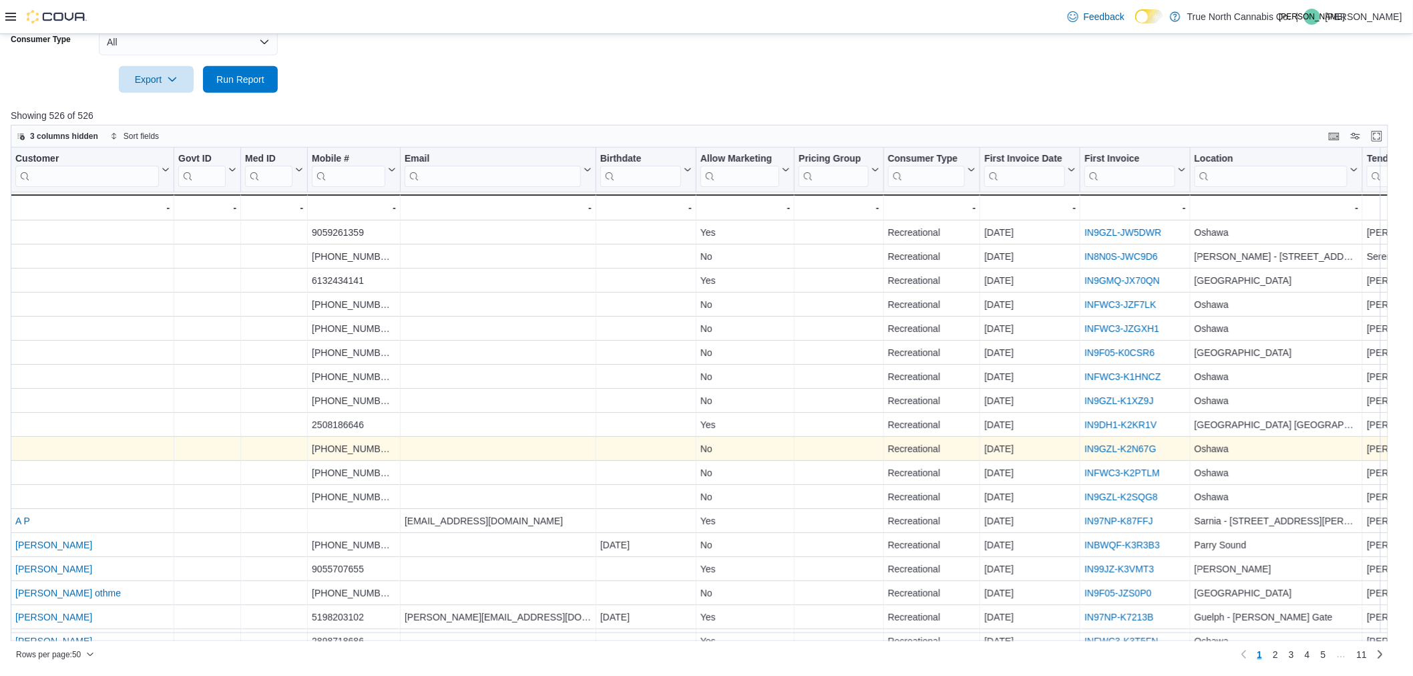
click at [1107, 452] on link "IN9GZL-K2N67G" at bounding box center [1120, 448] width 71 height 11
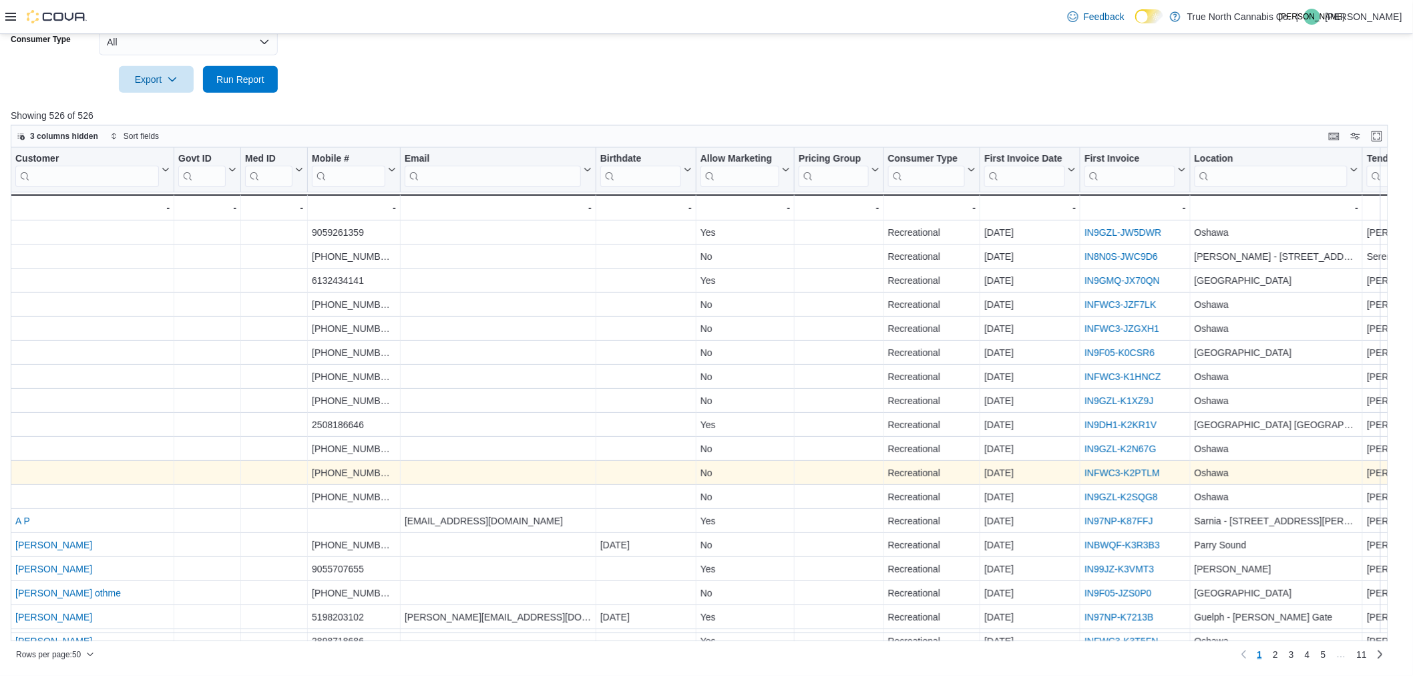
click at [1150, 472] on link "INFWC3-K2PTLM" at bounding box center [1122, 473] width 75 height 11
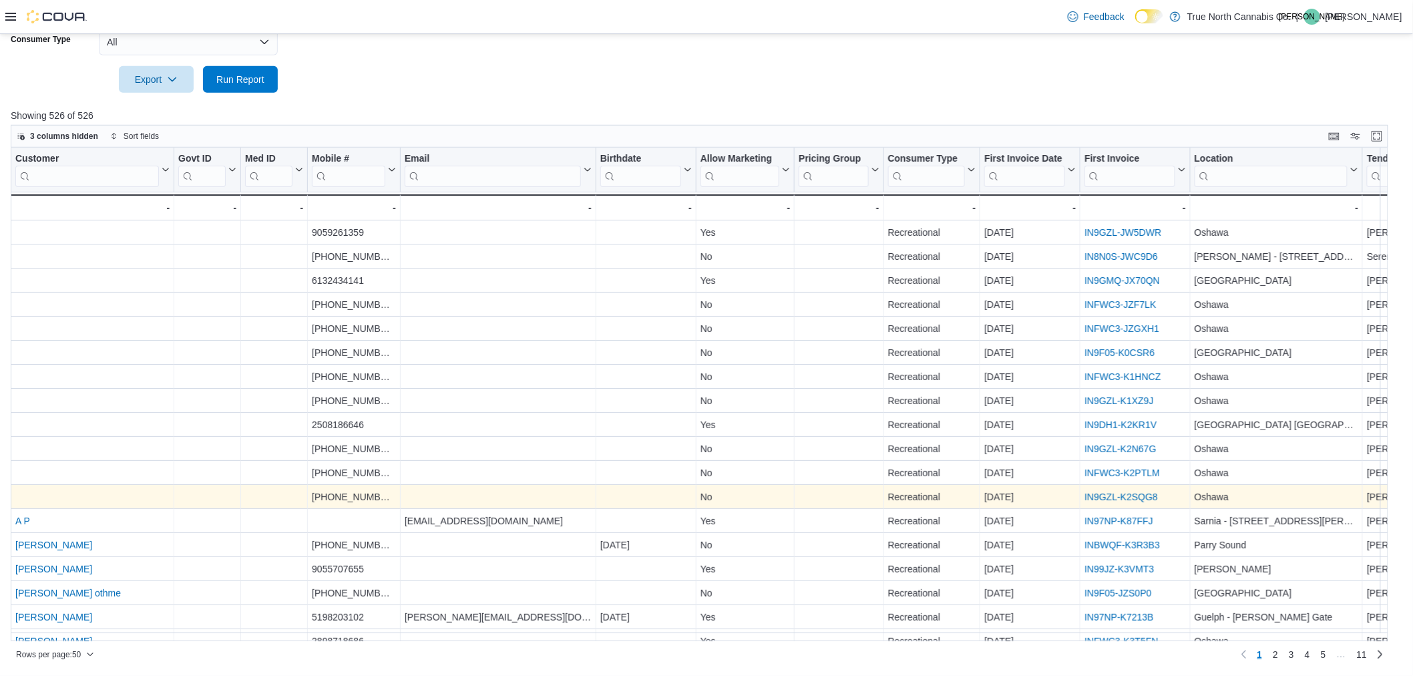
click at [1140, 500] on link "IN9GZL-K2SQG8" at bounding box center [1121, 497] width 73 height 11
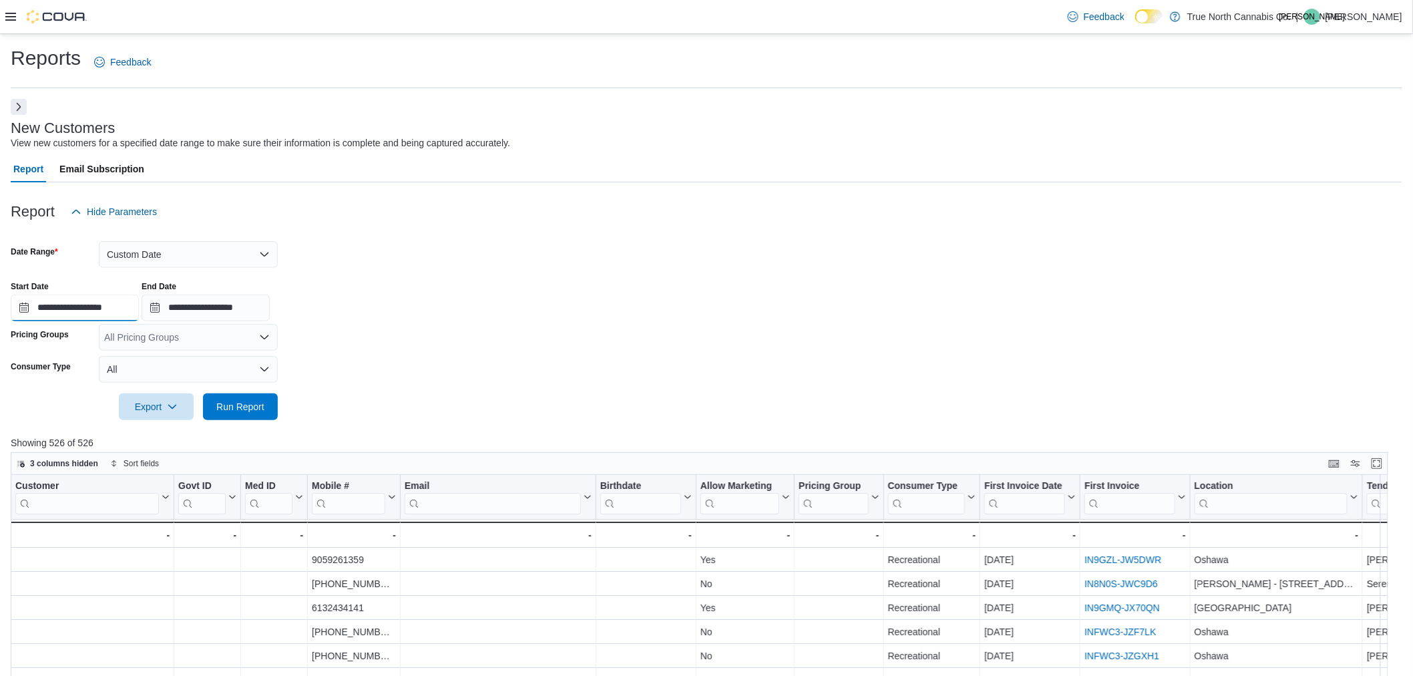
click at [20, 307] on input "**********" at bounding box center [75, 308] width 128 height 27
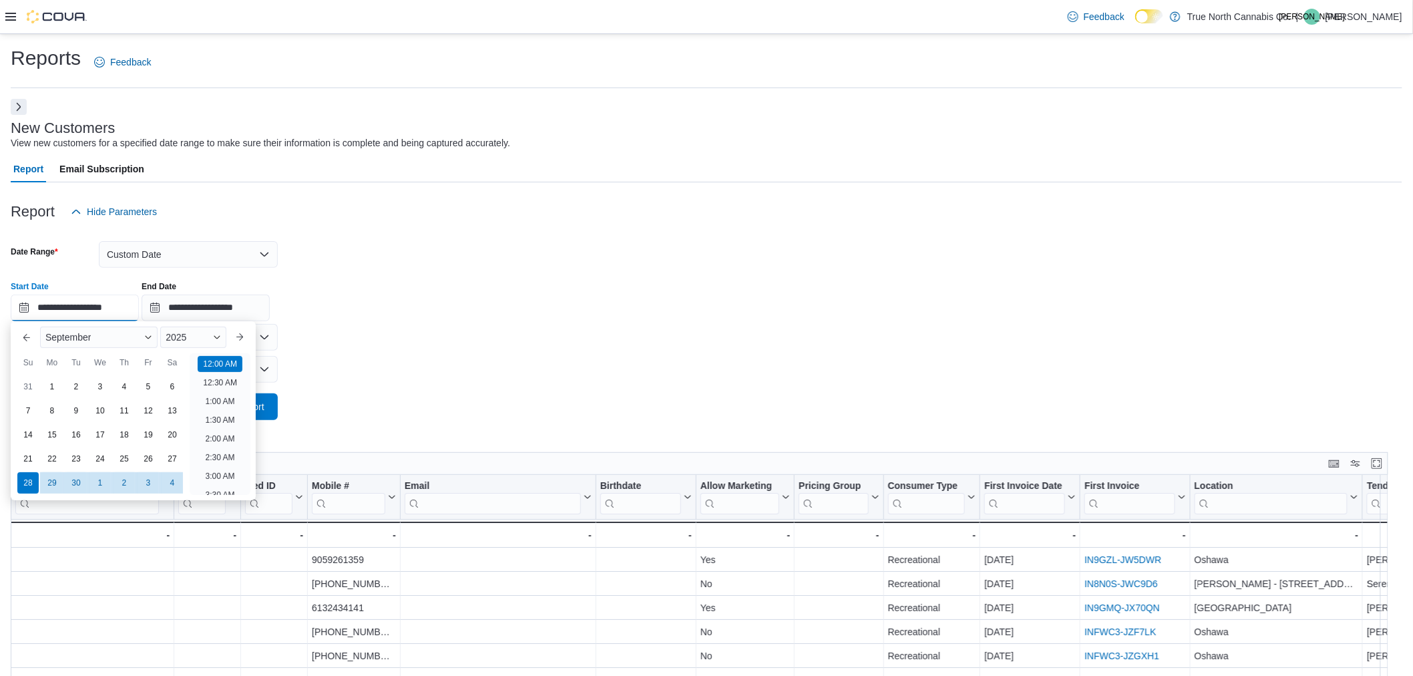
scroll to position [41, 0]
click at [29, 464] on div "21" at bounding box center [27, 458] width 23 height 23
type input "**********"
click at [168, 309] on input "**********" at bounding box center [206, 308] width 128 height 27
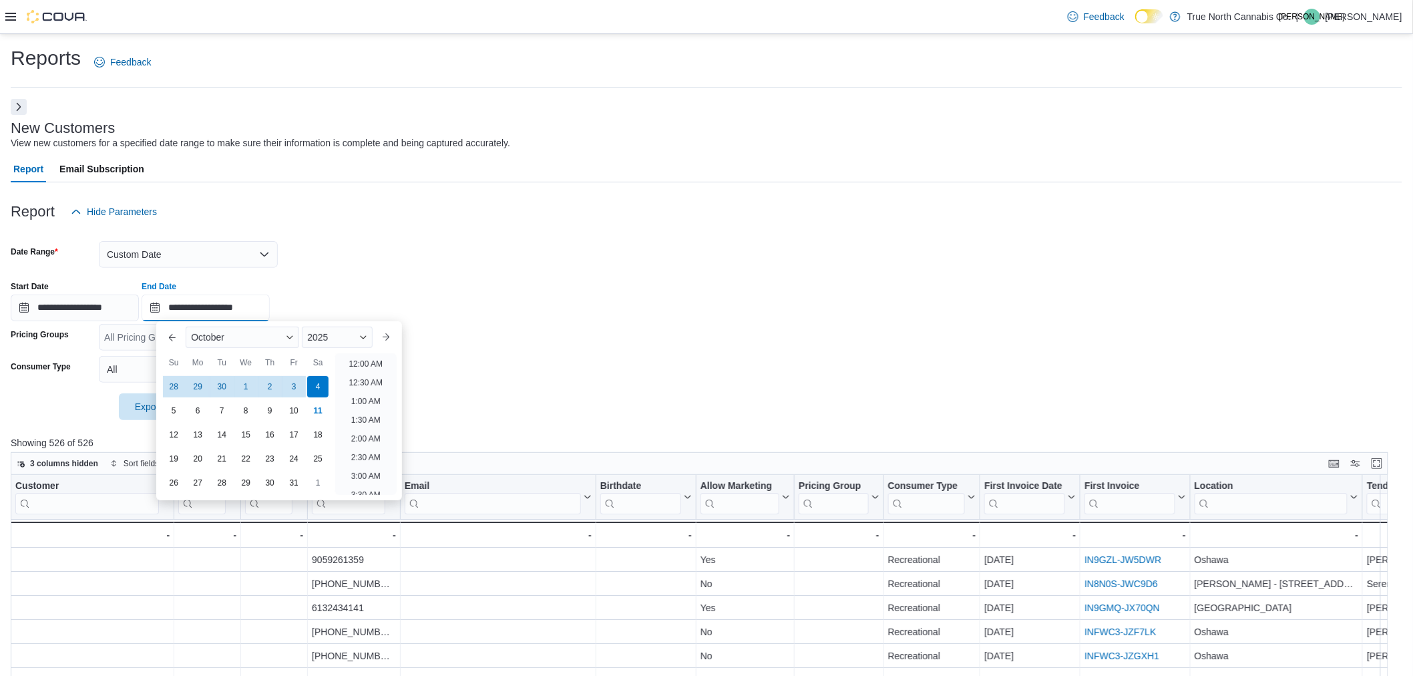
scroll to position [758, 0]
click at [314, 439] on div "18" at bounding box center [318, 434] width 23 height 23
type input "**********"
click at [478, 271] on div "**********" at bounding box center [707, 296] width 1392 height 51
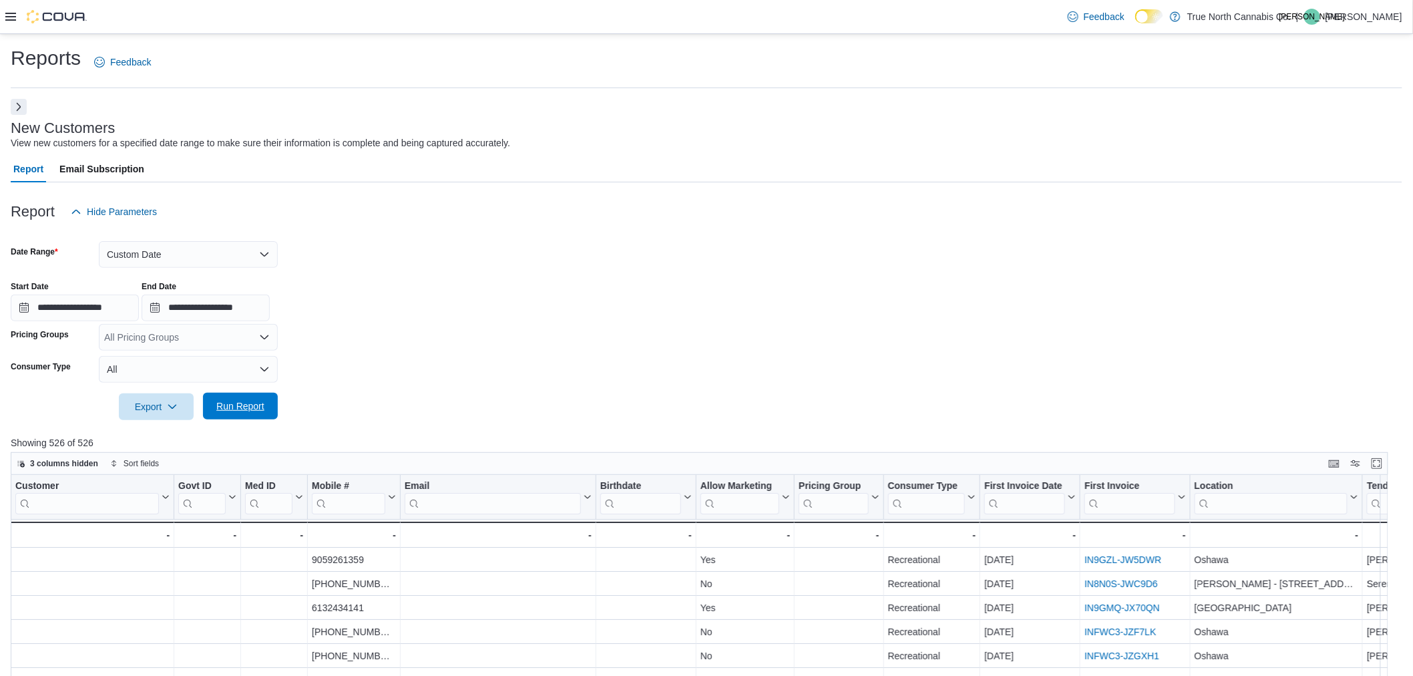
click at [247, 405] on span "Run Report" at bounding box center [240, 405] width 48 height 13
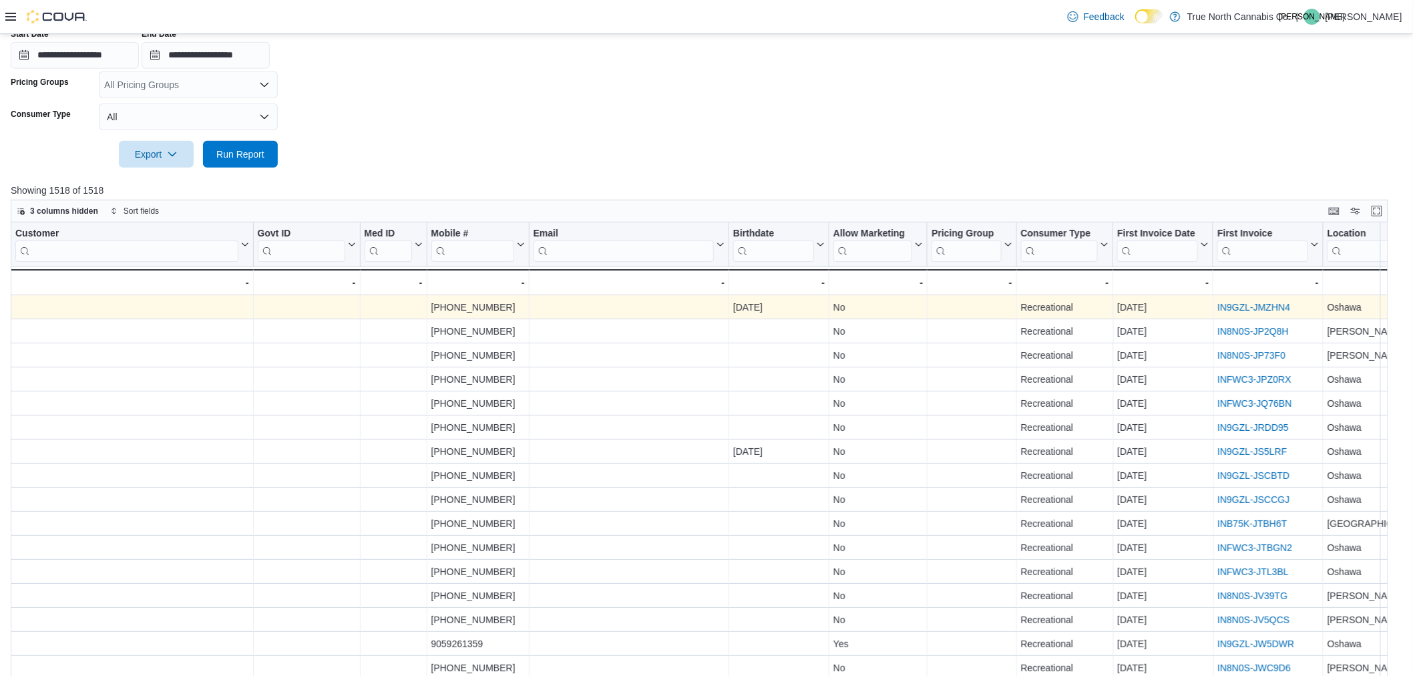
click at [1249, 303] on link "IN9GZL-JMZHN4" at bounding box center [1254, 307] width 73 height 11
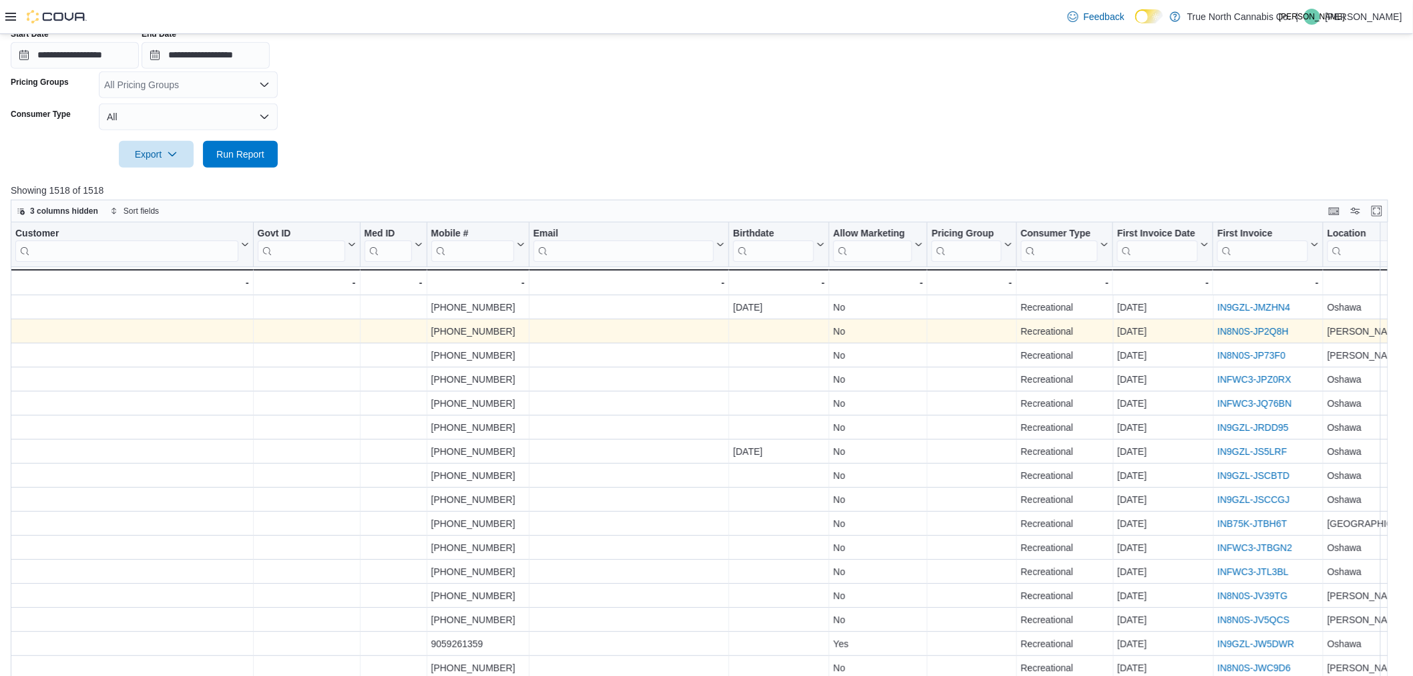
click at [1261, 332] on link "IN8N0S-JP2Q8H" at bounding box center [1253, 331] width 71 height 11
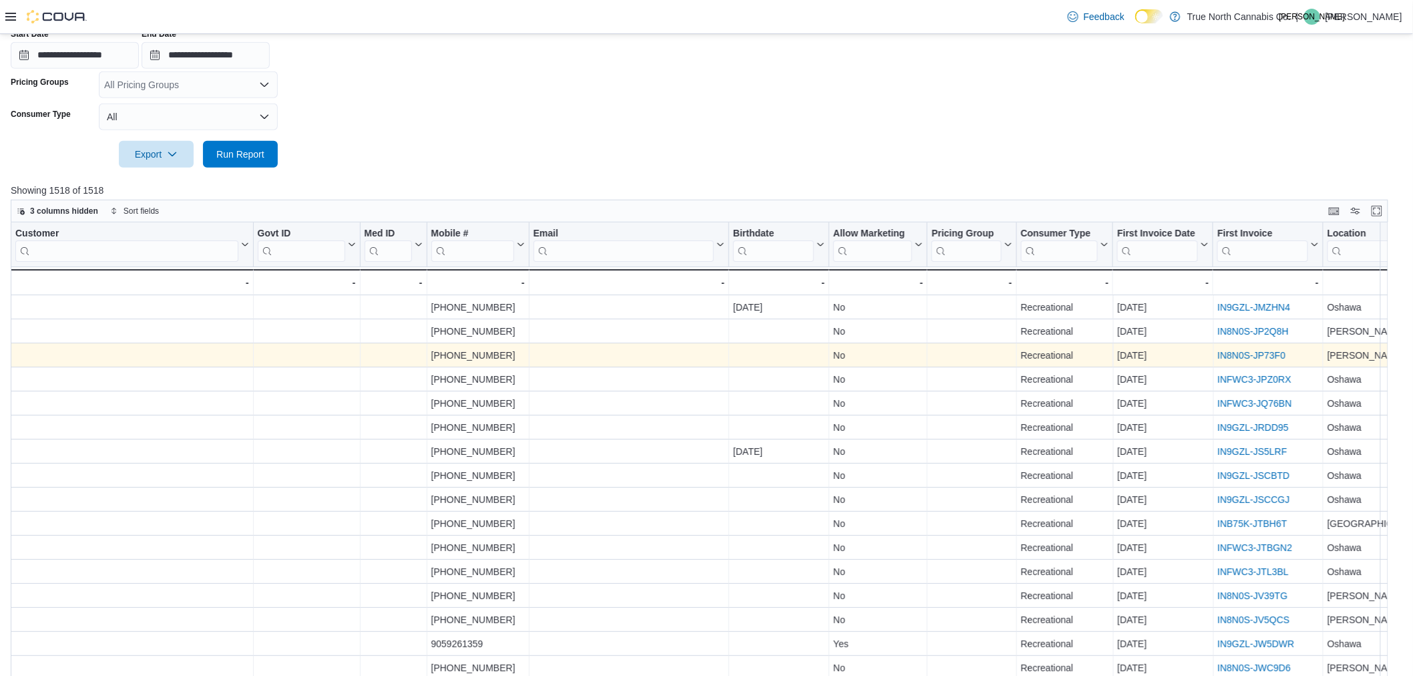
click at [1260, 357] on link "IN8N0S-JP73F0" at bounding box center [1252, 355] width 68 height 11
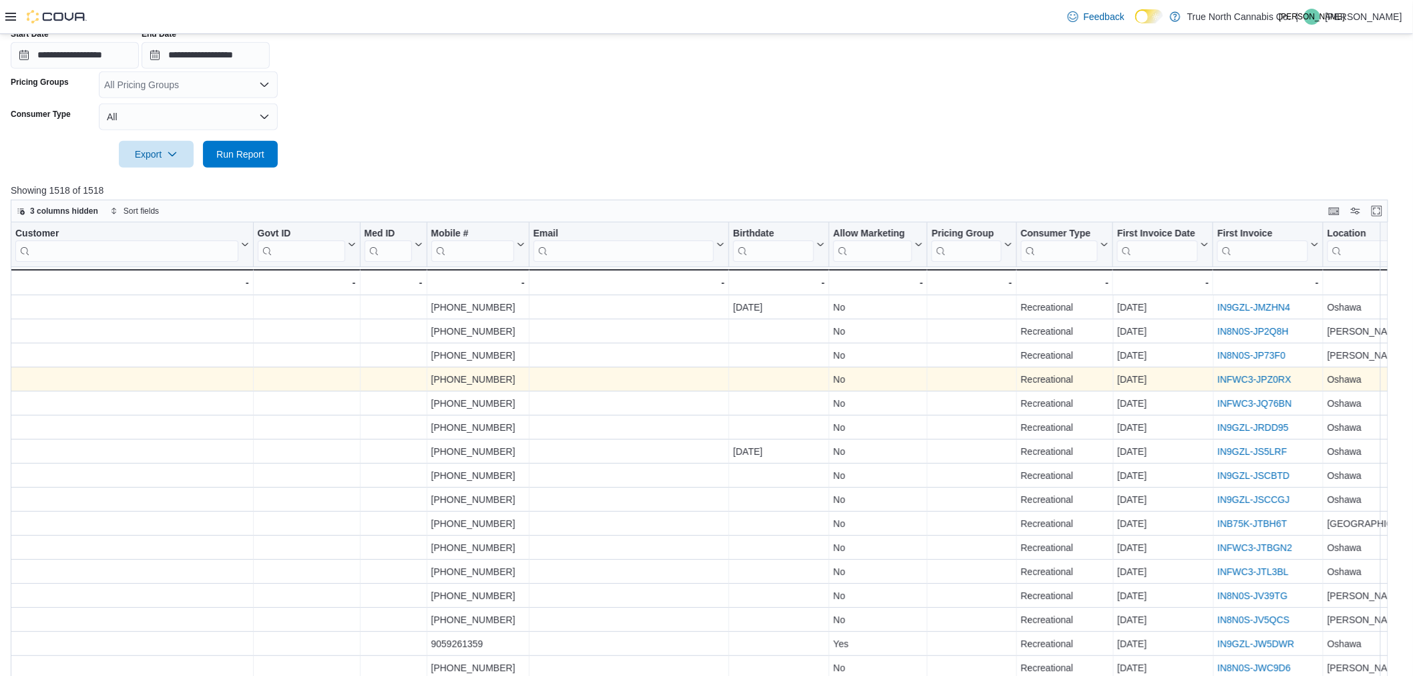
click at [1277, 374] on link "INFWC3-JPZ0RX" at bounding box center [1254, 379] width 73 height 11
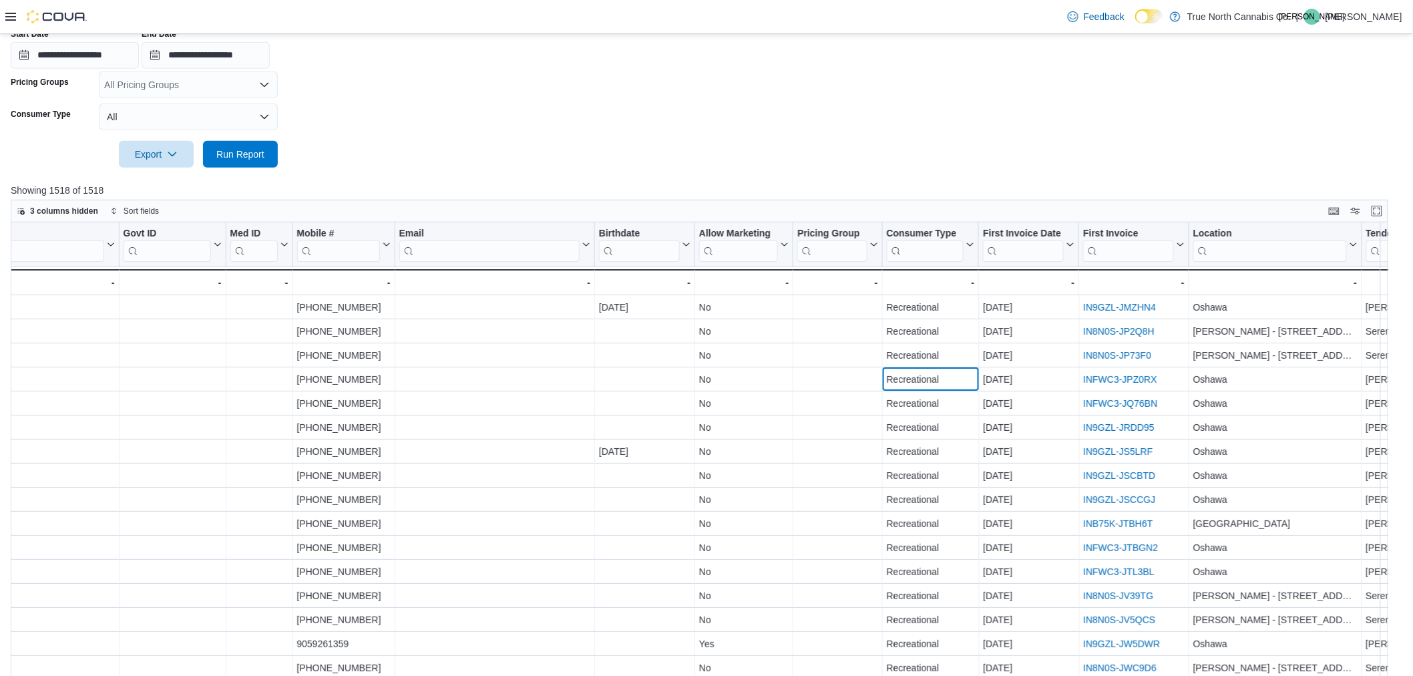
scroll to position [0, 148]
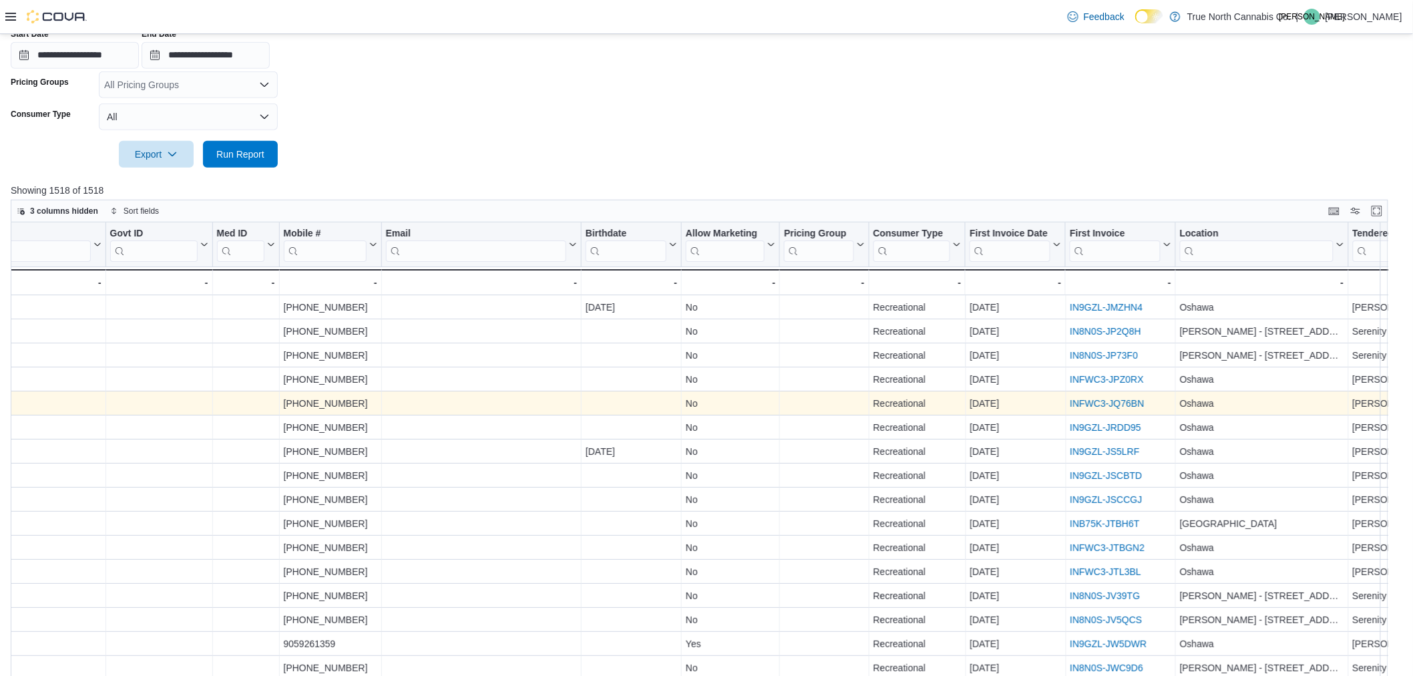
click at [1106, 403] on link "INFWC3-JQ76BN" at bounding box center [1108, 403] width 74 height 11
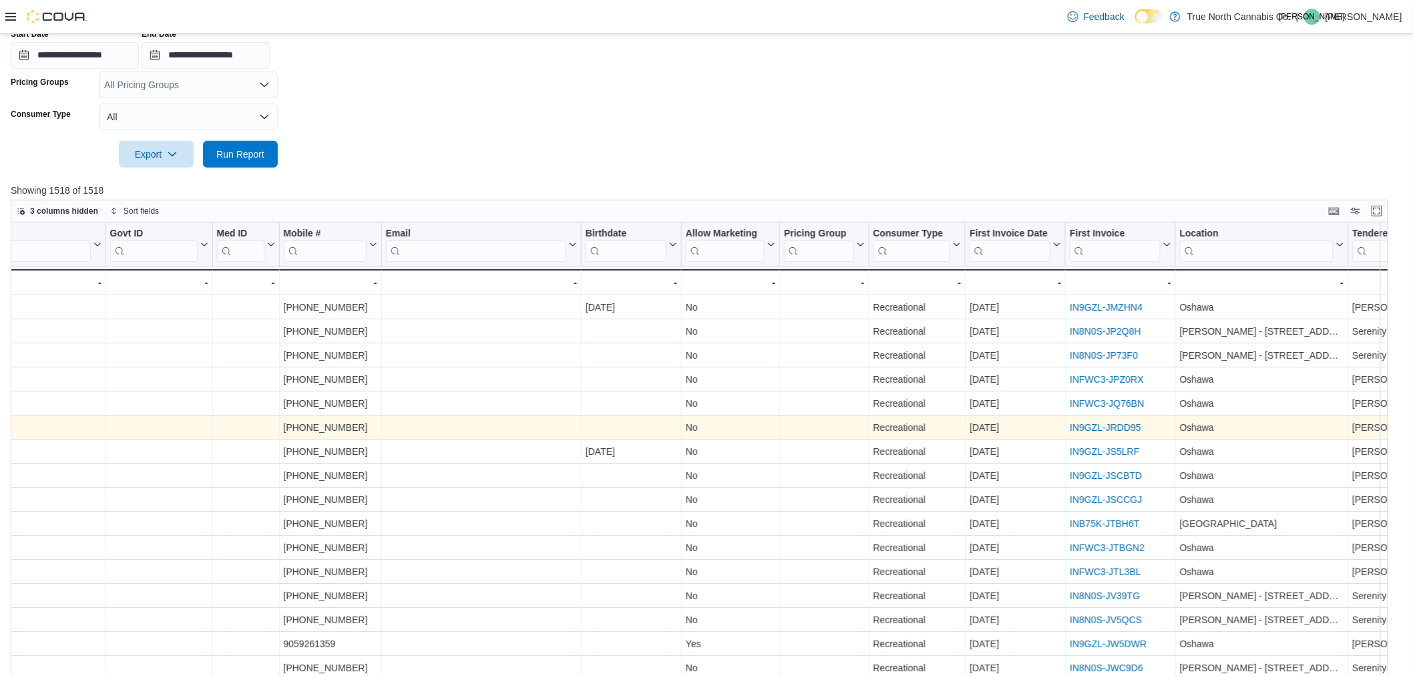
click at [1113, 422] on link "IN9GZL-JRDD95" at bounding box center [1106, 427] width 71 height 11
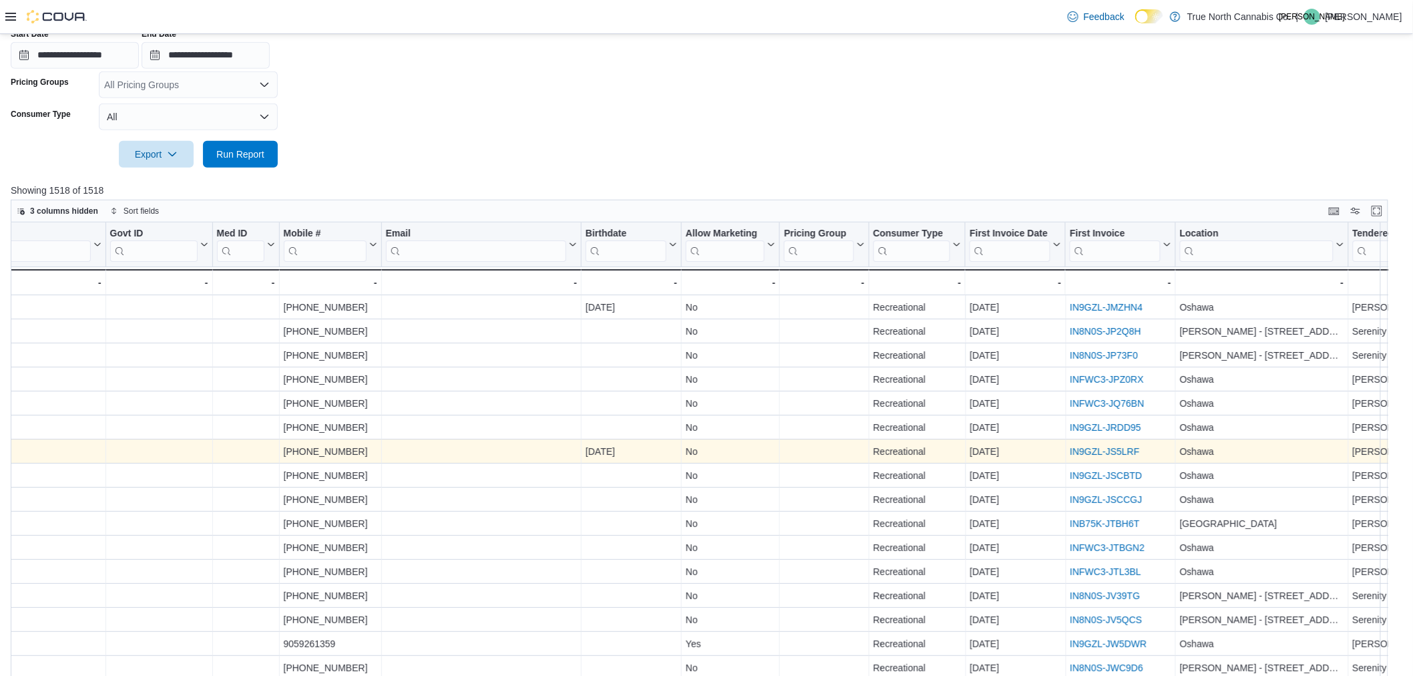
click at [1124, 446] on link "IN9GZL-JS5LRF" at bounding box center [1105, 451] width 69 height 11
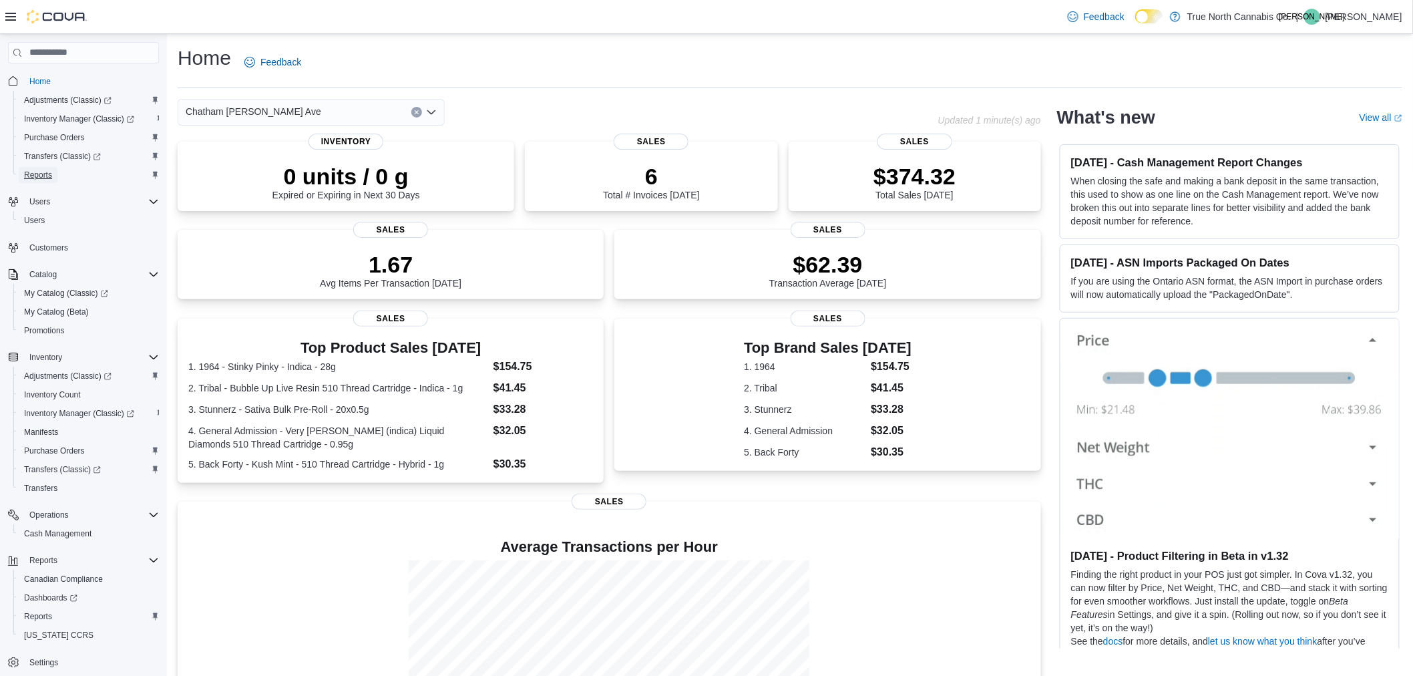
click at [50, 170] on span "Reports" at bounding box center [38, 175] width 28 height 11
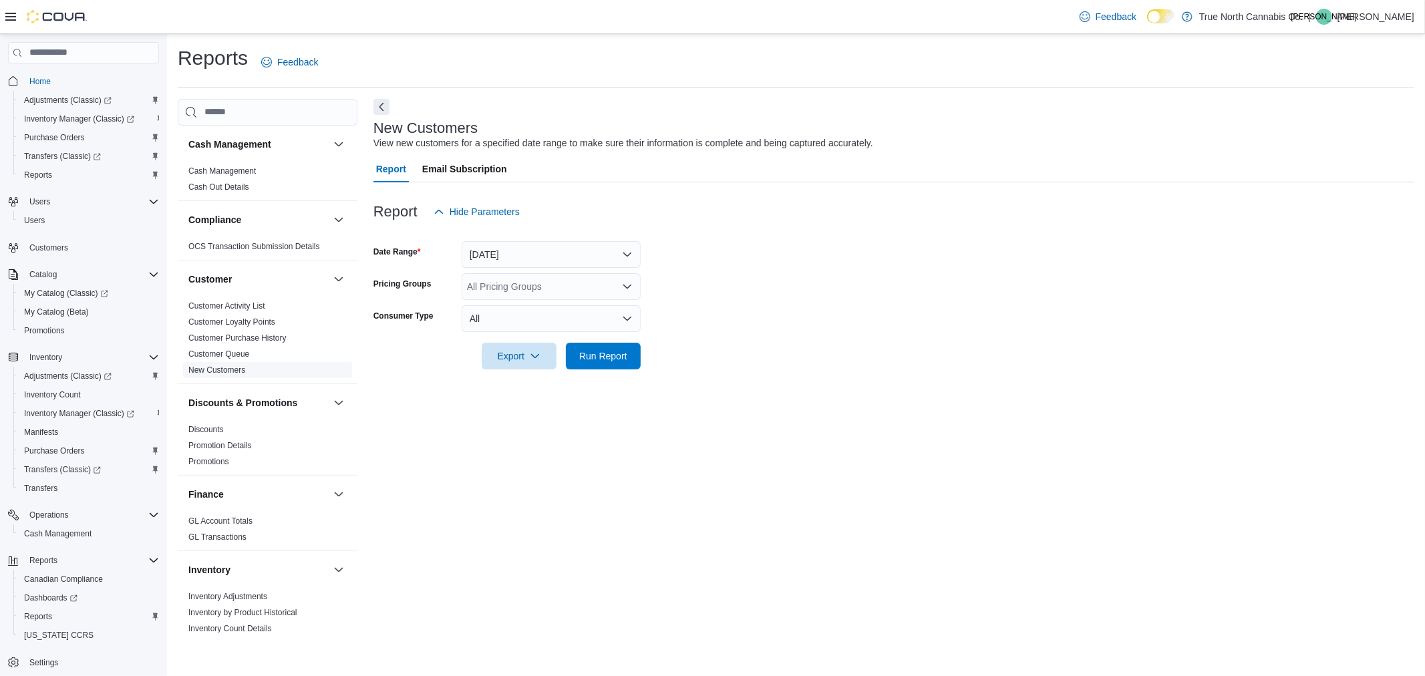
click at [236, 371] on link "New Customers" at bounding box center [216, 369] width 57 height 9
click at [603, 246] on button "[DATE]" at bounding box center [551, 254] width 179 height 27
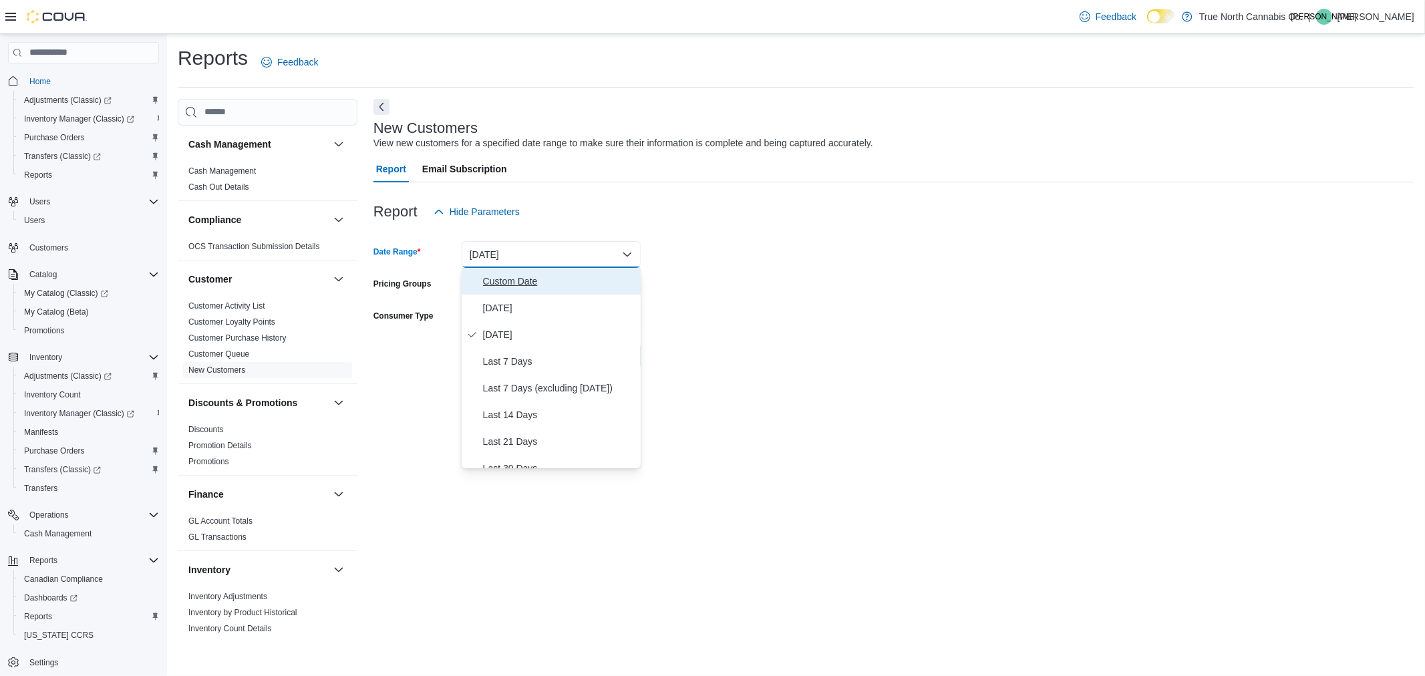
click at [524, 275] on span "Custom Date" at bounding box center [559, 281] width 152 height 16
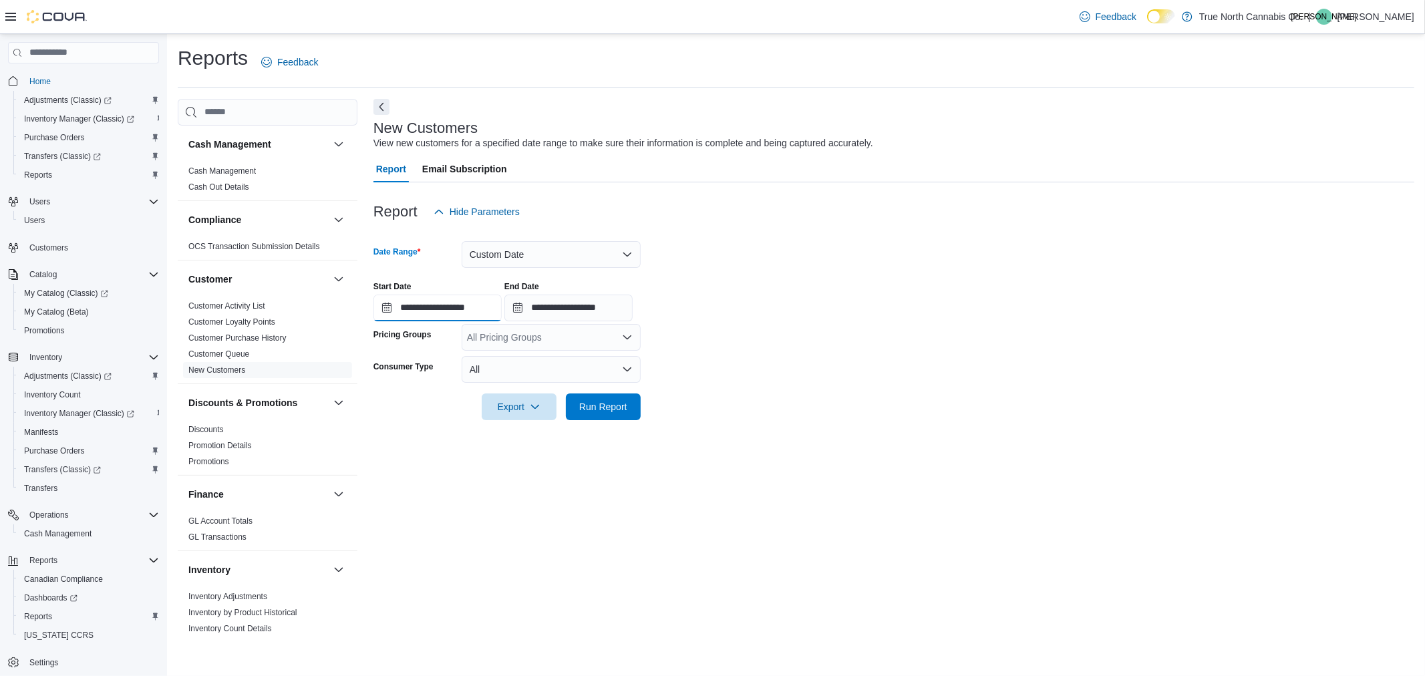
click at [473, 305] on input "**********" at bounding box center [437, 308] width 128 height 27
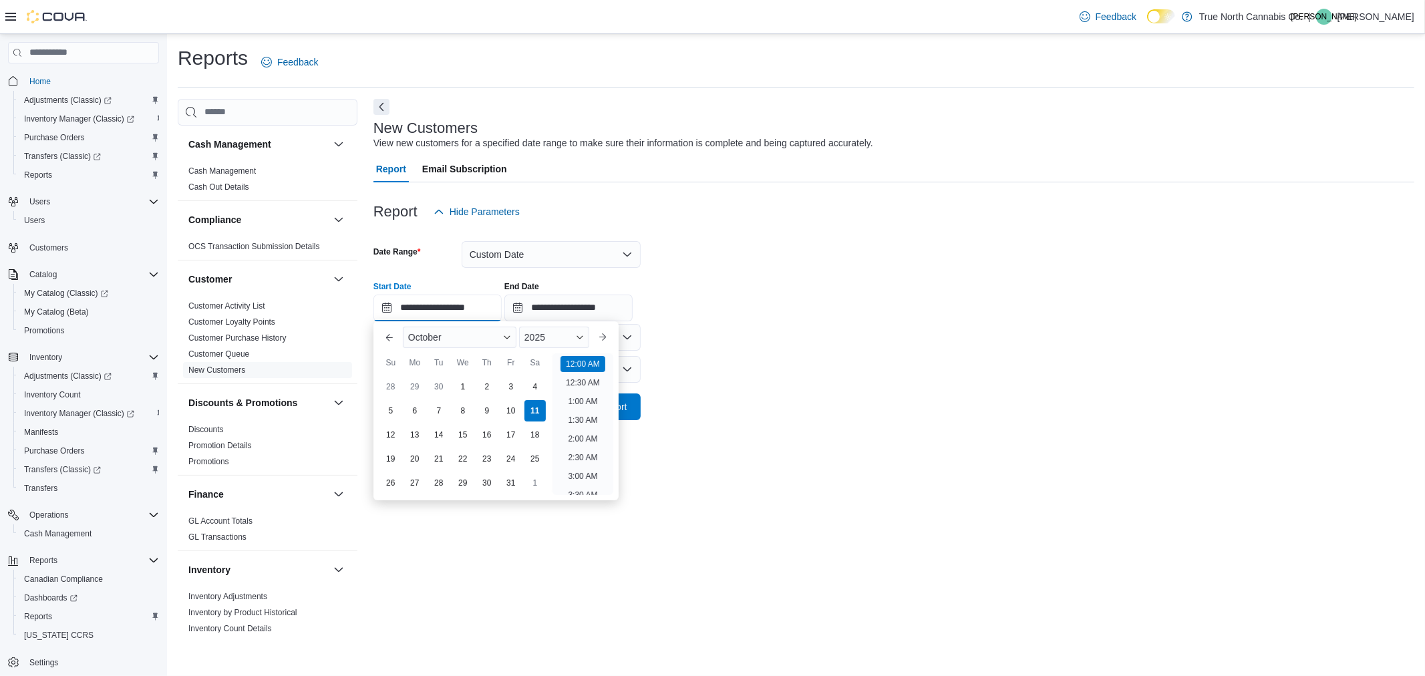
scroll to position [41, 0]
click at [385, 408] on div "5" at bounding box center [390, 410] width 23 height 23
type input "**********"
click at [586, 309] on input "**********" at bounding box center [568, 308] width 128 height 27
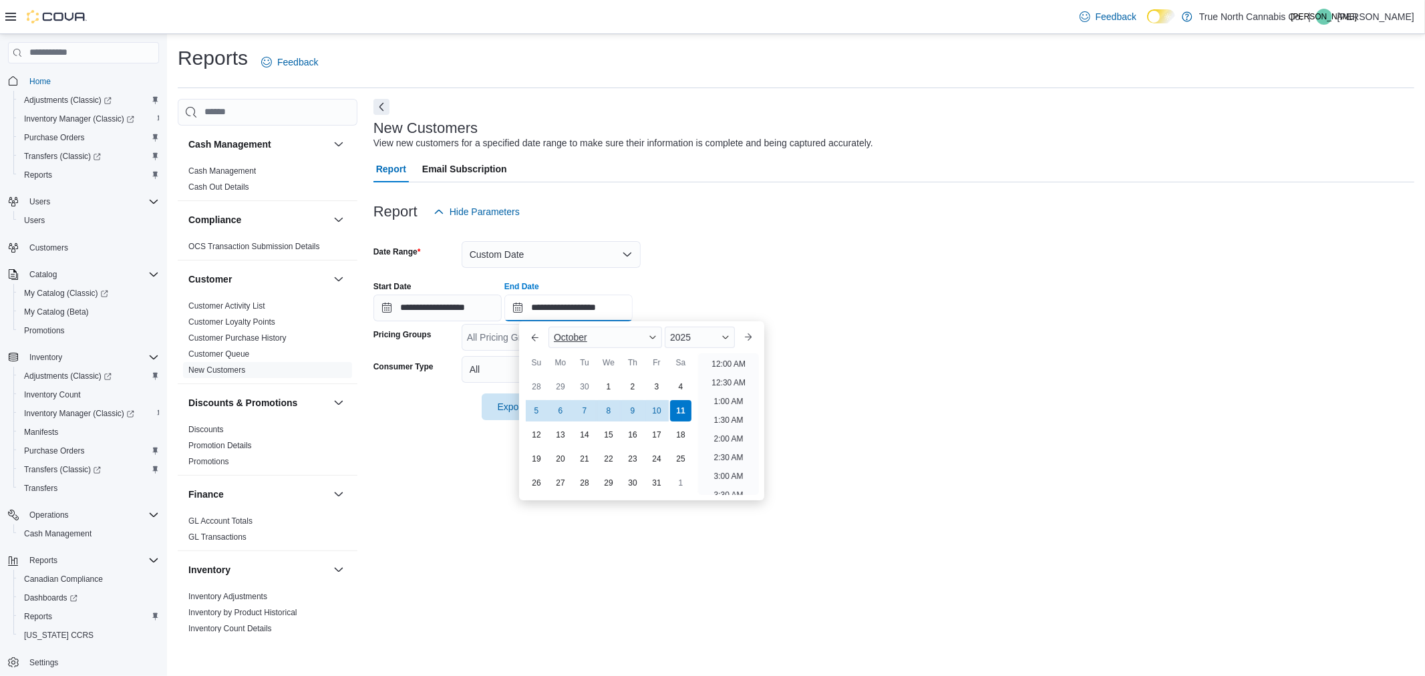
scroll to position [758, 0]
click at [683, 412] on div "11" at bounding box center [680, 410] width 23 height 23
click at [917, 263] on form "**********" at bounding box center [893, 322] width 1041 height 195
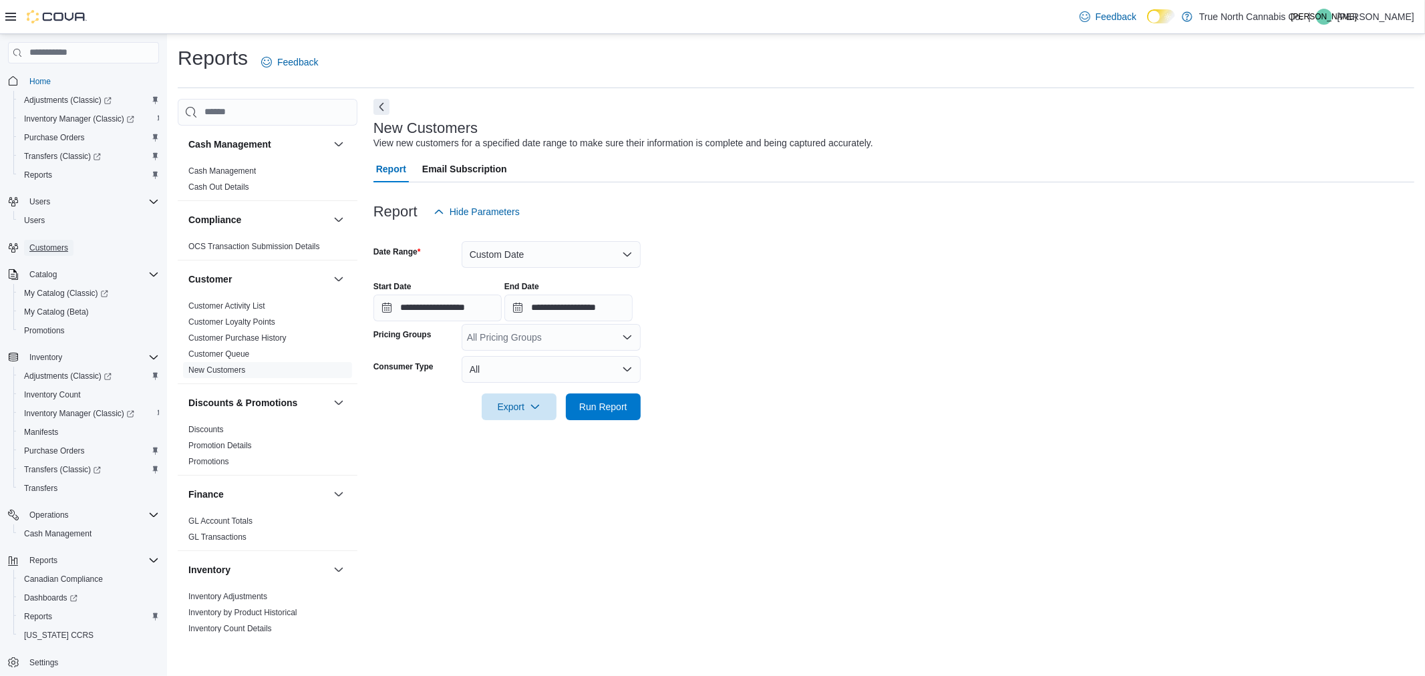
click at [44, 243] on span "Customers" at bounding box center [48, 247] width 39 height 11
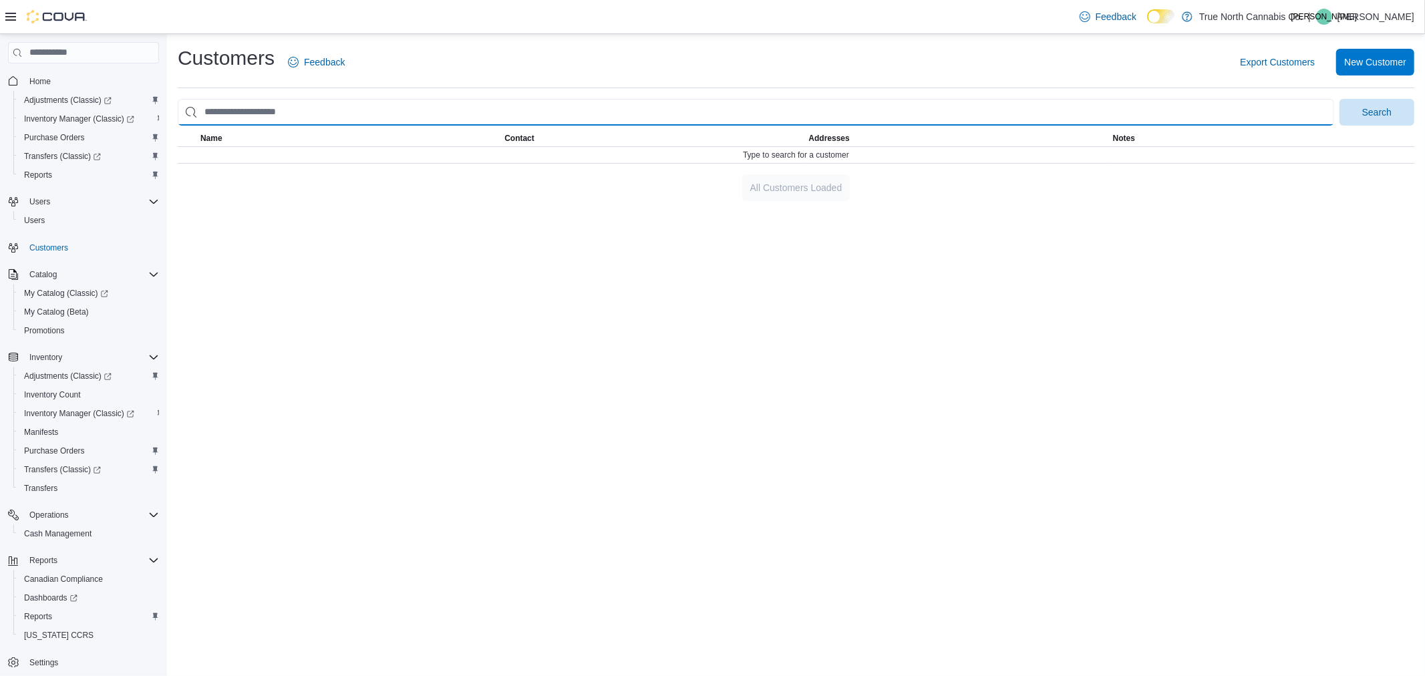
click at [356, 112] on input "search" at bounding box center [756, 112] width 1156 height 27
paste input "**********"
type input "**********"
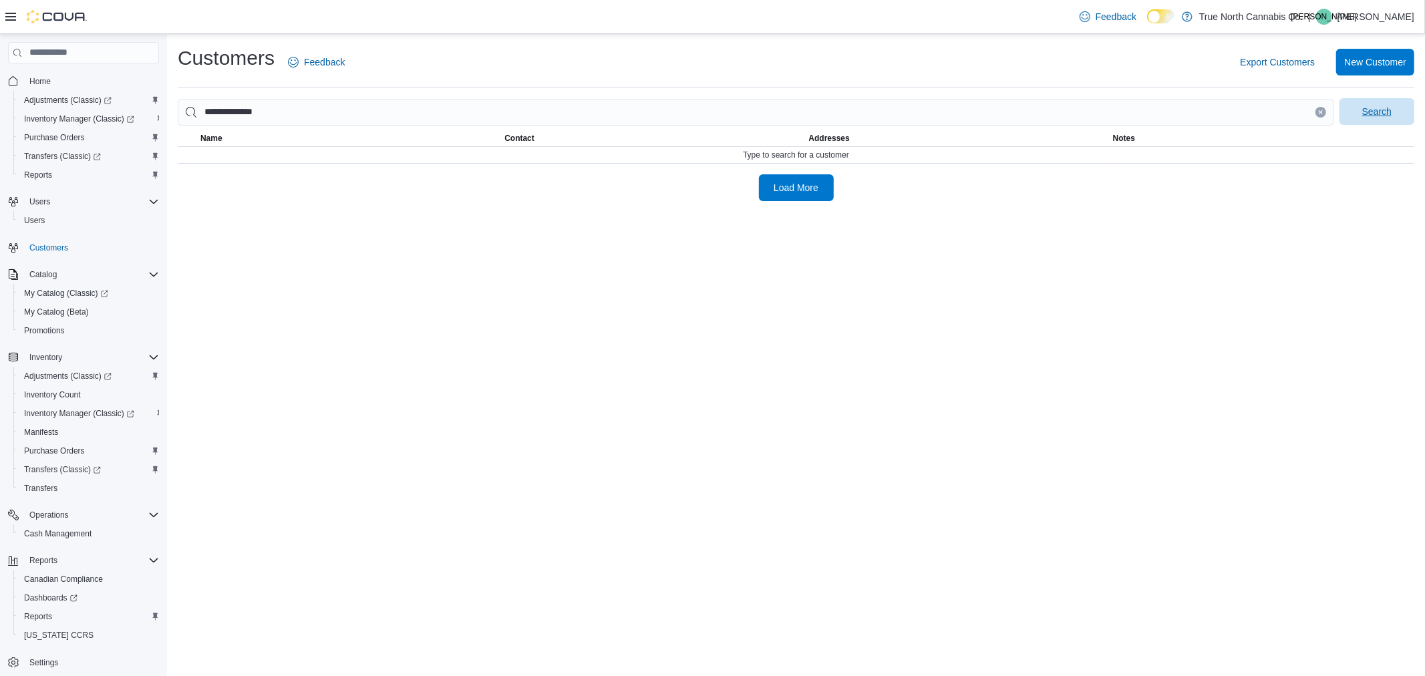
click at [1369, 118] on span "Search" at bounding box center [1376, 111] width 59 height 27
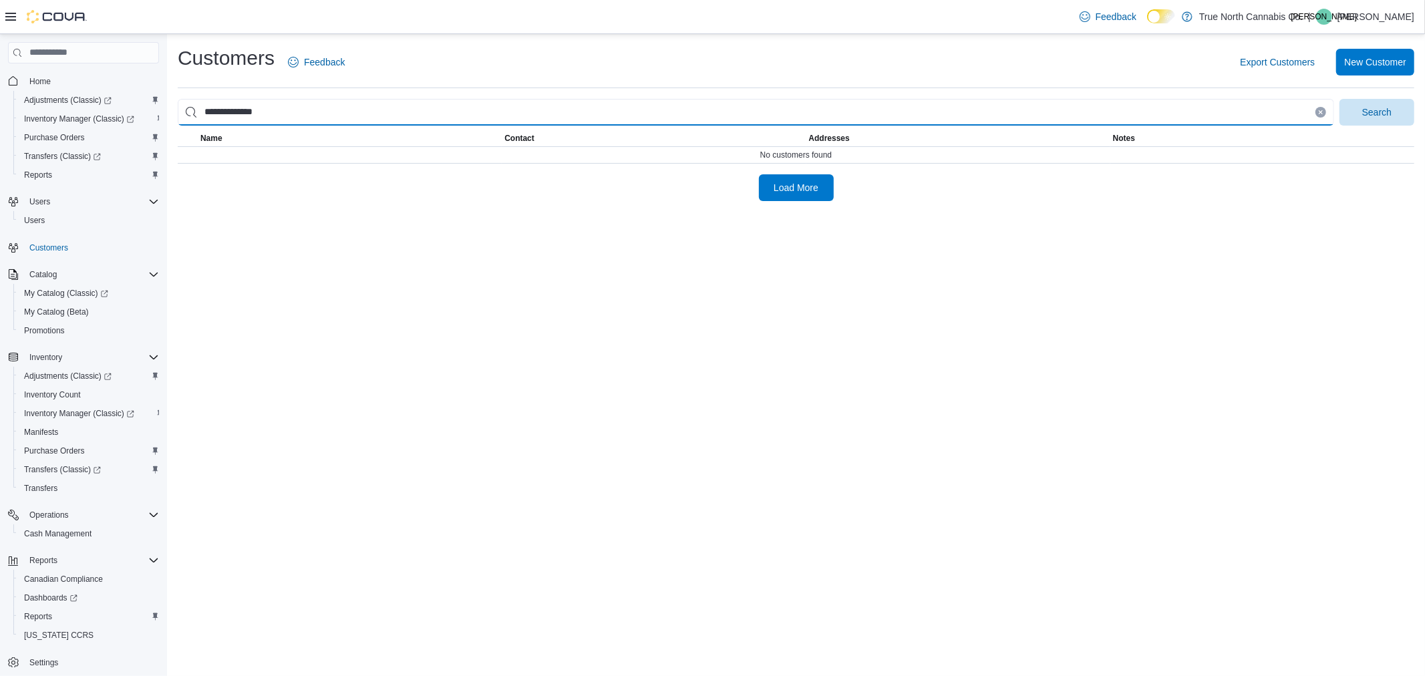
click at [336, 116] on input "**********" at bounding box center [756, 112] width 1156 height 27
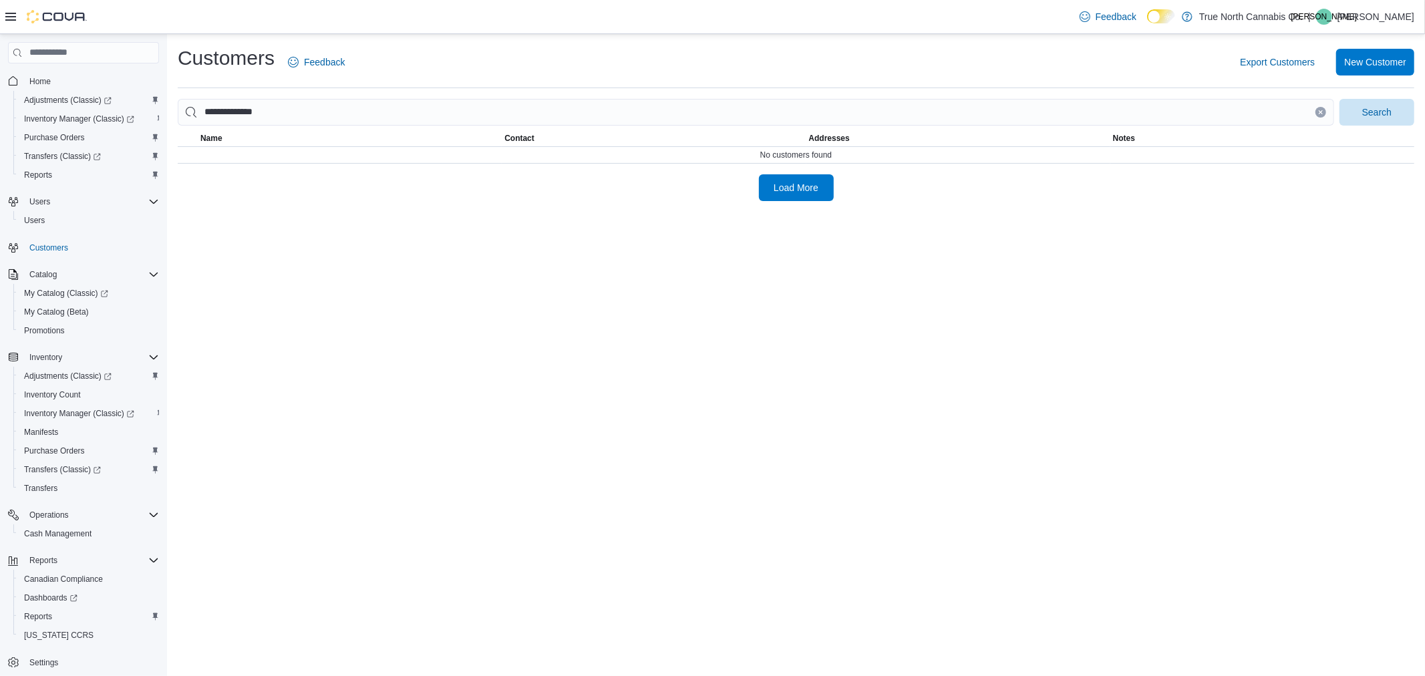
click at [1320, 108] on button "Clear input" at bounding box center [1320, 112] width 11 height 11
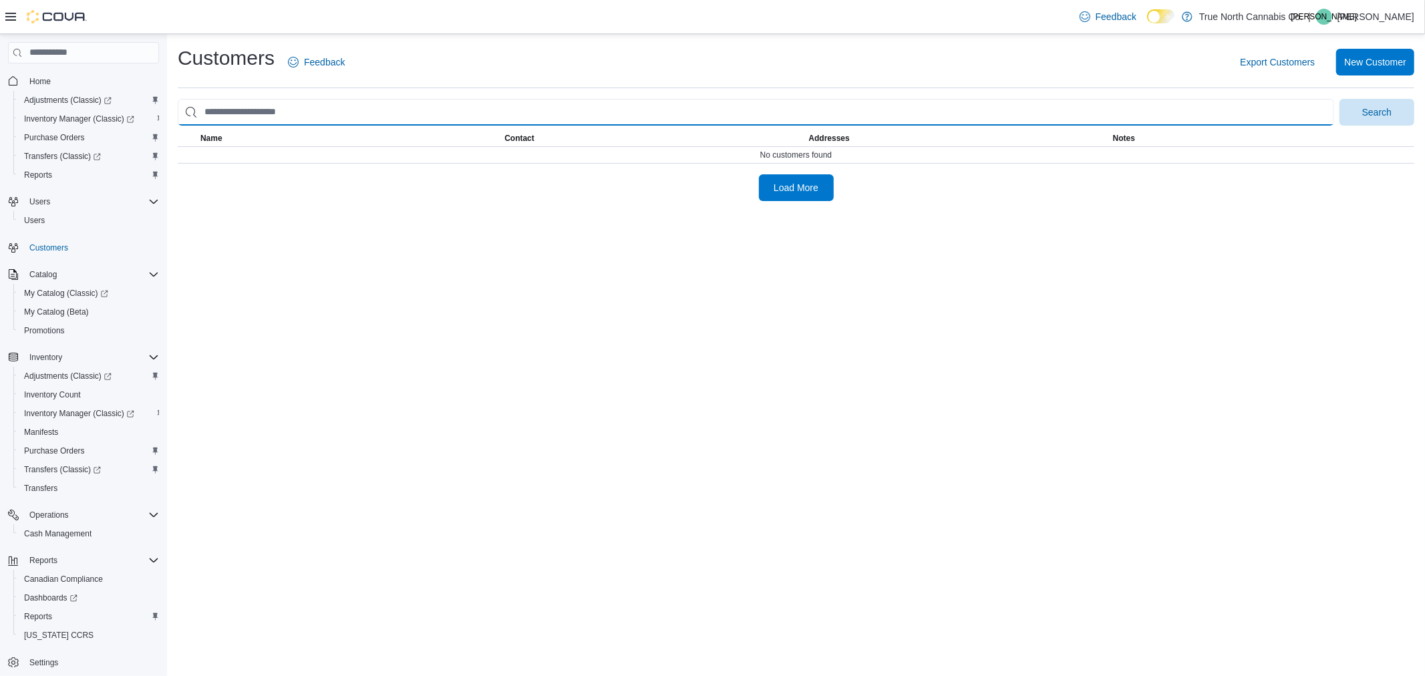
paste input "**********"
type input "**********"
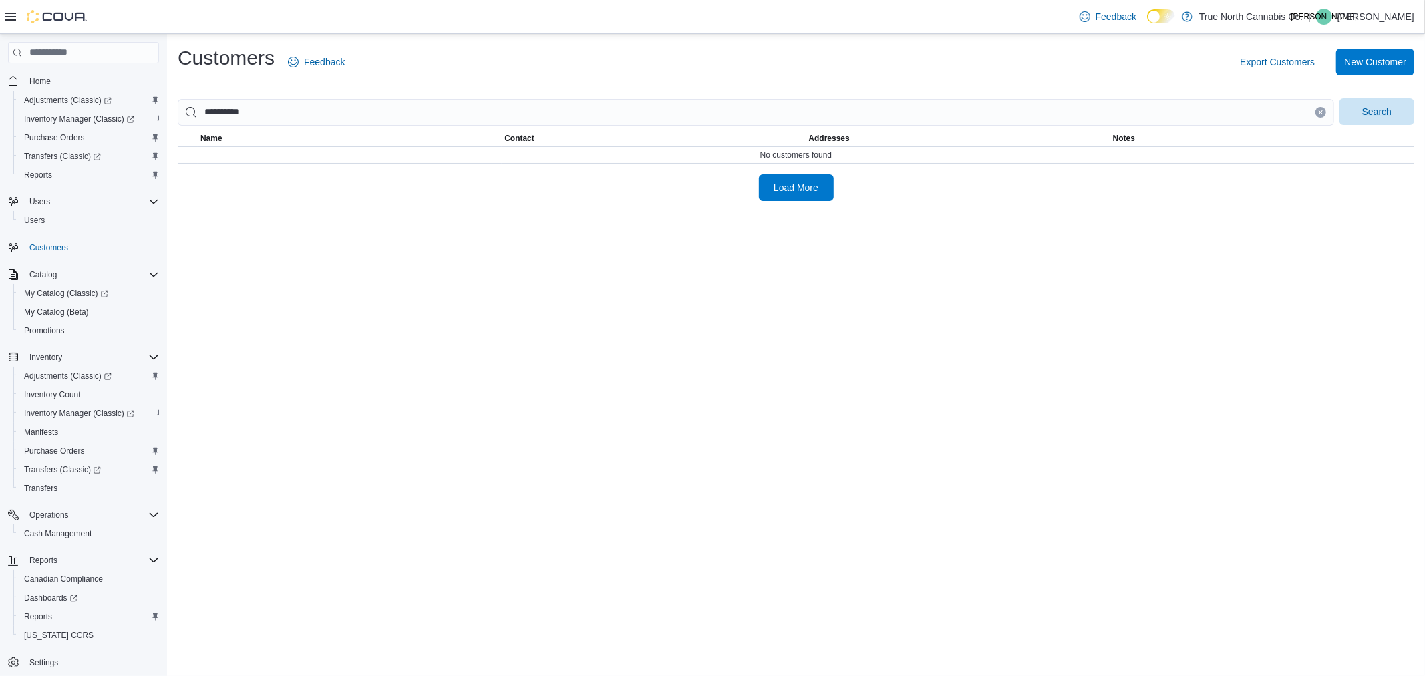
click at [1374, 107] on span "Search" at bounding box center [1376, 111] width 29 height 13
click at [329, 159] on div "Unnamed Customer" at bounding box center [350, 163] width 304 height 32
click at [281, 162] on span "Unnamed Customer" at bounding box center [247, 162] width 83 height 13
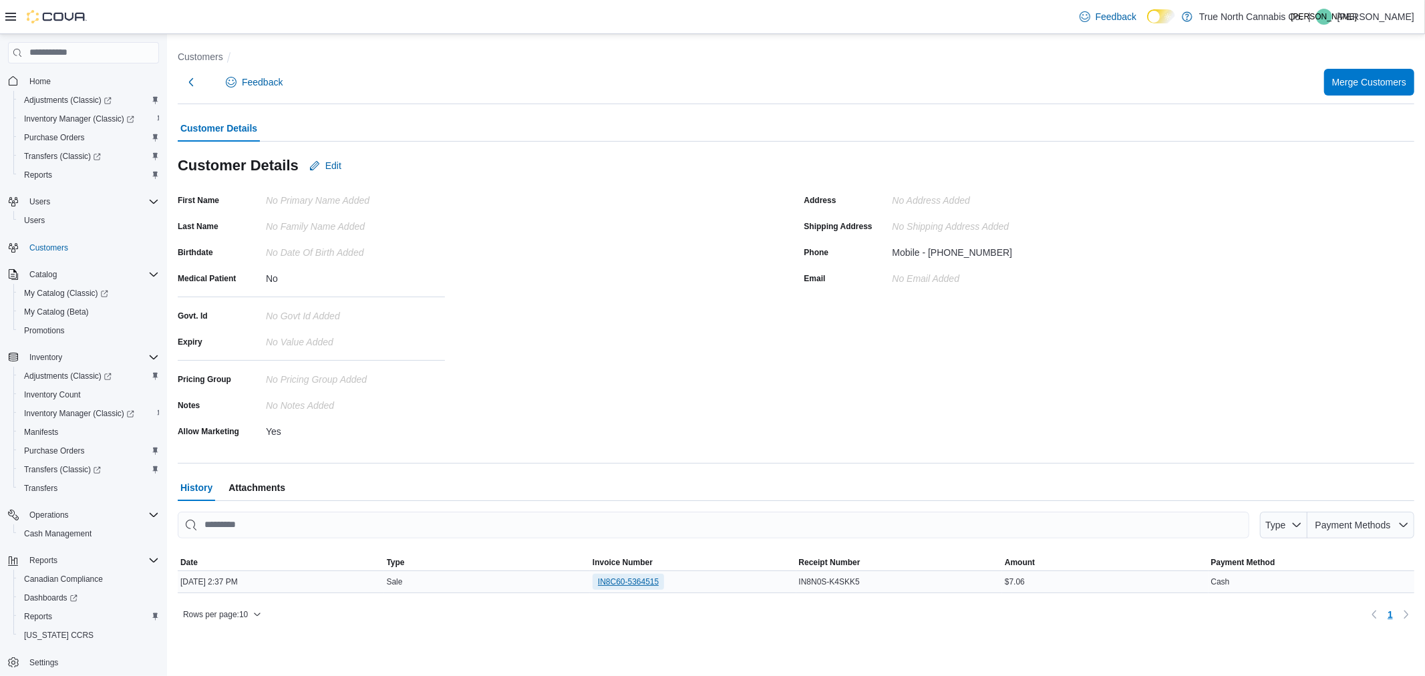
click at [648, 583] on span "IN8C60-5364515" at bounding box center [628, 581] width 61 height 11
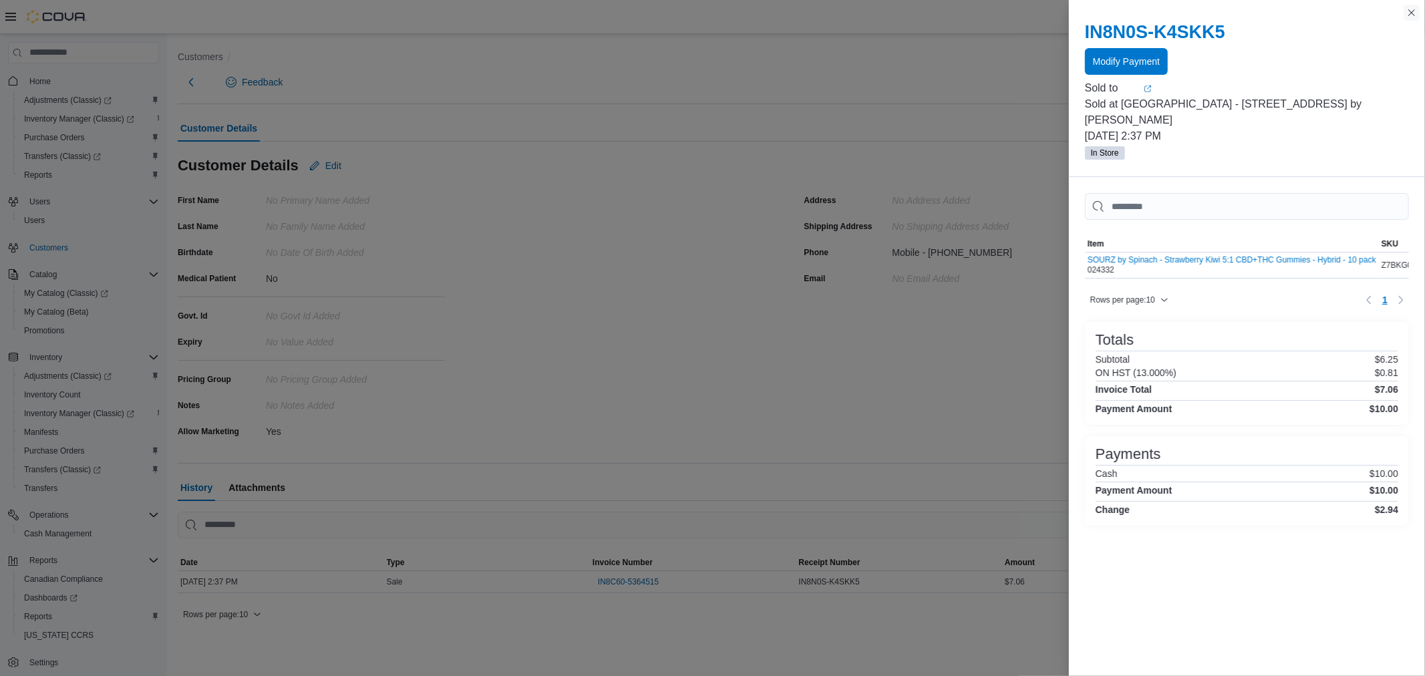
click at [1409, 15] on button "Close this dialog" at bounding box center [1411, 13] width 16 height 16
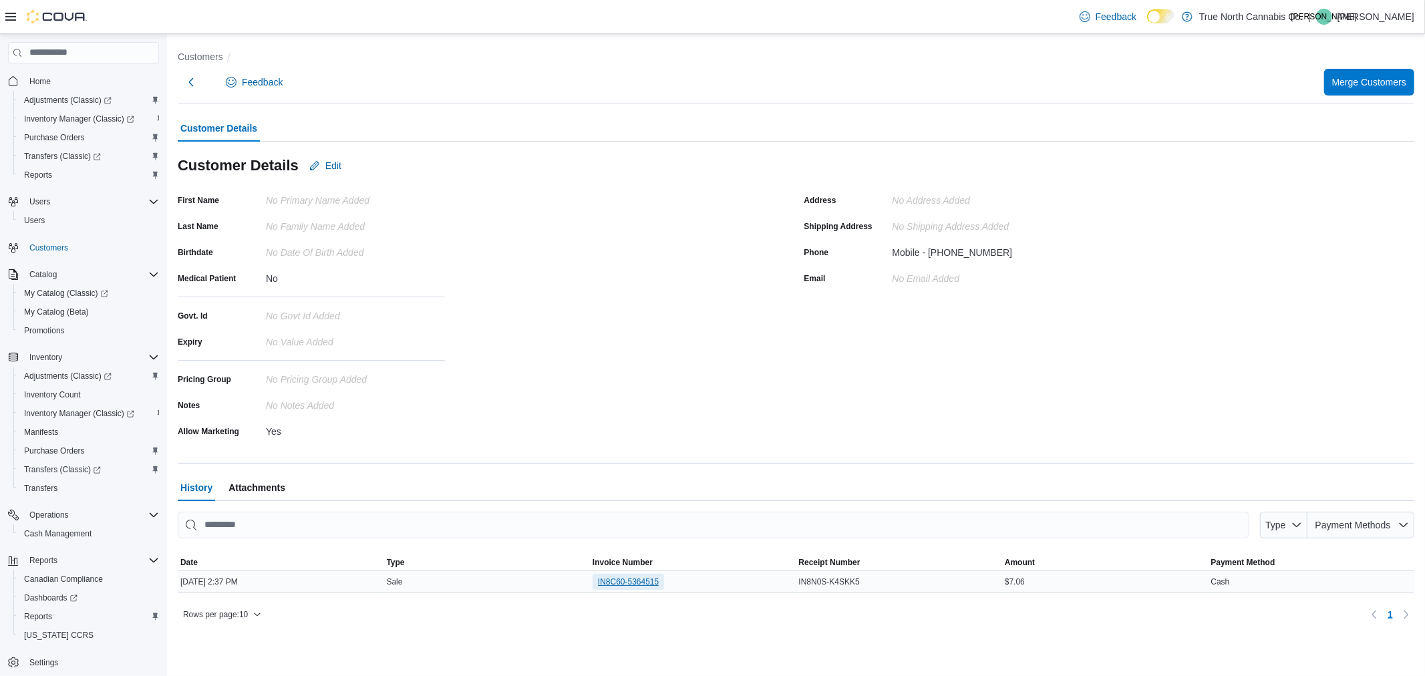
click at [622, 578] on span "IN8C60-5364515" at bounding box center [628, 581] width 61 height 11
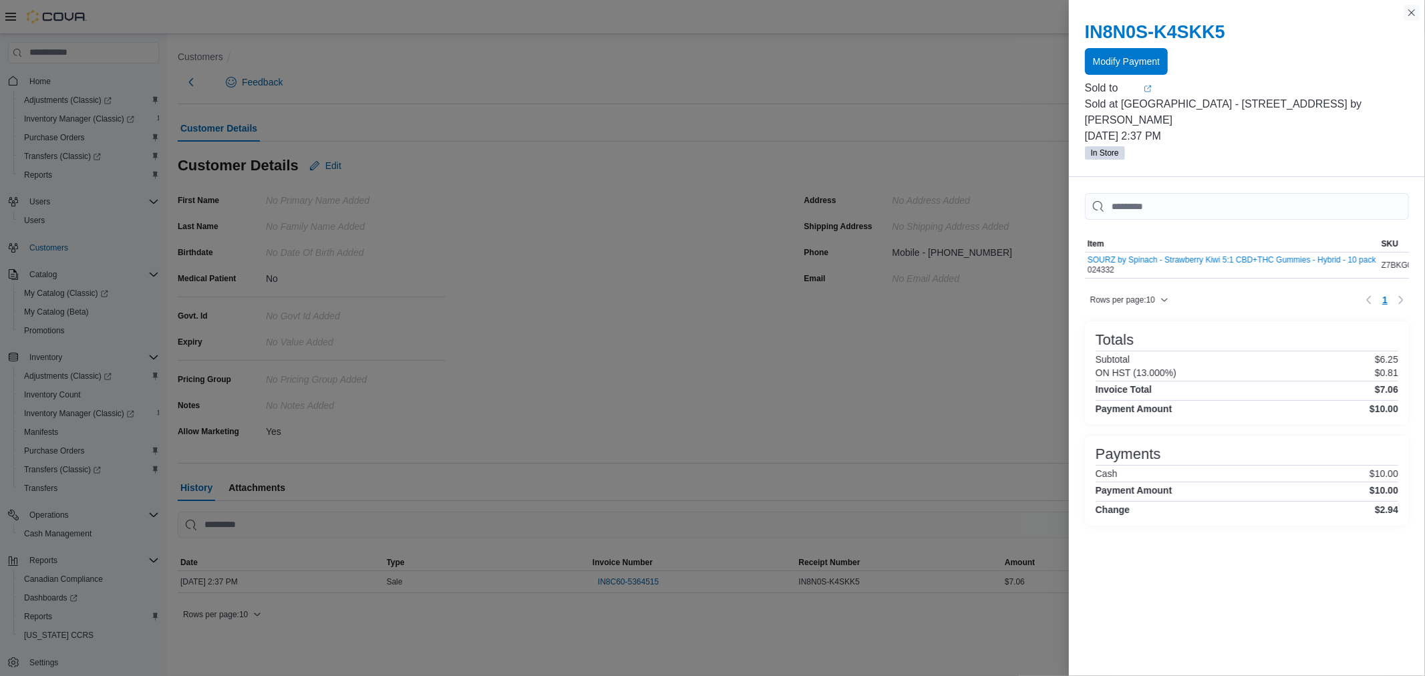
click at [1417, 15] on button "Close this dialog" at bounding box center [1411, 13] width 16 height 16
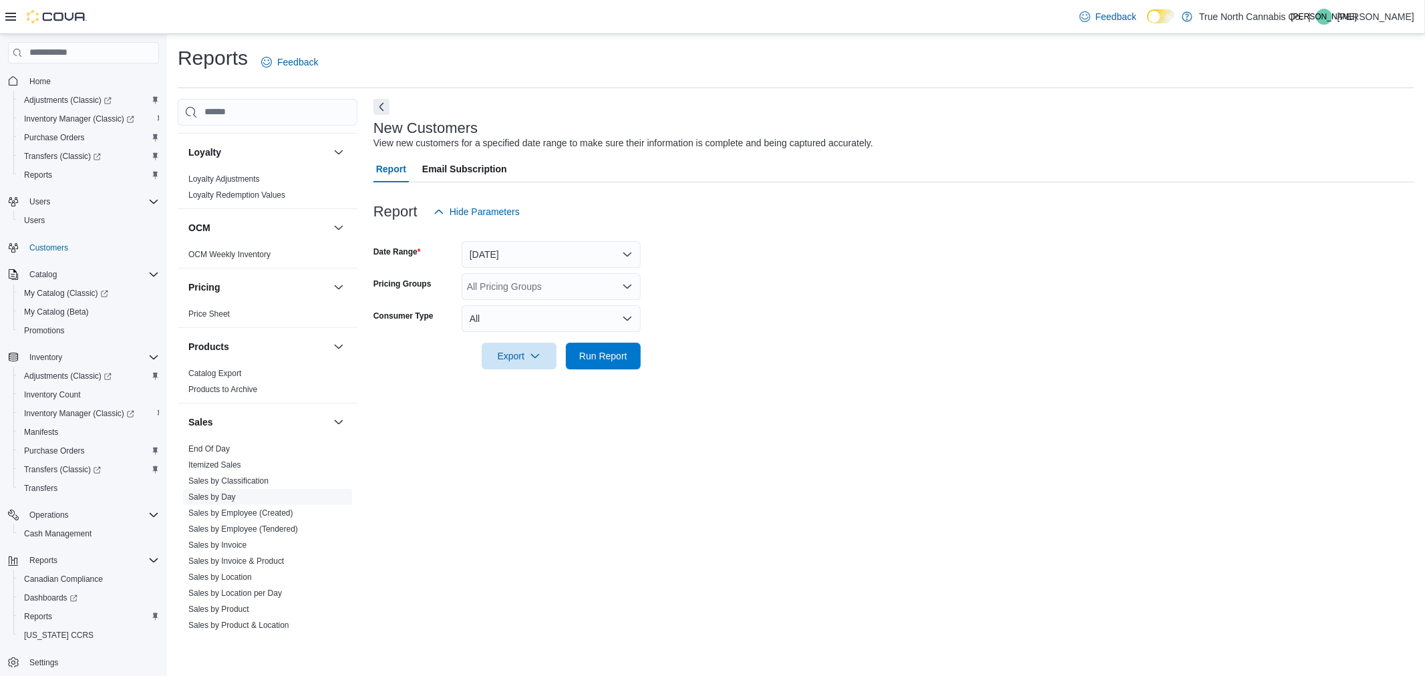
scroll to position [742, 0]
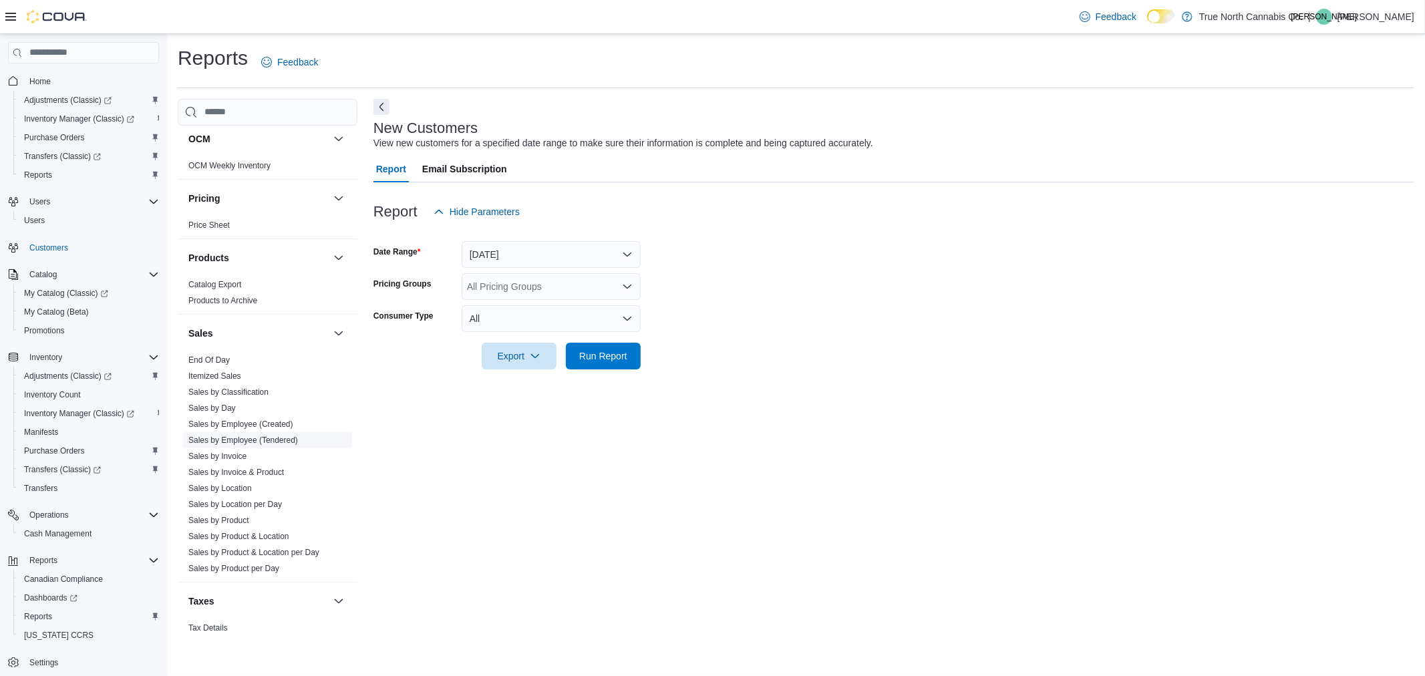
click at [273, 441] on link "Sales by Employee (Tendered)" at bounding box center [243, 439] width 110 height 9
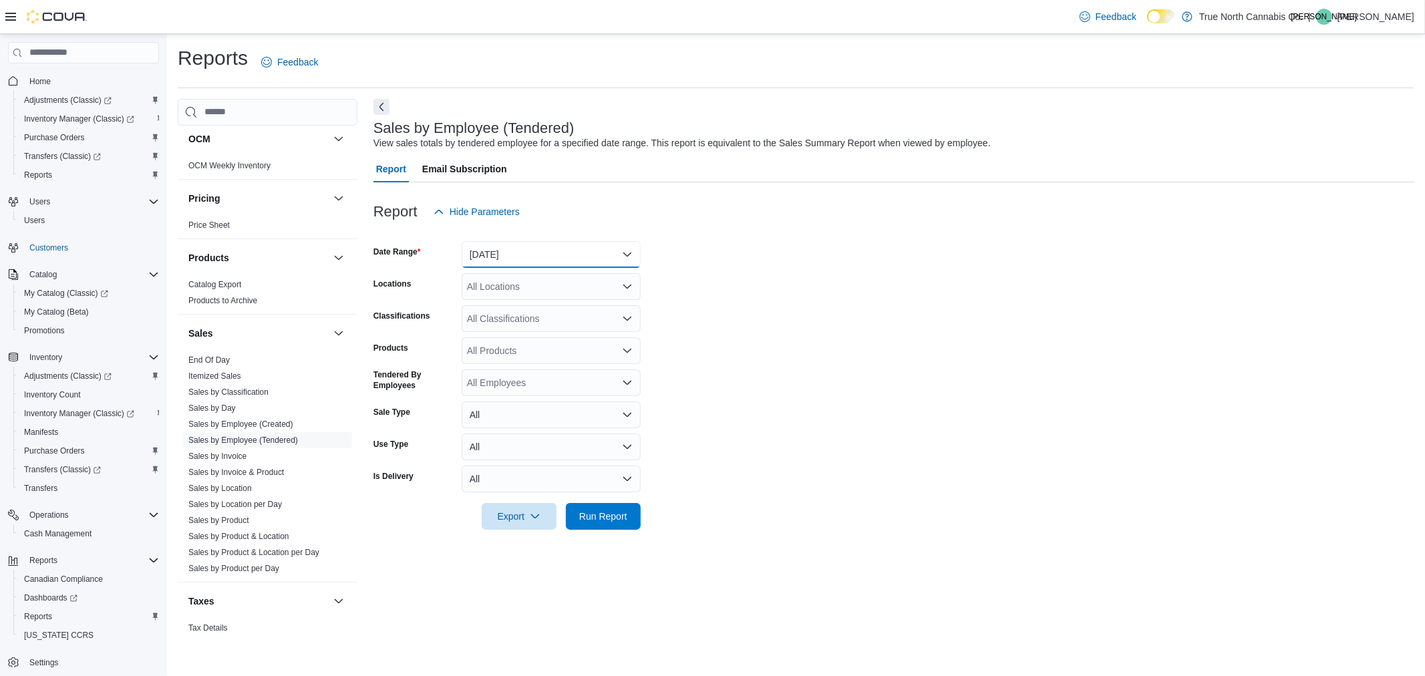
click at [590, 252] on button "Yesterday" at bounding box center [551, 254] width 179 height 27
click at [572, 310] on span "Today" at bounding box center [559, 308] width 152 height 16
click at [551, 283] on div "All Locations" at bounding box center [551, 286] width 179 height 27
type input "****"
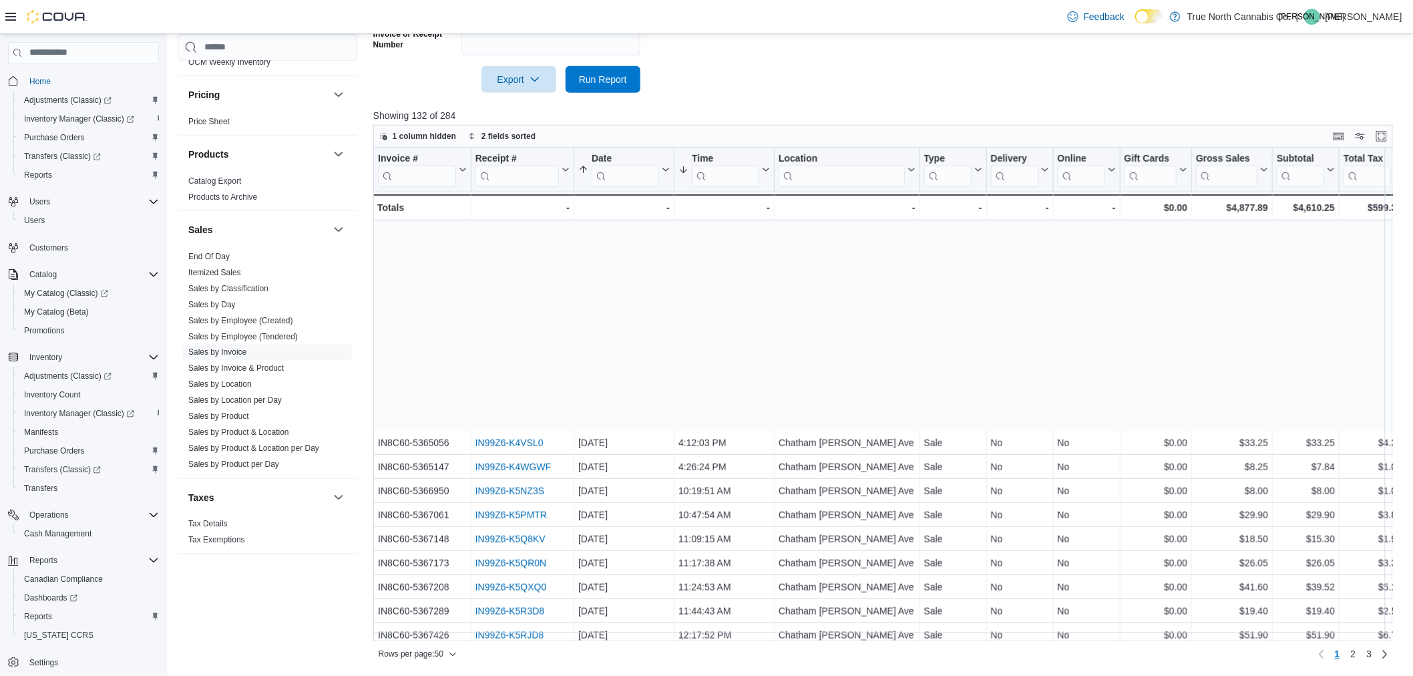
scroll to position [639, 0]
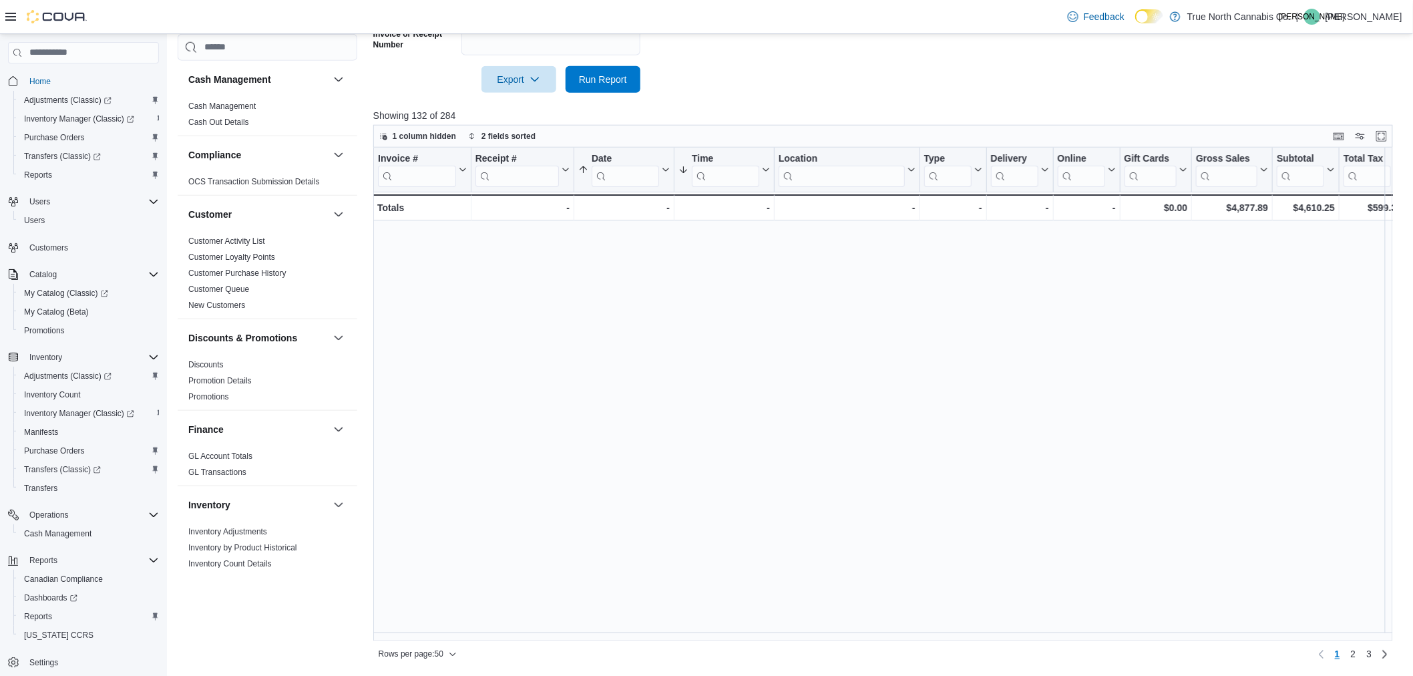
scroll to position [639, 0]
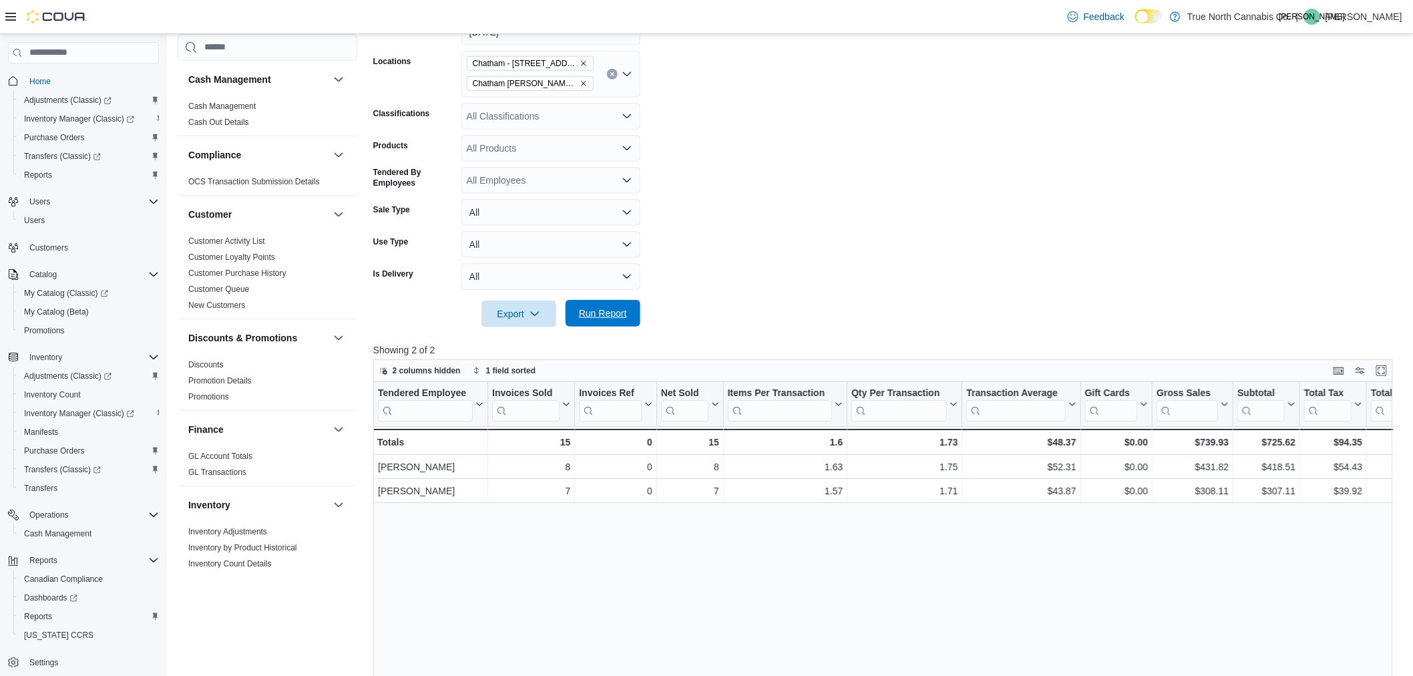
scroll to position [593, 0]
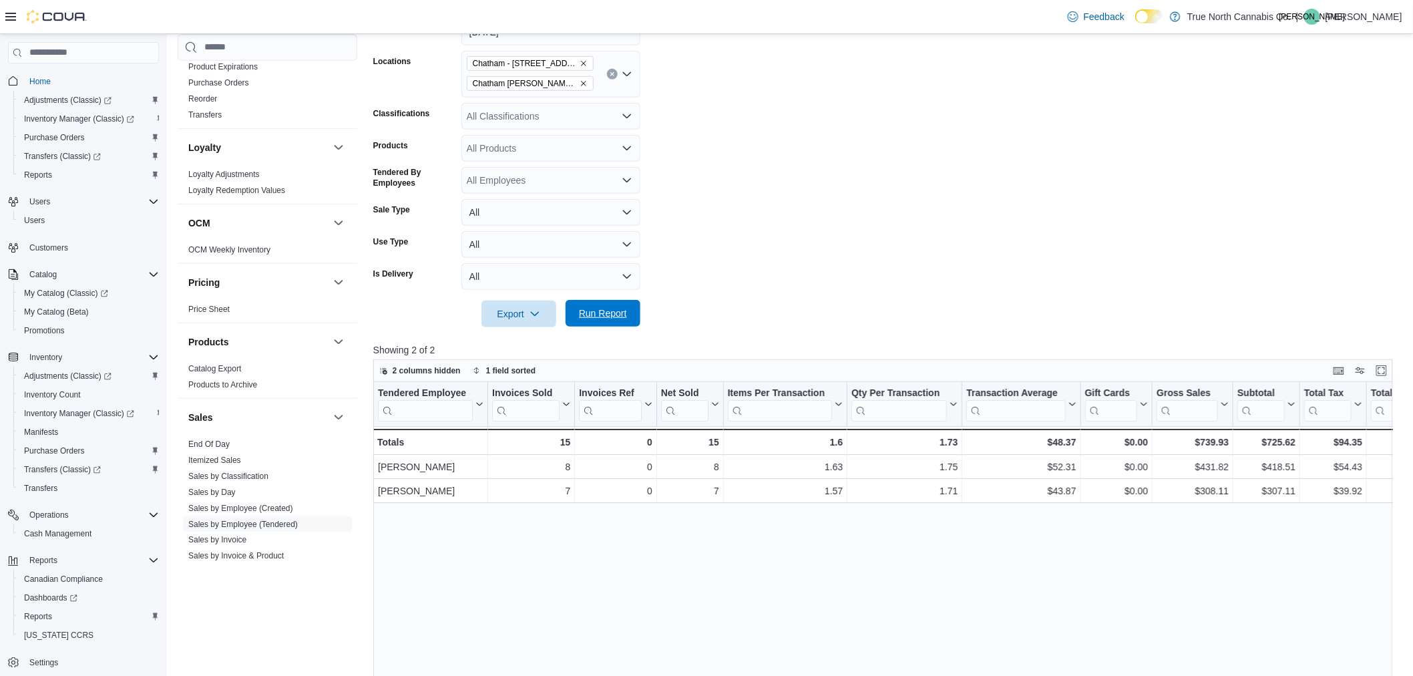
click at [620, 319] on span "Run Report" at bounding box center [603, 313] width 48 height 13
click at [605, 315] on span "Run Report" at bounding box center [603, 313] width 48 height 13
